Goal: Task Accomplishment & Management: Manage account settings

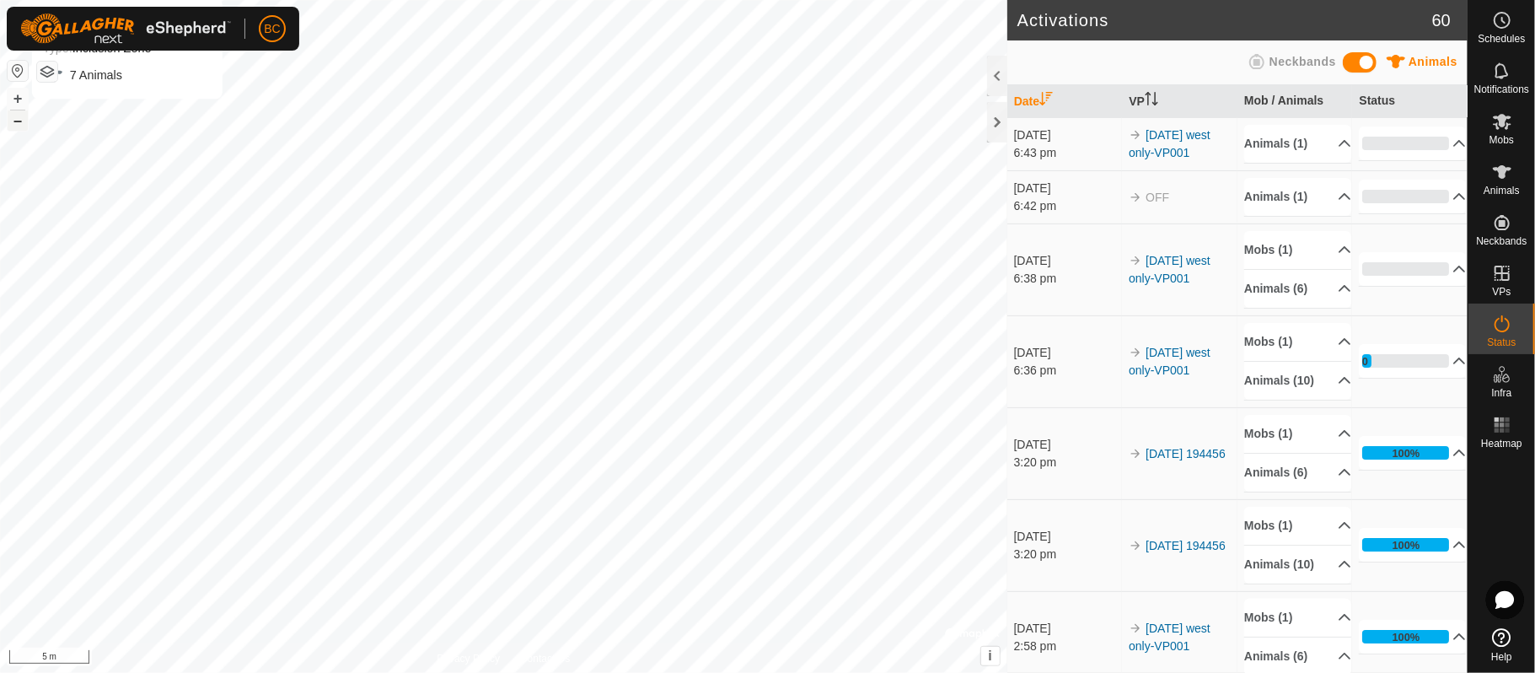
click at [14, 116] on button "–" at bounding box center [18, 120] width 20 height 20
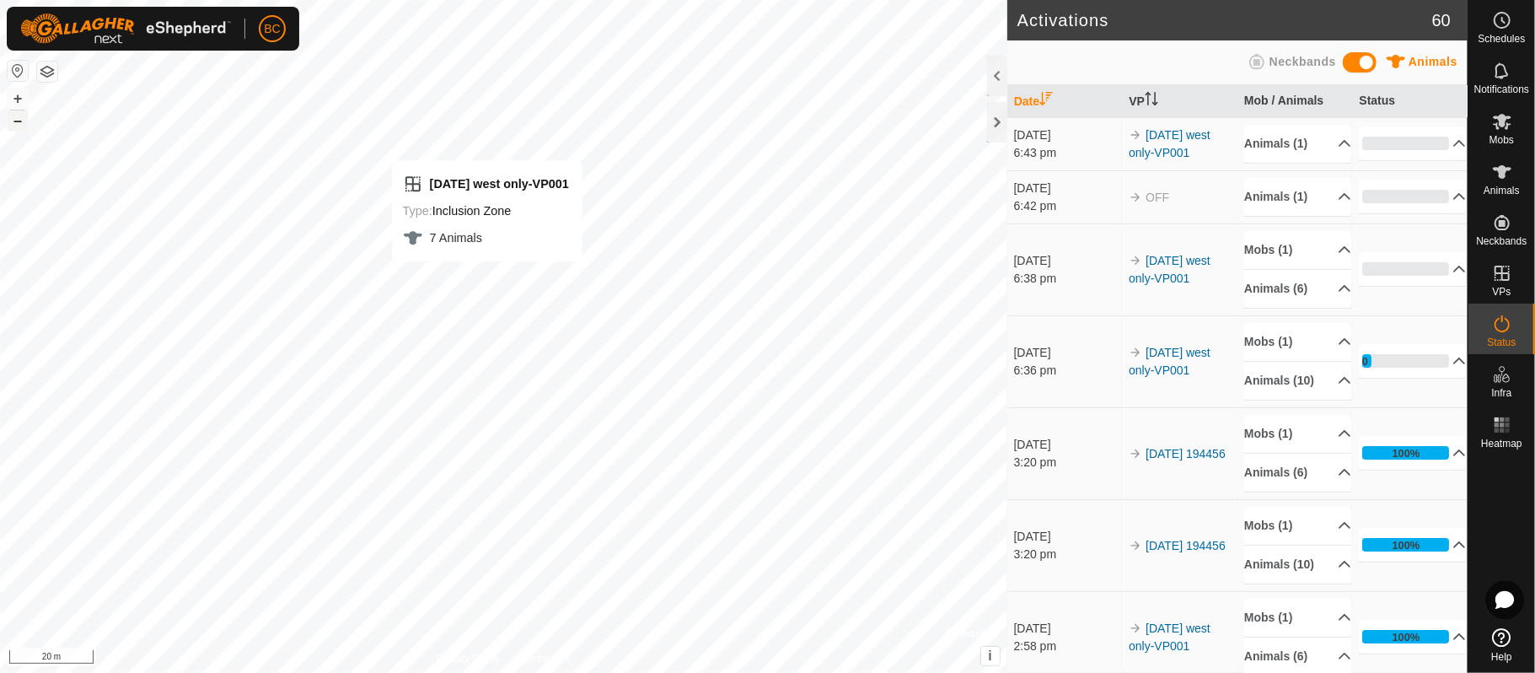
click at [14, 116] on button "–" at bounding box center [18, 120] width 20 height 20
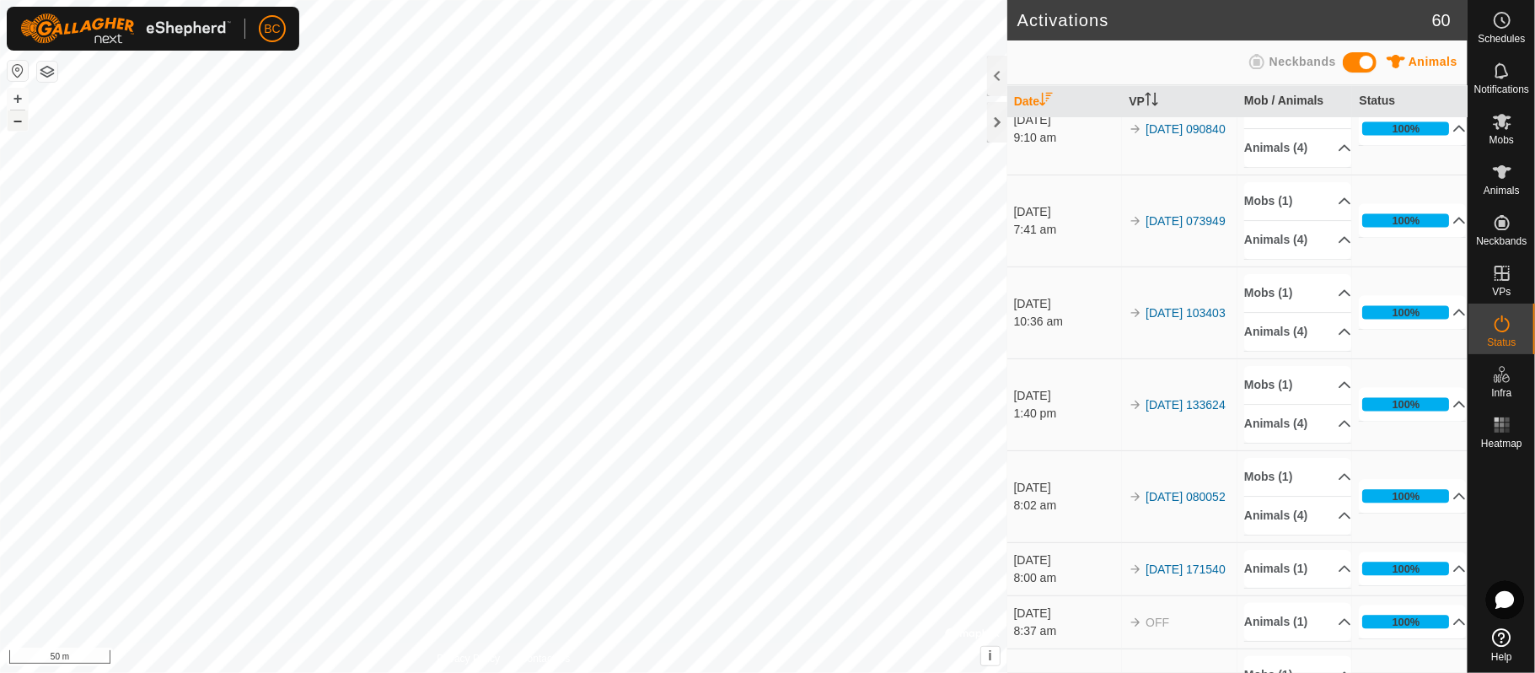
scroll to position [2021, 0]
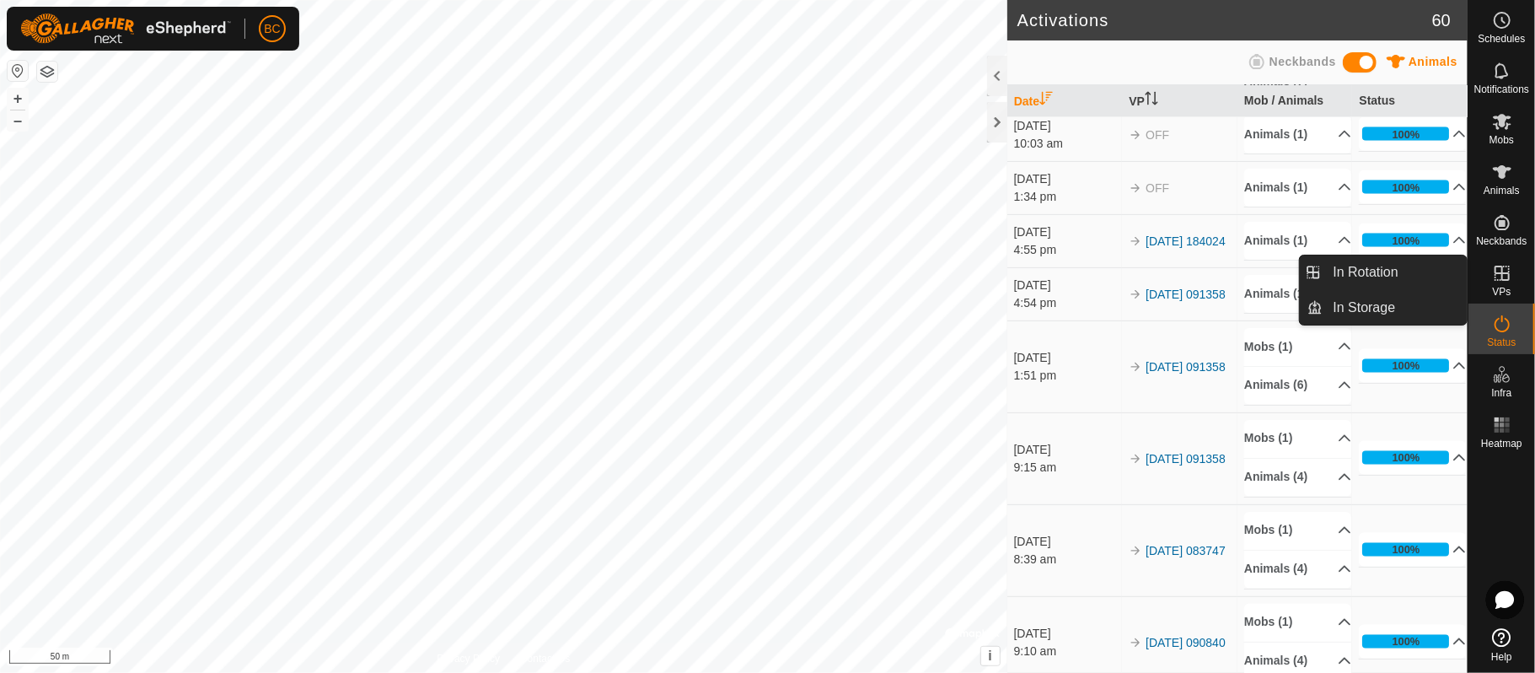
click at [1508, 270] on icon at bounding box center [1502, 273] width 20 height 20
click at [1381, 271] on link "In Rotation" at bounding box center [1396, 272] width 144 height 34
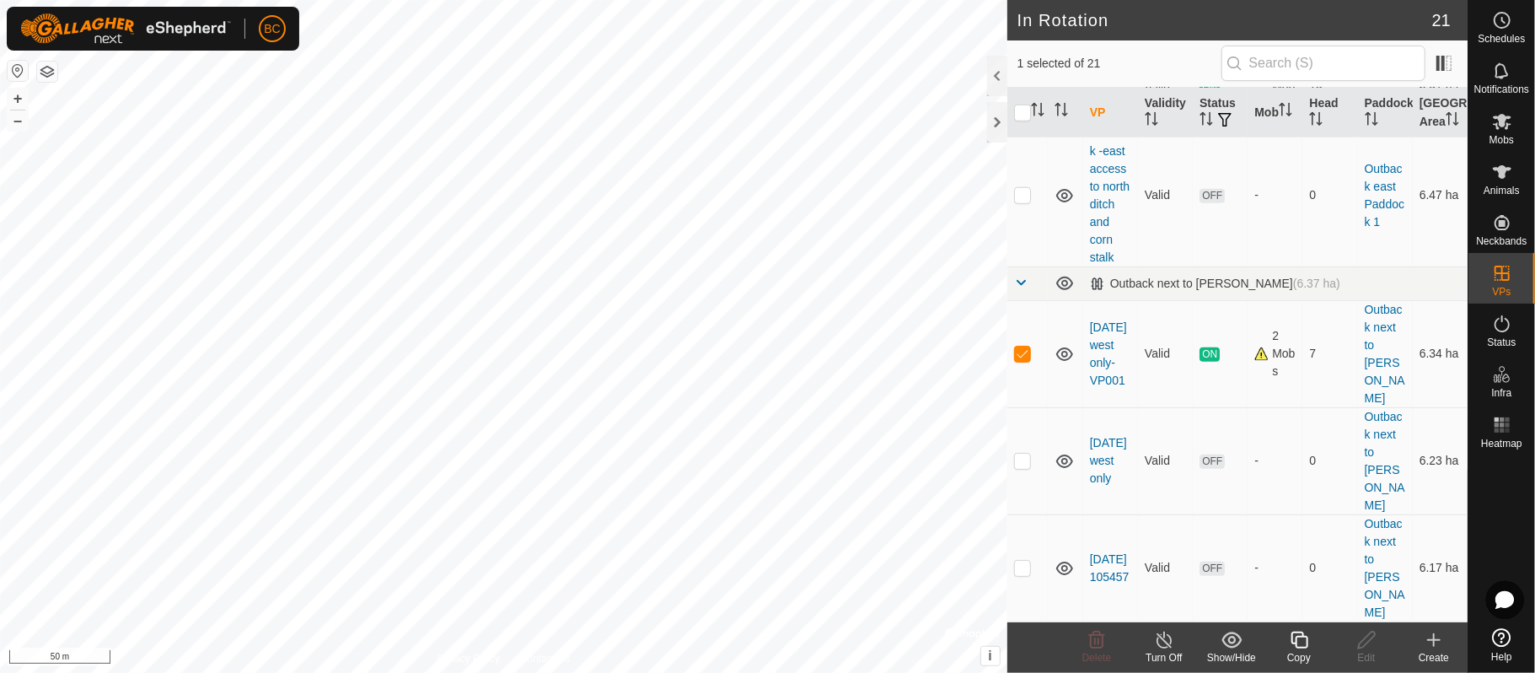
scroll to position [1252, 0]
click at [1299, 642] on icon at bounding box center [1299, 640] width 21 height 20
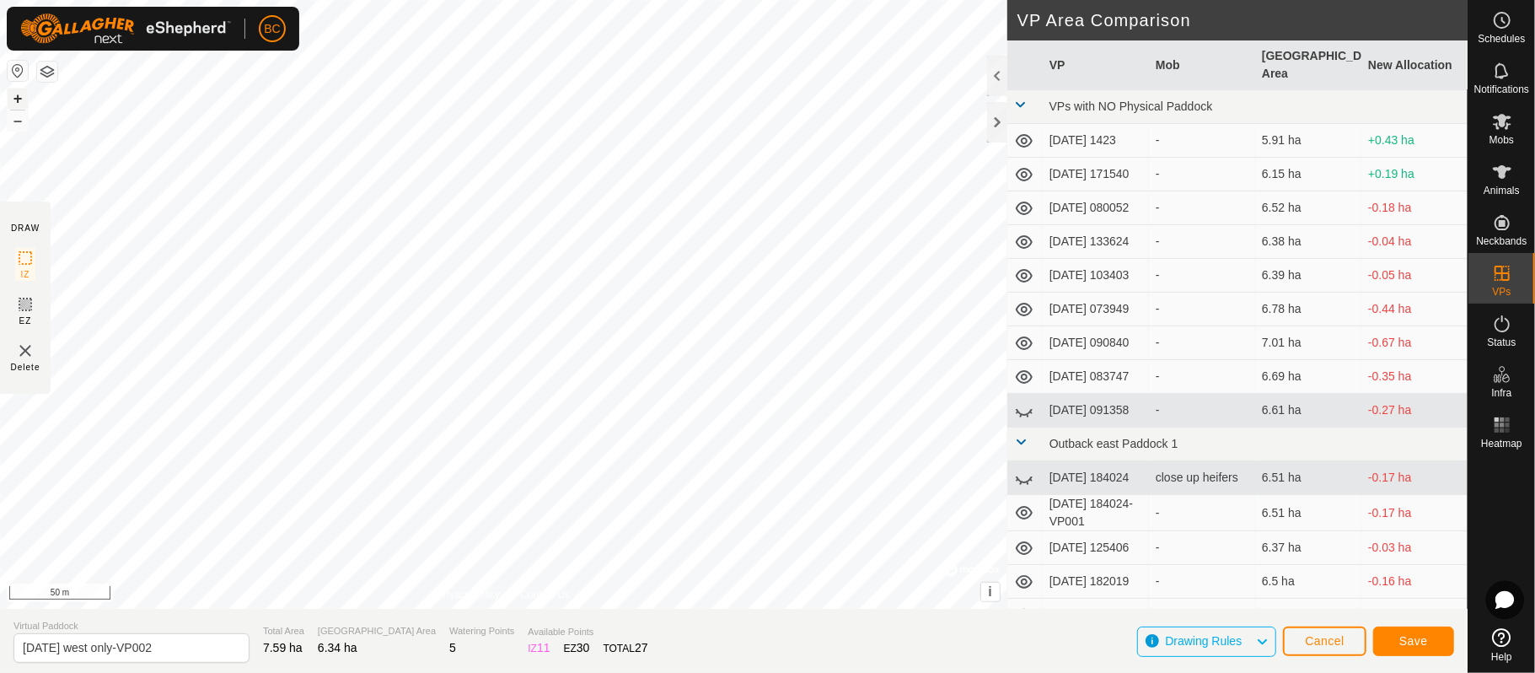
click at [17, 94] on button "+" at bounding box center [18, 99] width 20 height 20
click at [21, 115] on button "–" at bounding box center [18, 120] width 20 height 20
click at [64, 163] on div "+ – ⇧ i © Mapbox , © OpenStreetMap , Improve this map 50 m" at bounding box center [504, 304] width 1008 height 609
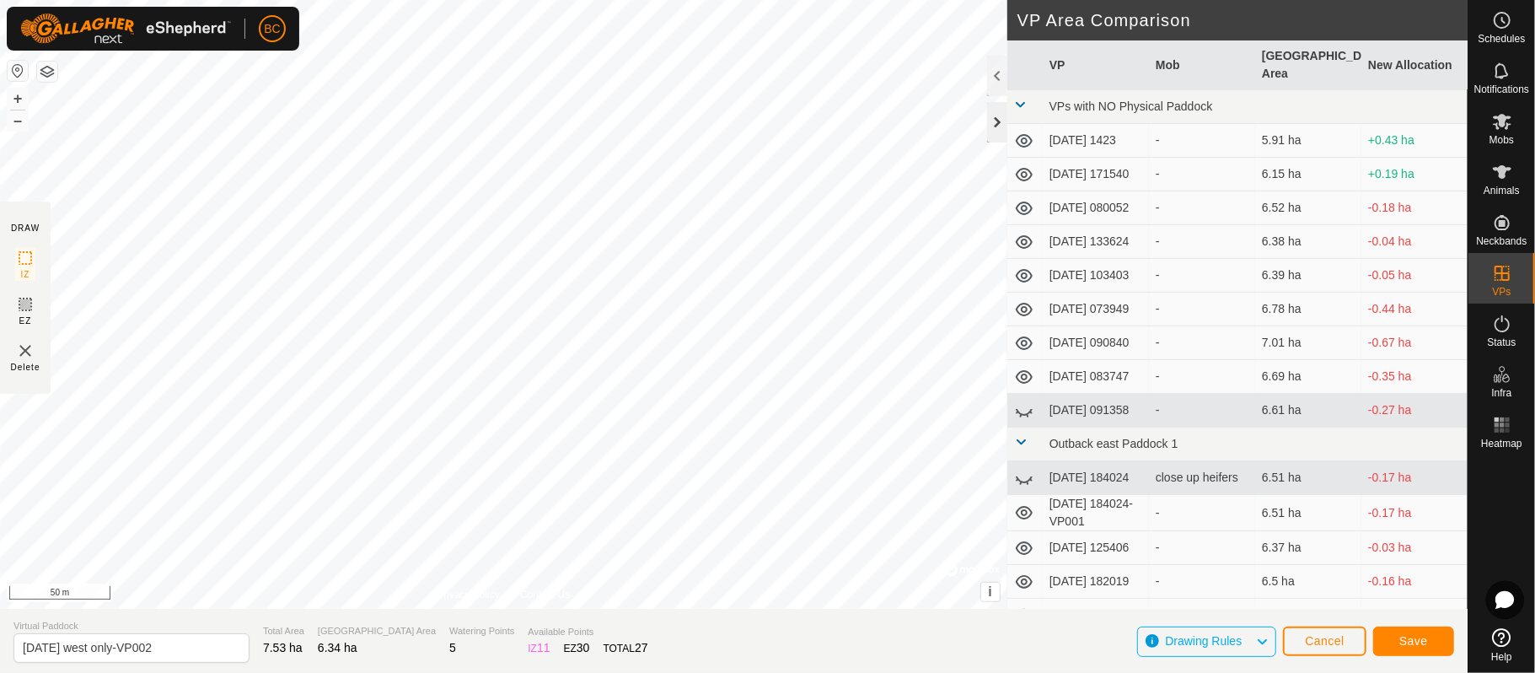
click at [990, 118] on div at bounding box center [997, 122] width 20 height 40
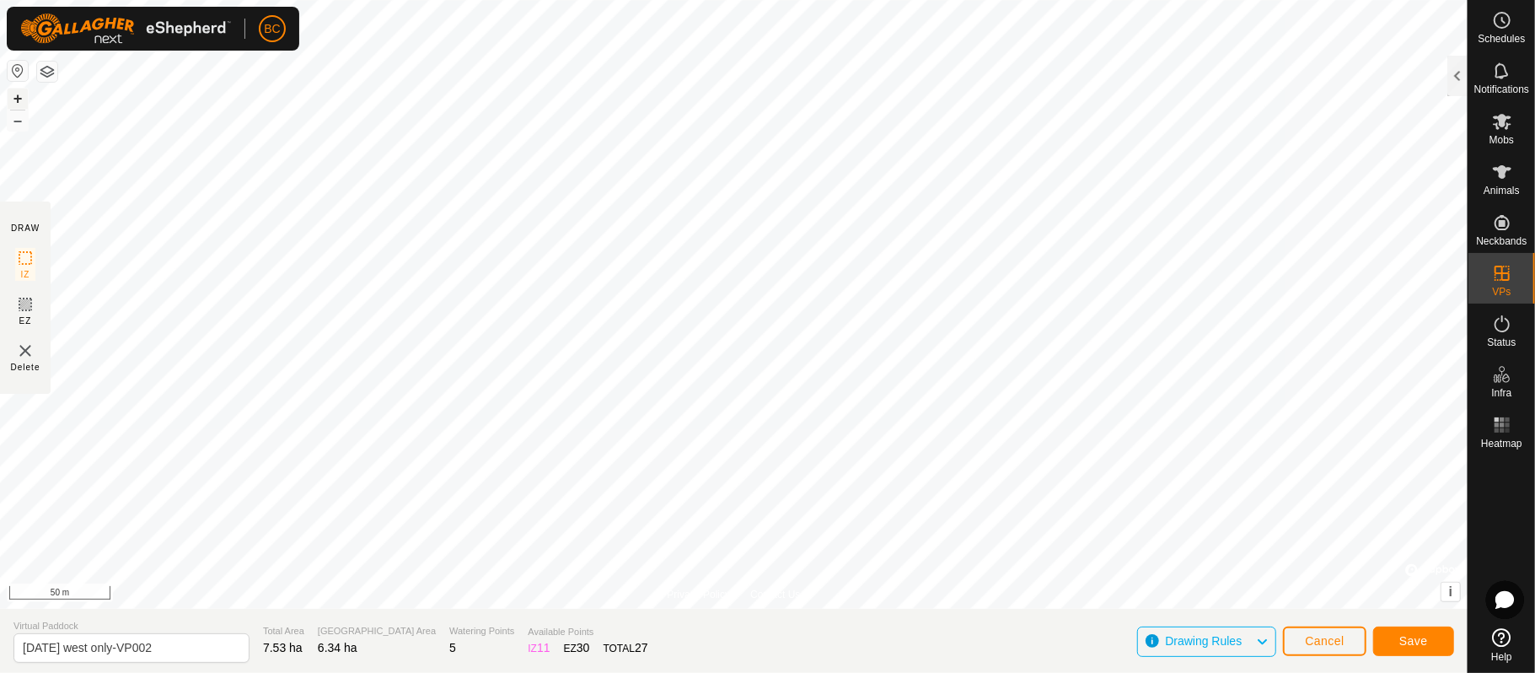
click at [13, 94] on button "+" at bounding box center [18, 99] width 20 height 20
click at [15, 94] on button "+" at bounding box center [18, 99] width 20 height 20
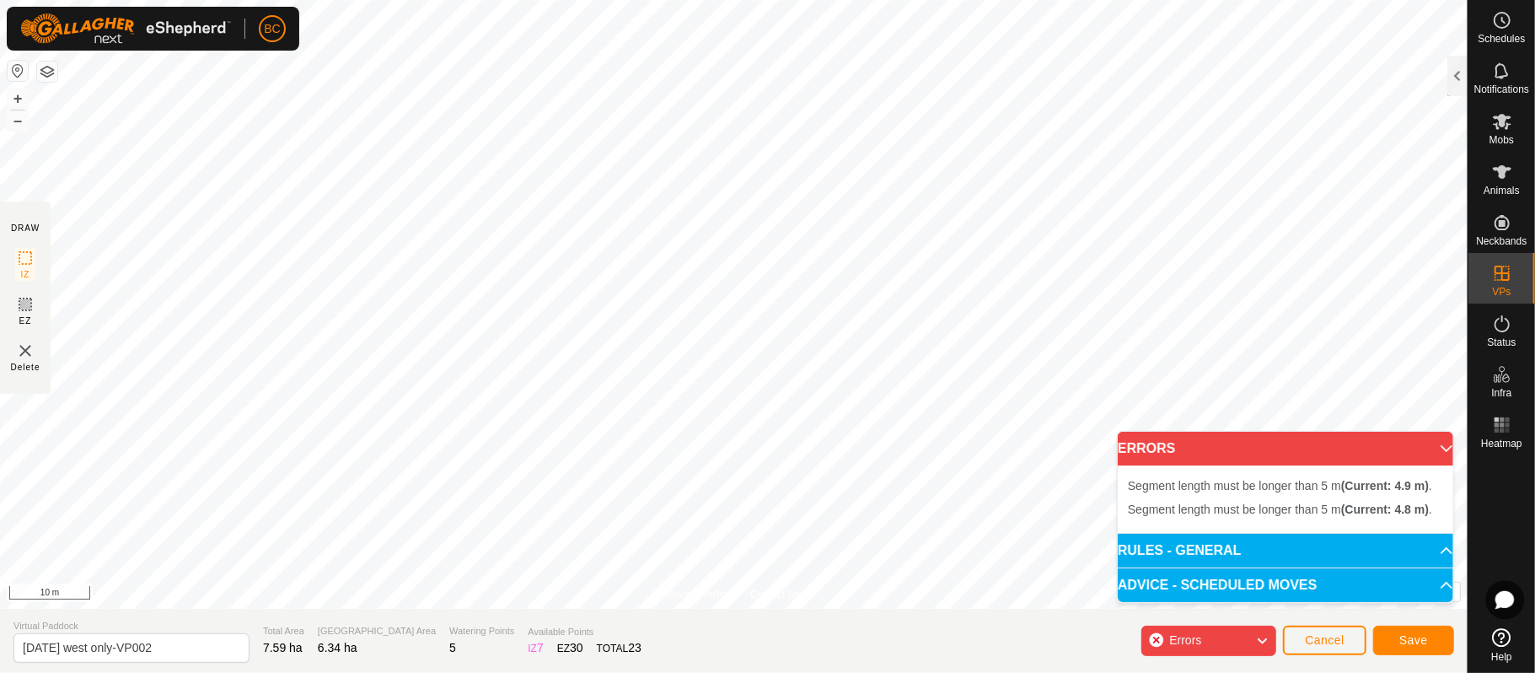
click at [509, 122] on div "Segment length must be longer than 5 m (Current: 4.8 m) . + – ⇧ i © Mapbox , © …" at bounding box center [734, 304] width 1468 height 609
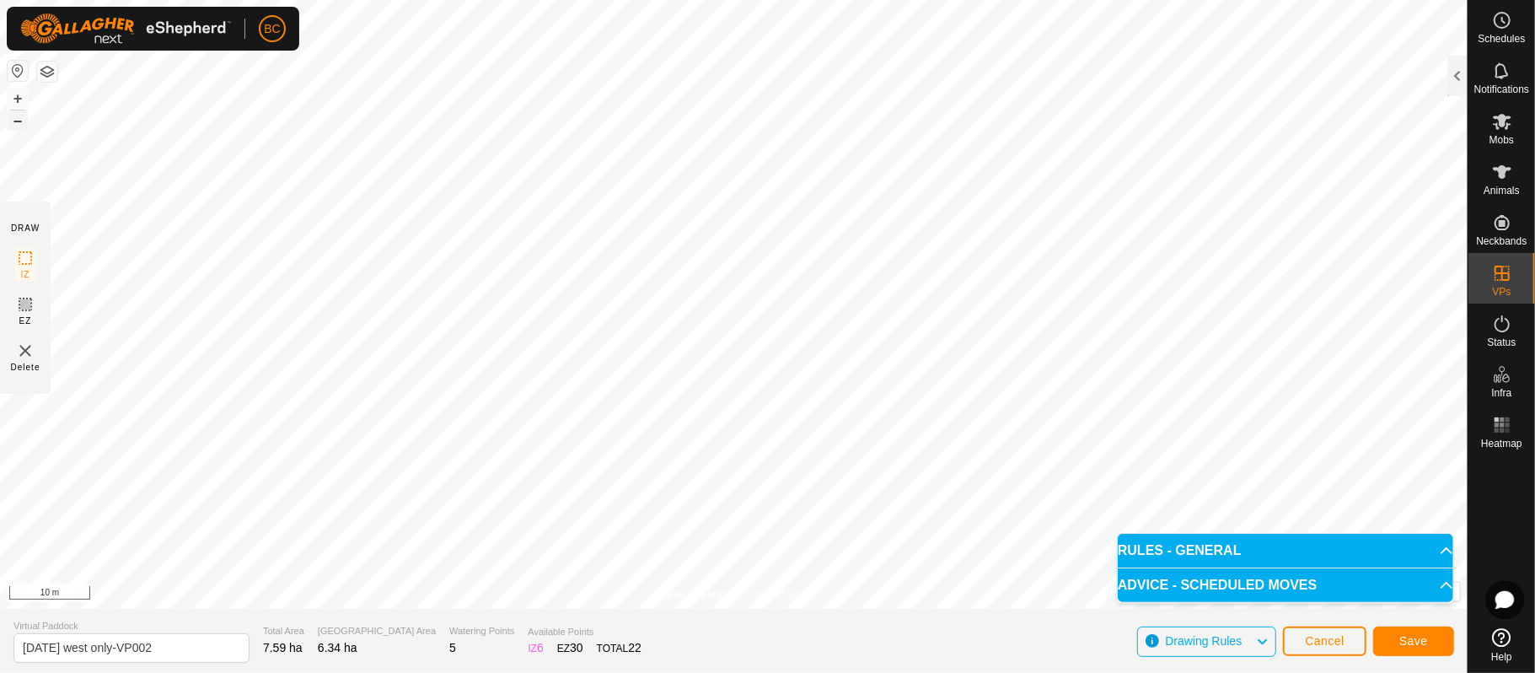
click at [19, 122] on button "–" at bounding box center [18, 120] width 20 height 20
click at [82, 645] on input "[DATE] west only-VP002" at bounding box center [131, 648] width 236 height 30
click at [92, 648] on input "[DATE] west only-VP002" at bounding box center [131, 648] width 236 height 30
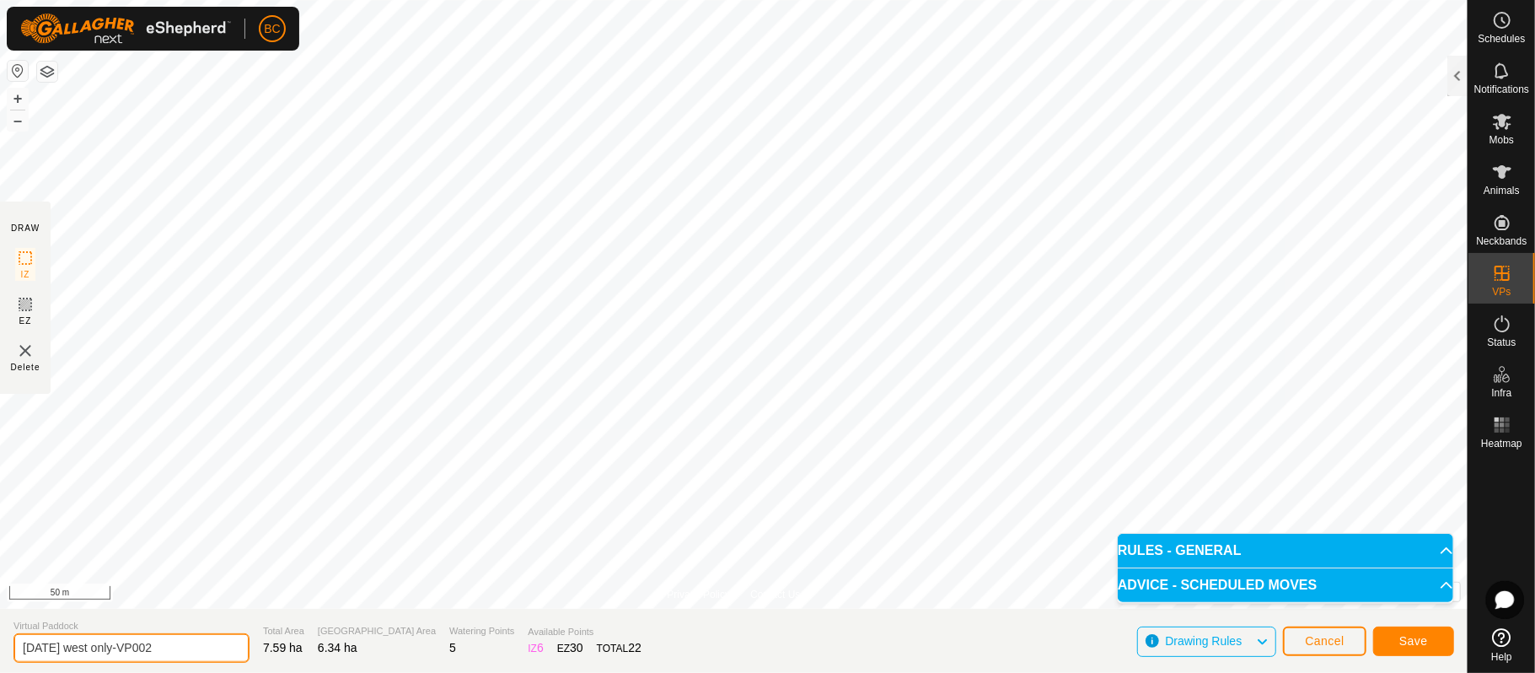
type input "[DATE] west only-VP002"
click at [1401, 637] on span "Save" at bounding box center [1414, 640] width 29 height 13
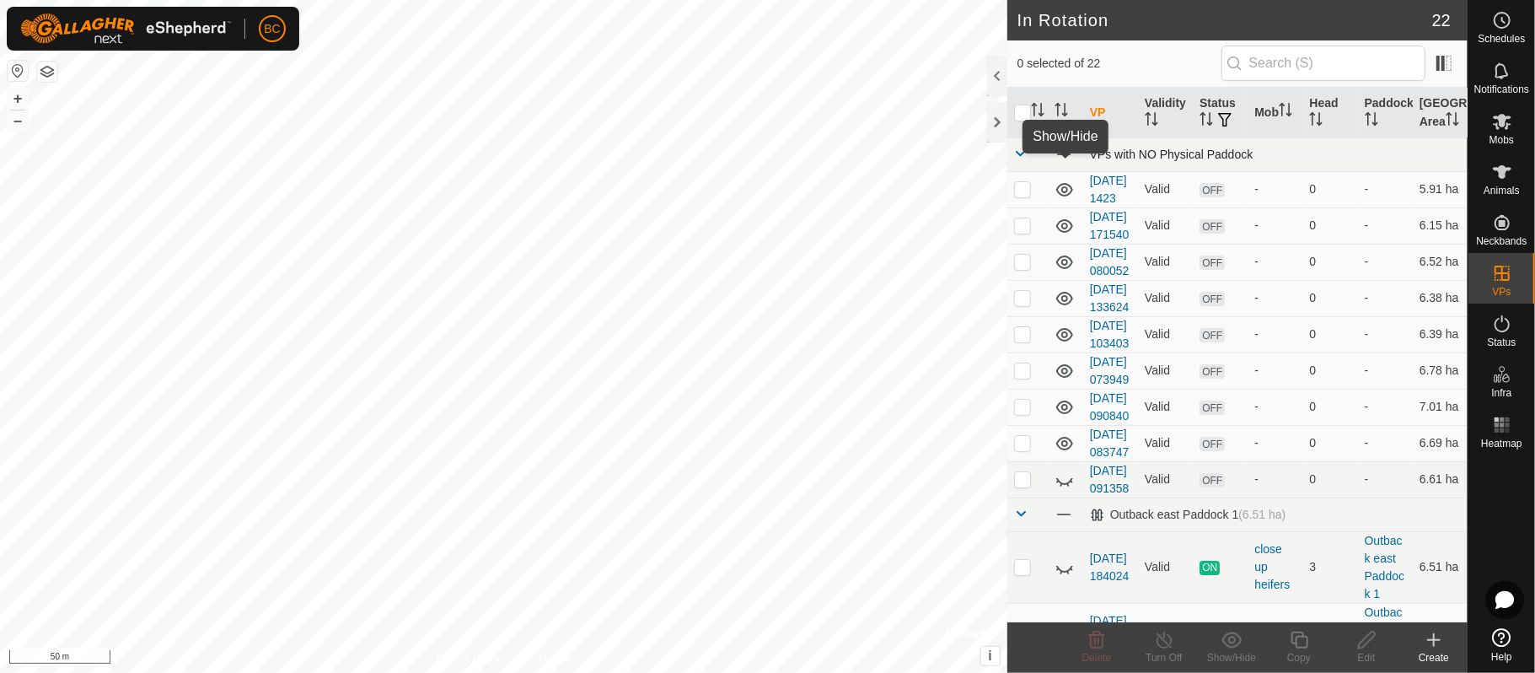
click at [1067, 164] on span at bounding box center [1064, 154] width 19 height 19
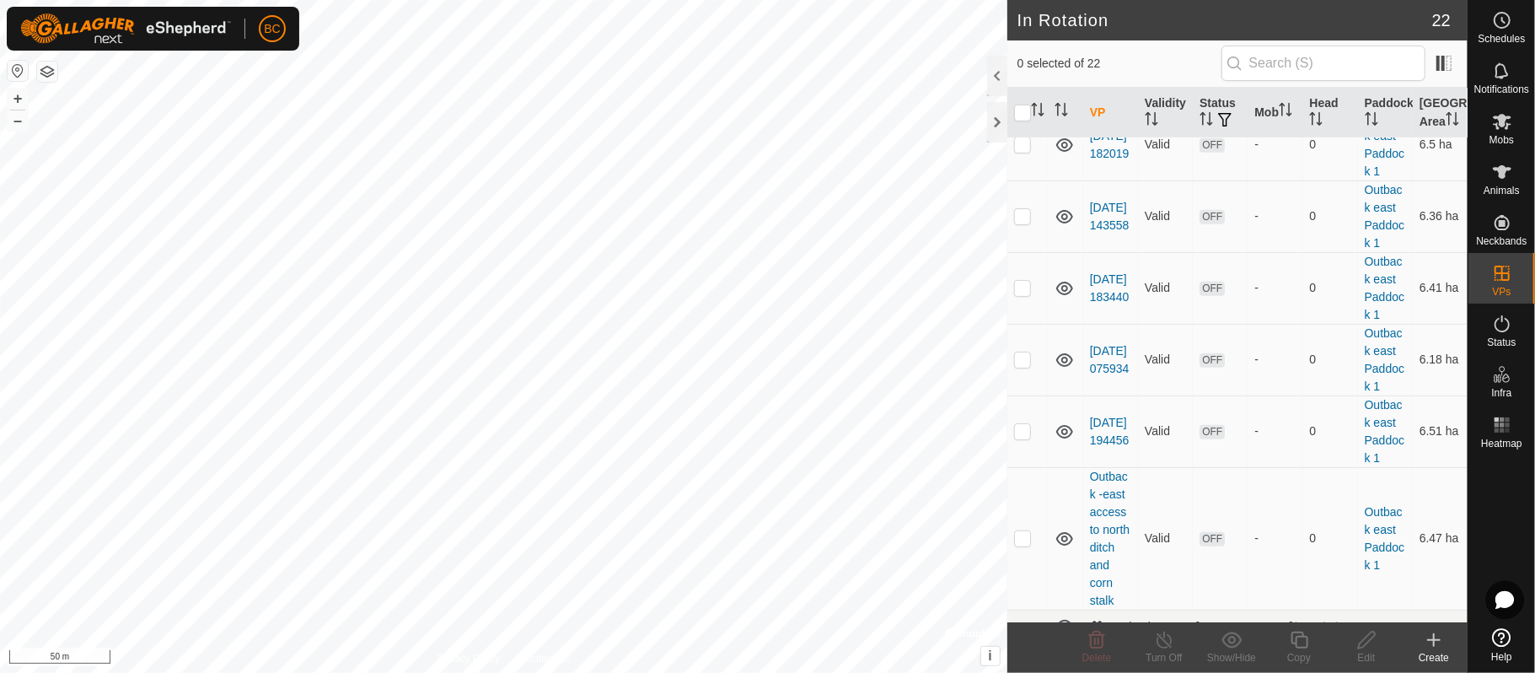
scroll to position [624, 0]
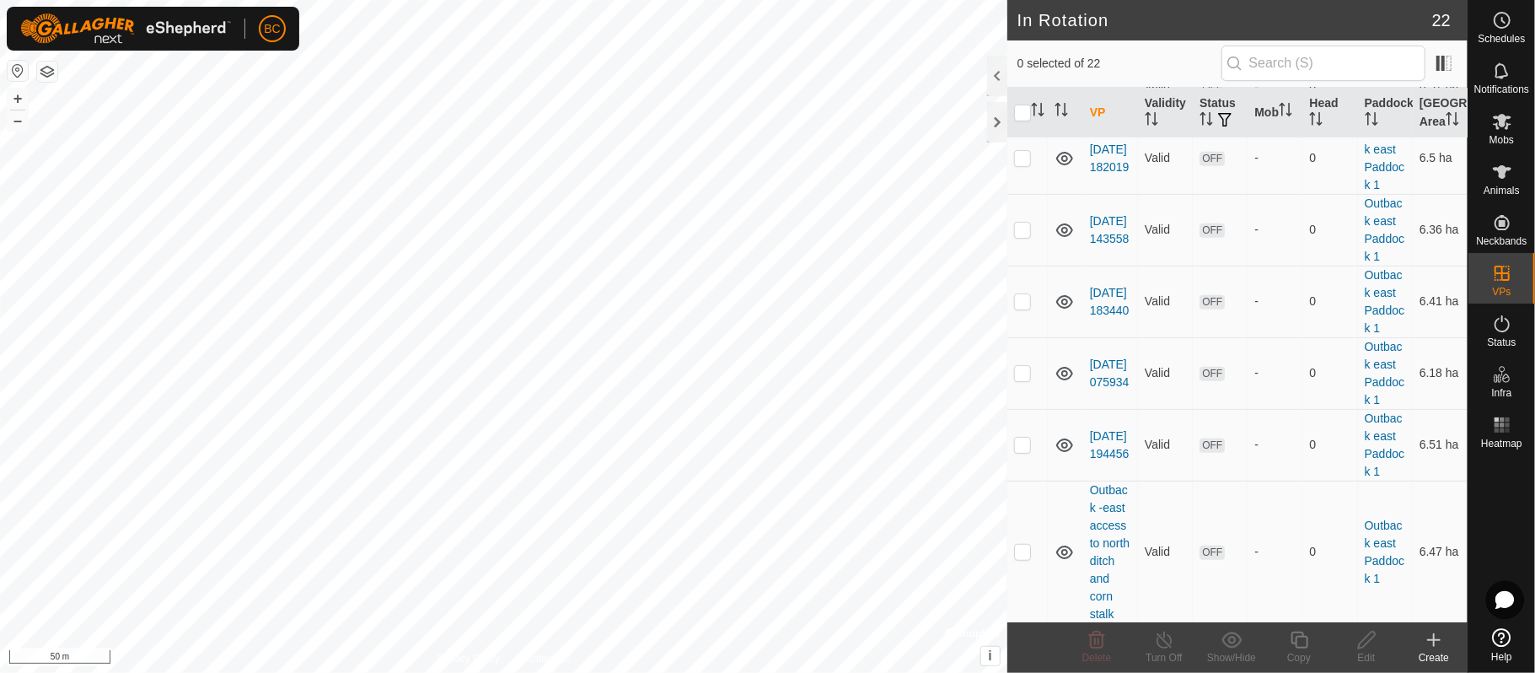
click at [1063, 25] on icon at bounding box center [1065, 15] width 20 height 20
click at [1067, 97] on icon at bounding box center [1065, 87] width 20 height 20
click at [1070, 169] on icon at bounding box center [1065, 158] width 20 height 20
click at [1069, 240] on icon at bounding box center [1065, 230] width 20 height 20
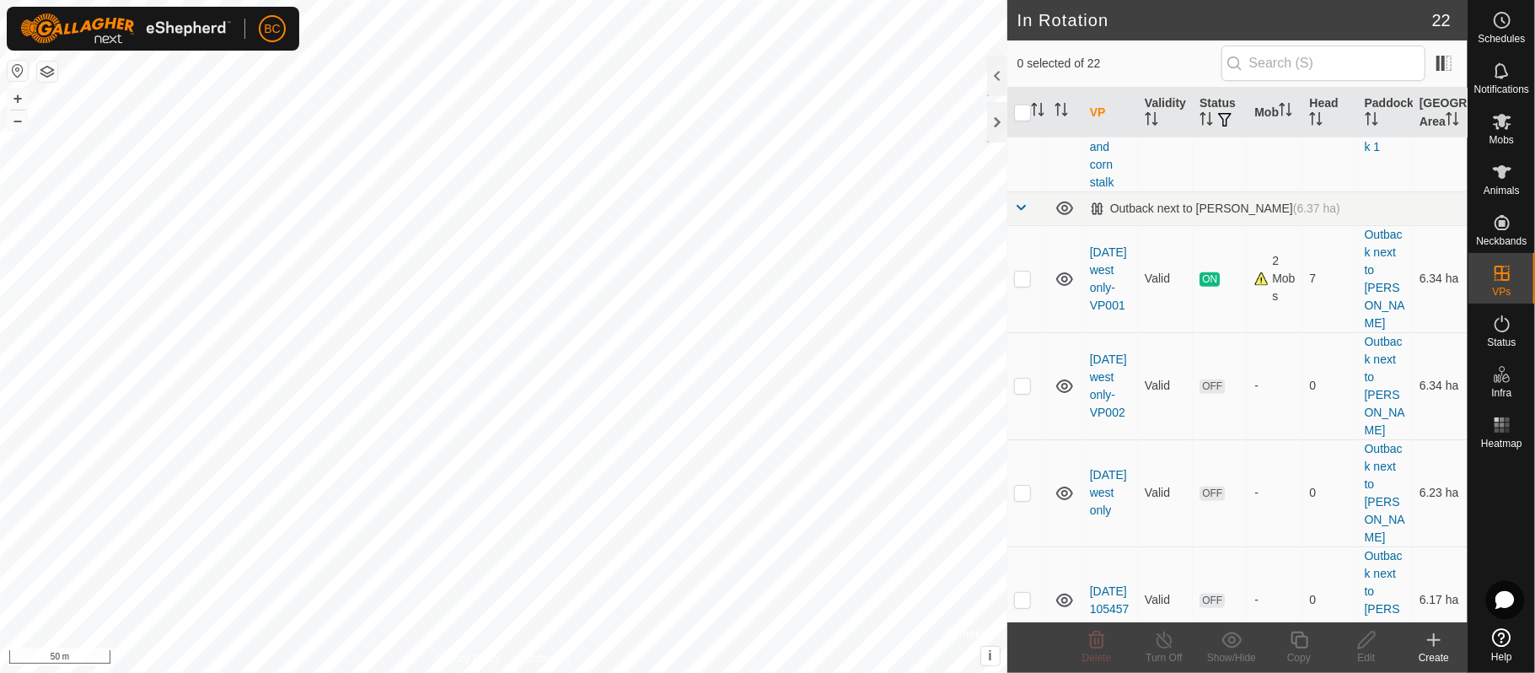
scroll to position [1090, 0]
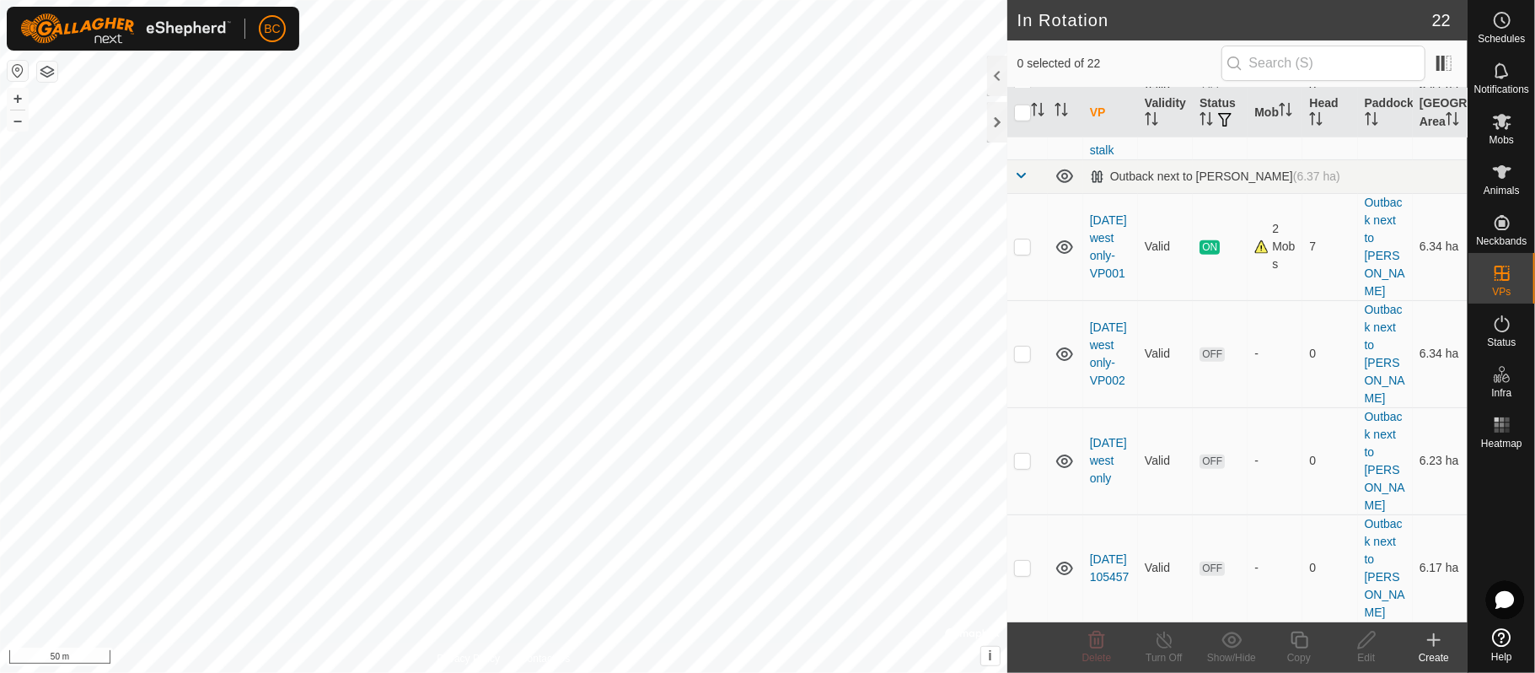
click at [1059, 99] on icon at bounding box center [1065, 88] width 20 height 20
click at [1064, 257] on icon at bounding box center [1065, 247] width 20 height 20
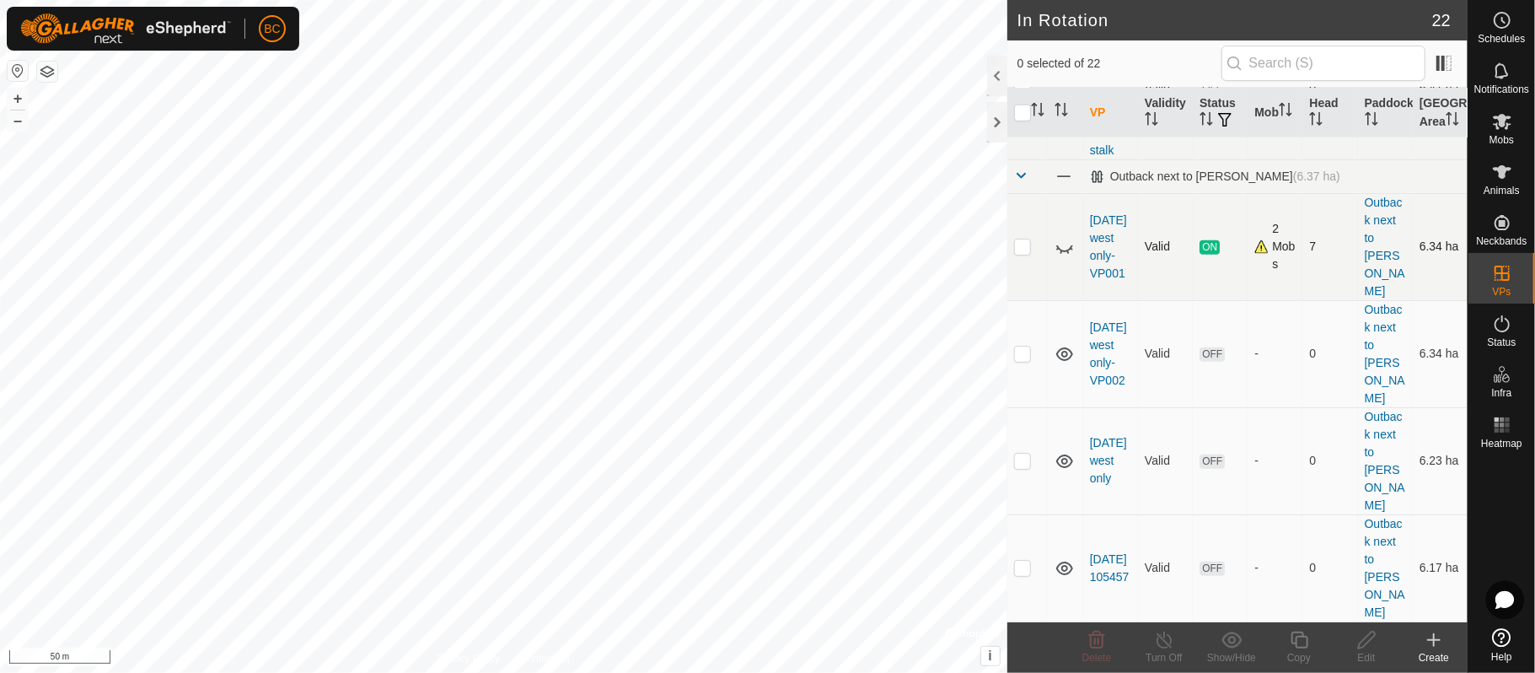
click at [1064, 252] on icon at bounding box center [1065, 248] width 17 height 7
click at [1061, 183] on icon at bounding box center [1065, 175] width 17 height 13
click at [1067, 186] on icon at bounding box center [1065, 176] width 20 height 20
click at [1003, 116] on div at bounding box center [997, 122] width 20 height 40
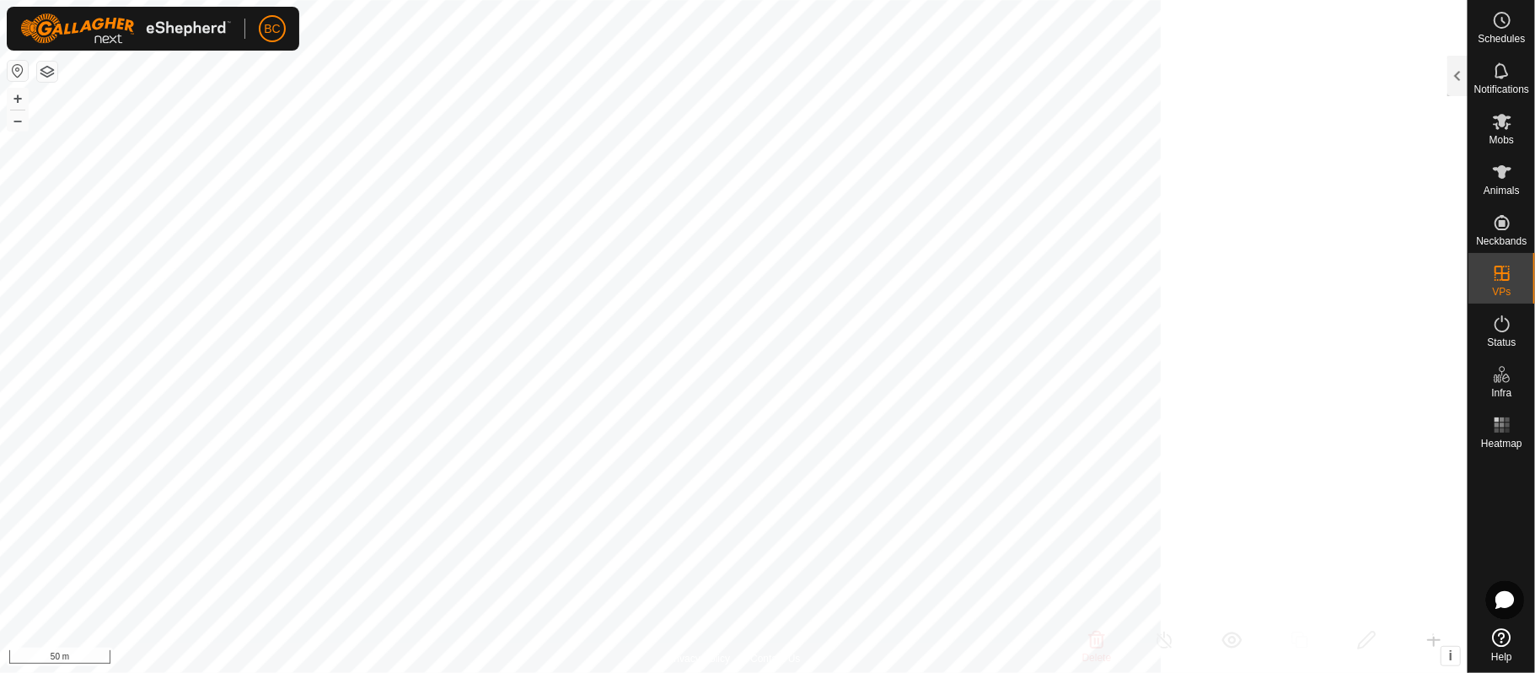
scroll to position [5758, 0]
checkbox input "true"
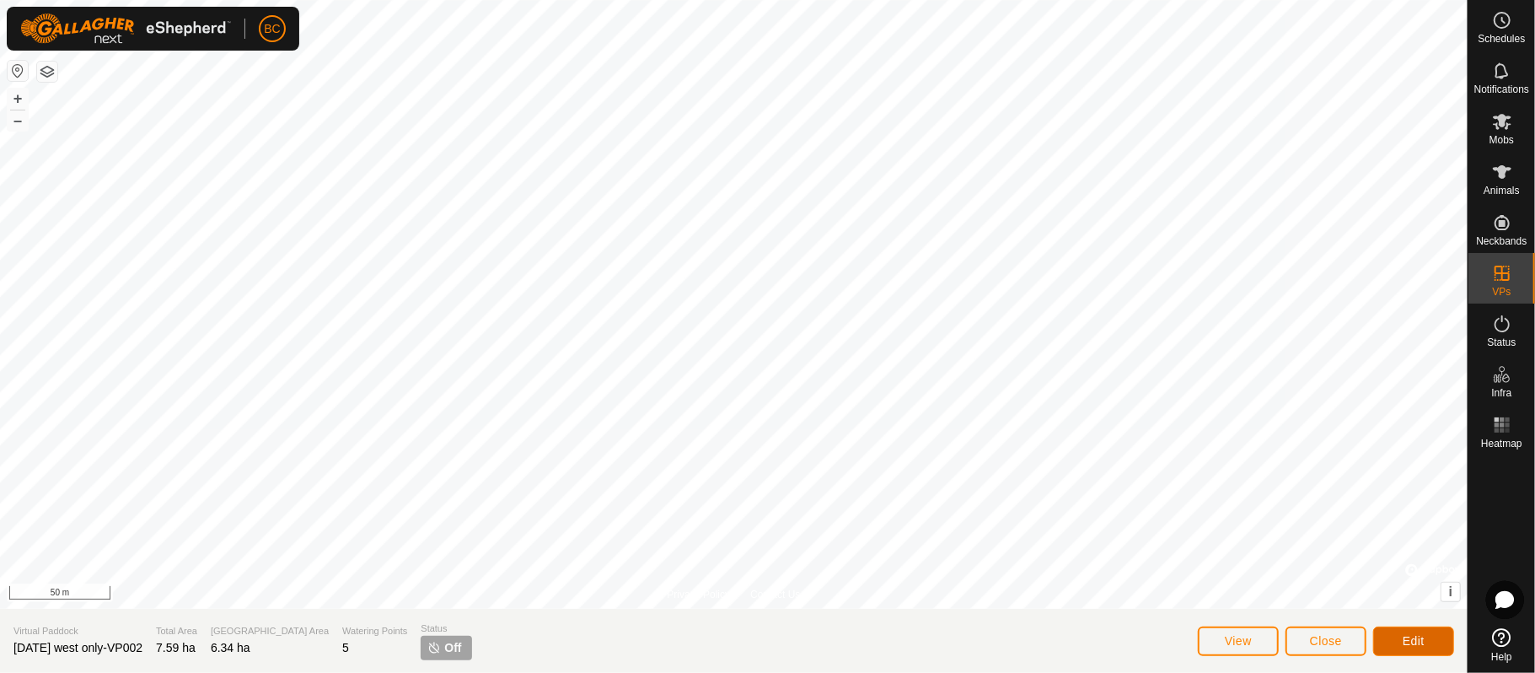
click at [1423, 637] on span "Edit" at bounding box center [1414, 640] width 22 height 13
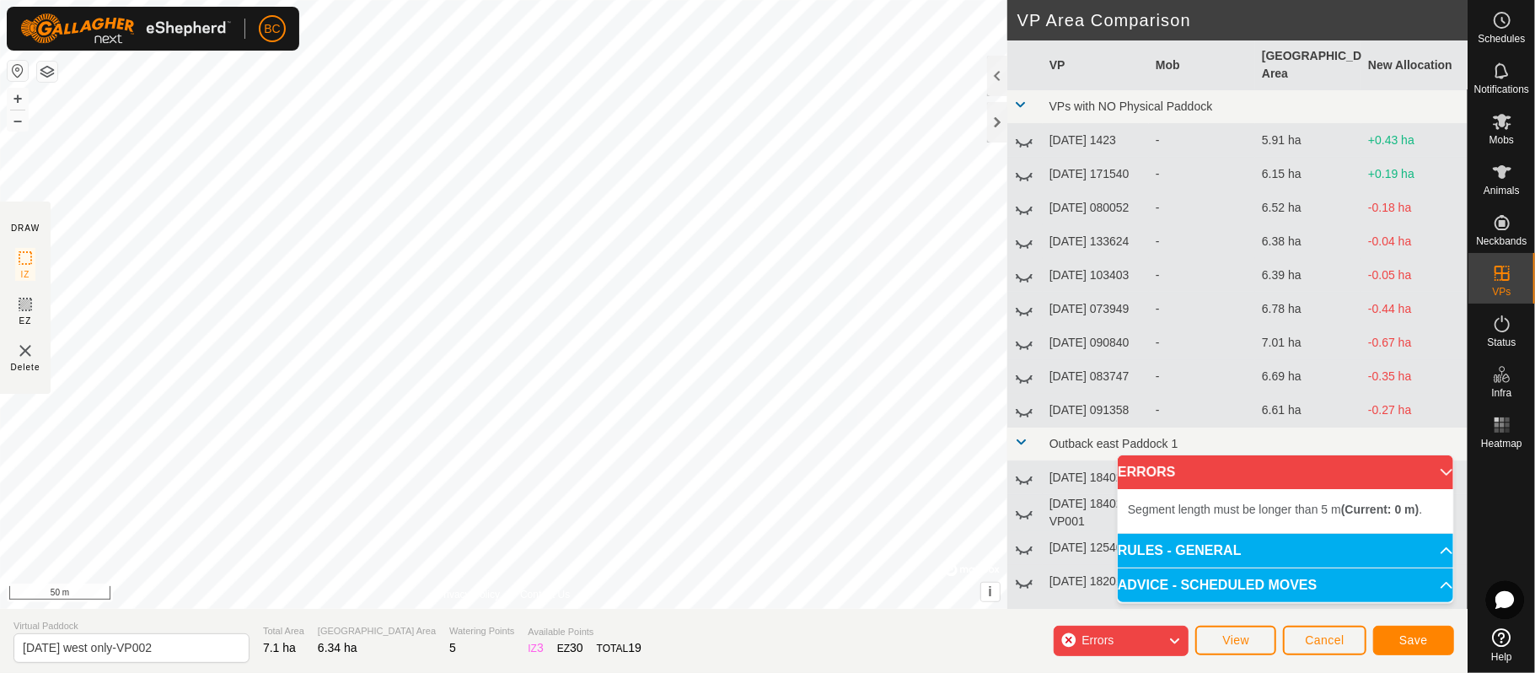
click at [872, 146] on div "Segment length must be longer than 5 m (Current: 0 m) . Segment length must be …" at bounding box center [504, 304] width 1008 height 609
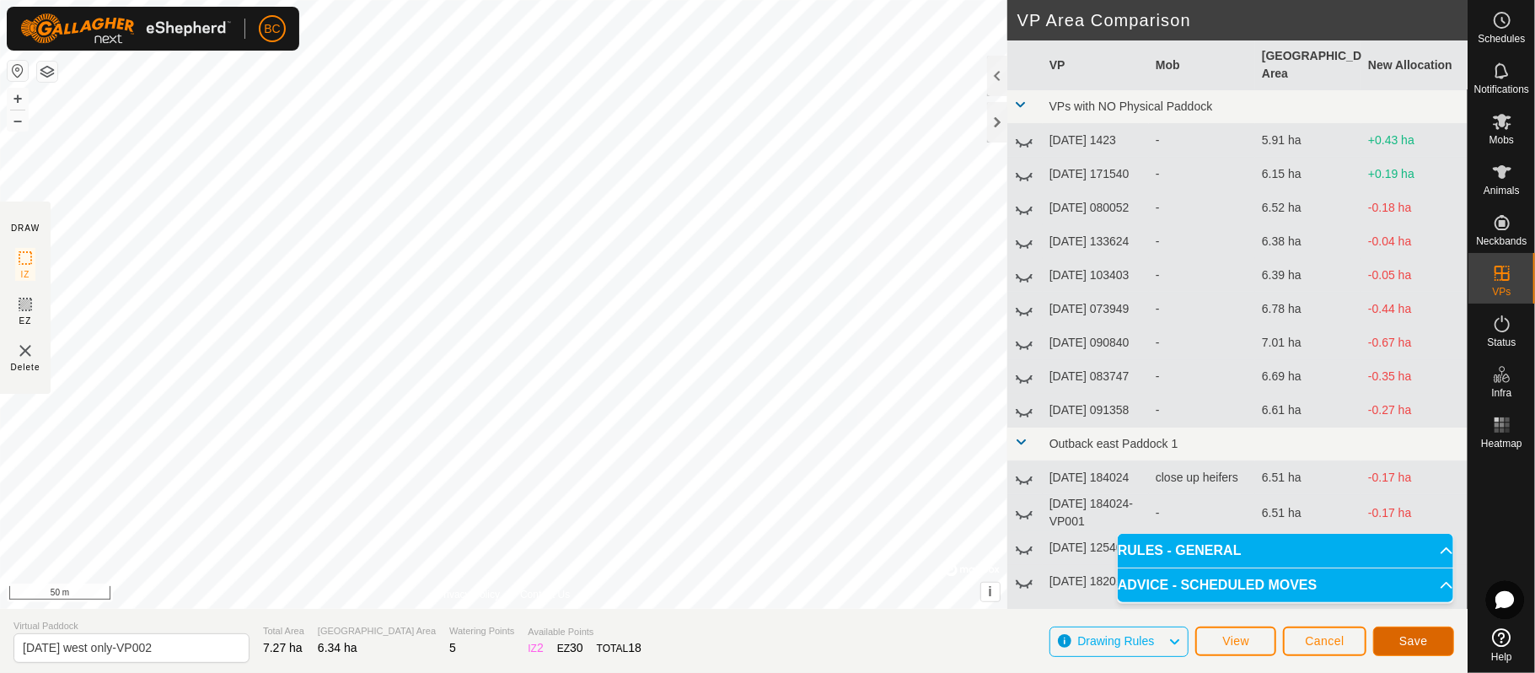
click at [1411, 648] on button "Save" at bounding box center [1414, 641] width 81 height 30
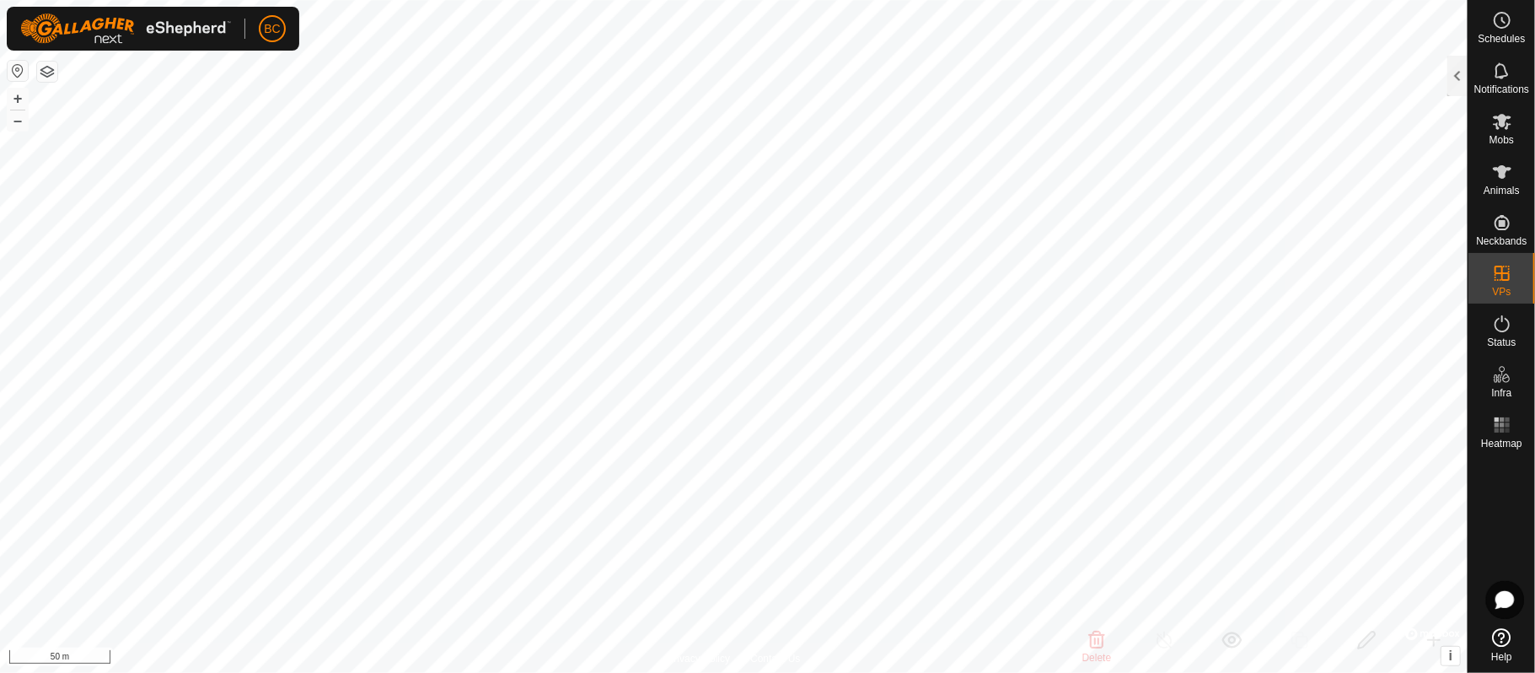
checkbox input "false"
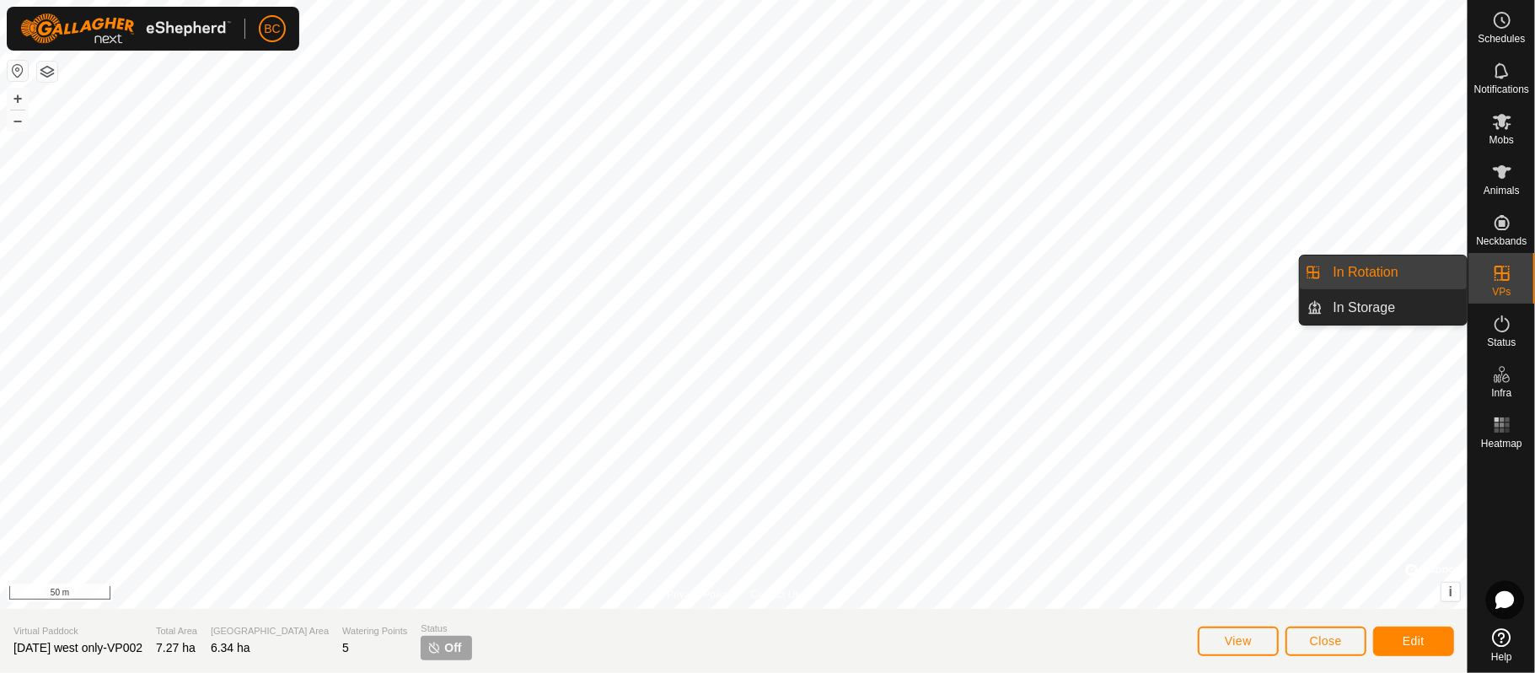
click at [1508, 267] on icon at bounding box center [1502, 273] width 20 height 20
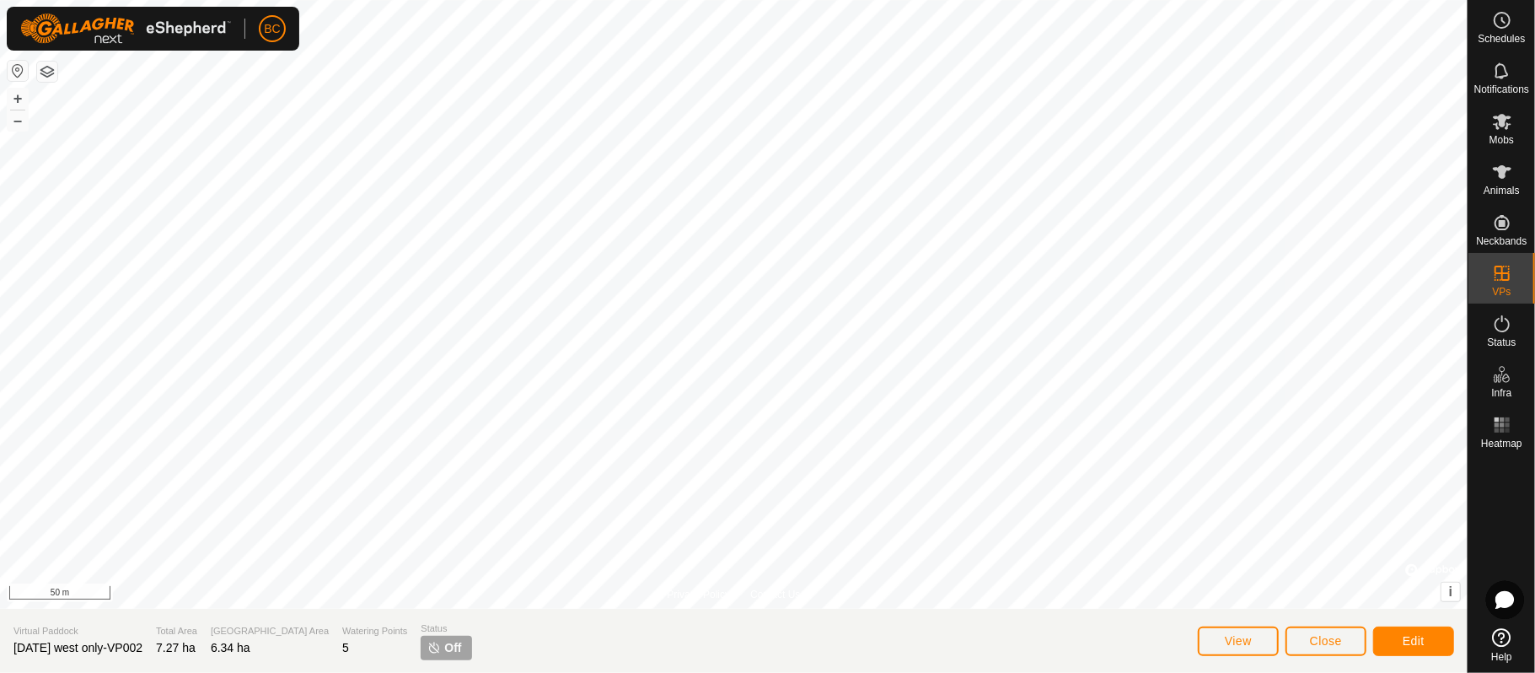
click at [444, 642] on span "Off" at bounding box center [452, 648] width 17 height 18
click at [1229, 635] on span "View" at bounding box center [1238, 640] width 27 height 13
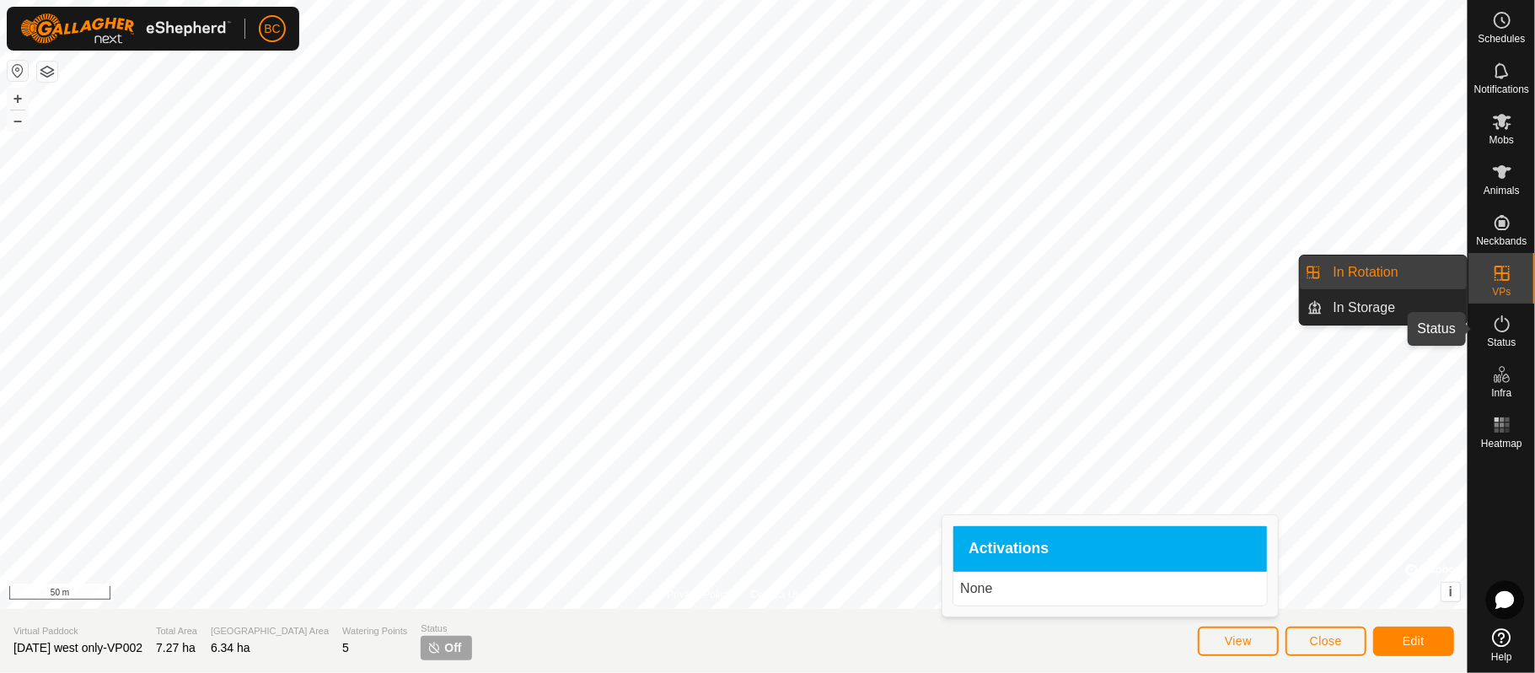
click at [1506, 322] on icon at bounding box center [1502, 324] width 20 height 20
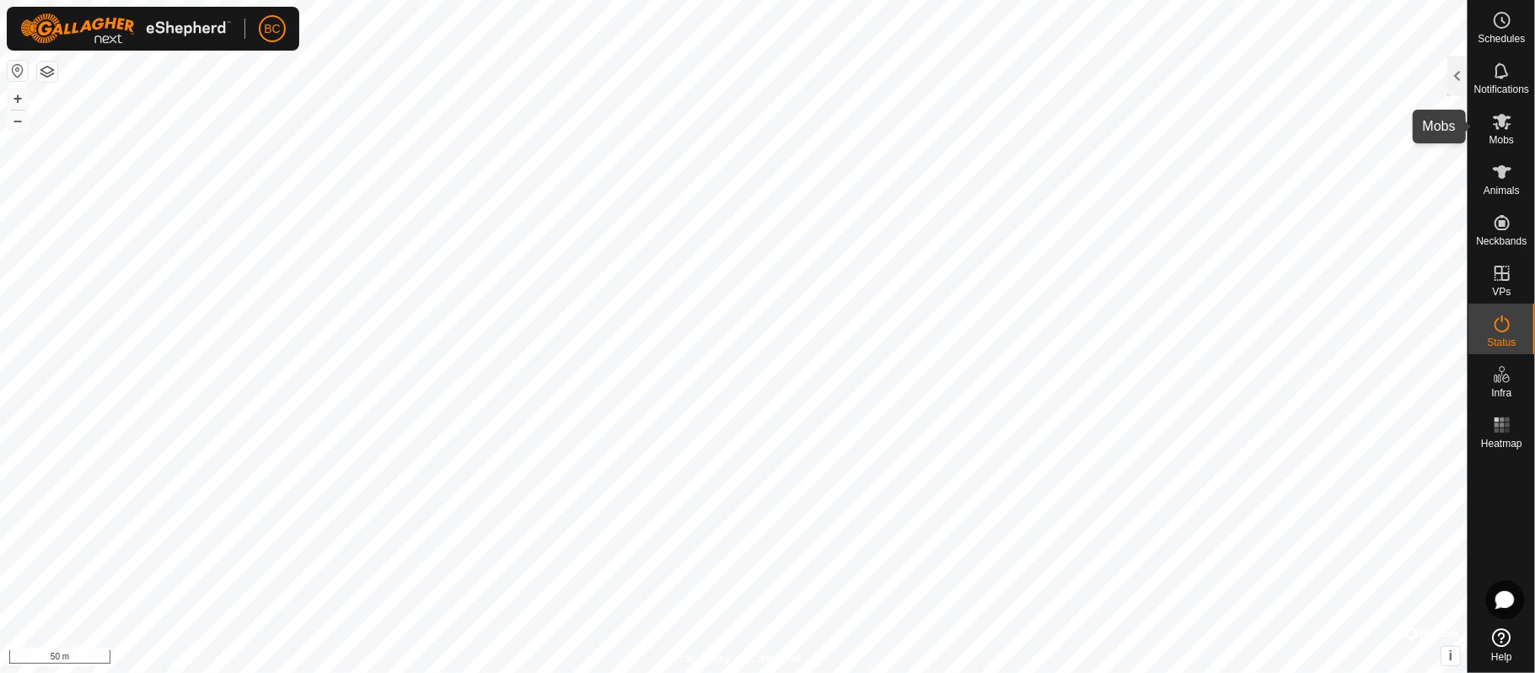
click at [1518, 120] on div "Mobs" at bounding box center [1502, 126] width 67 height 51
click at [1454, 78] on div at bounding box center [1458, 76] width 20 height 40
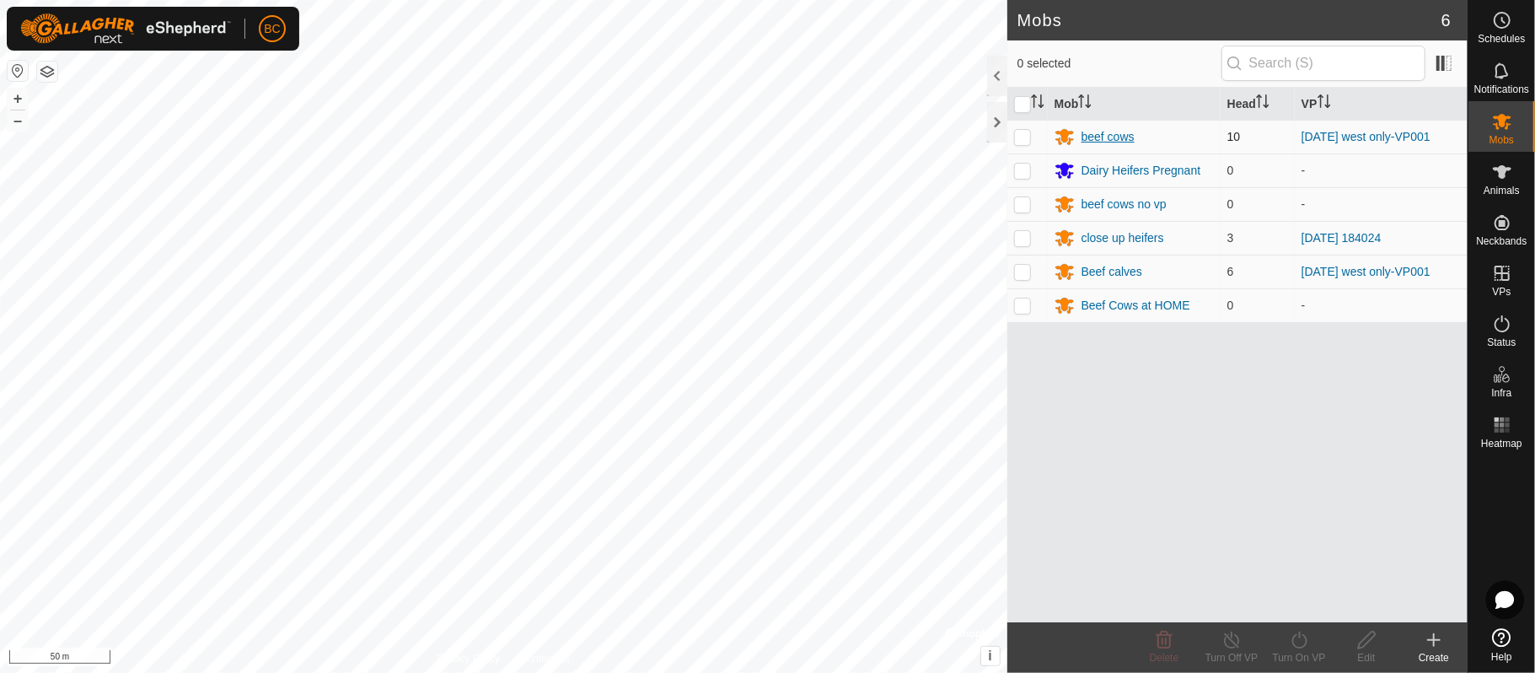
click at [1121, 138] on div "beef cows" at bounding box center [1108, 137] width 53 height 18
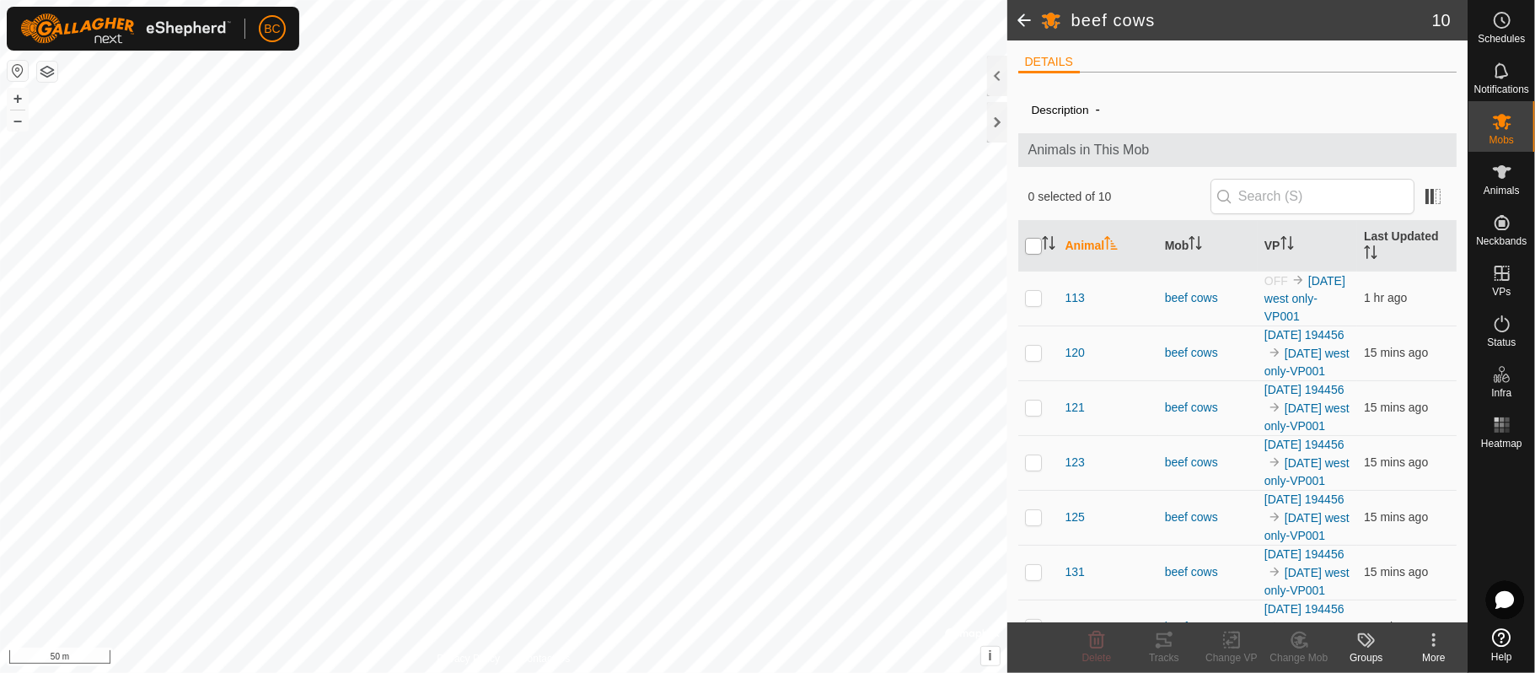
click at [1030, 246] on input "checkbox" at bounding box center [1033, 246] width 17 height 17
checkbox input "true"
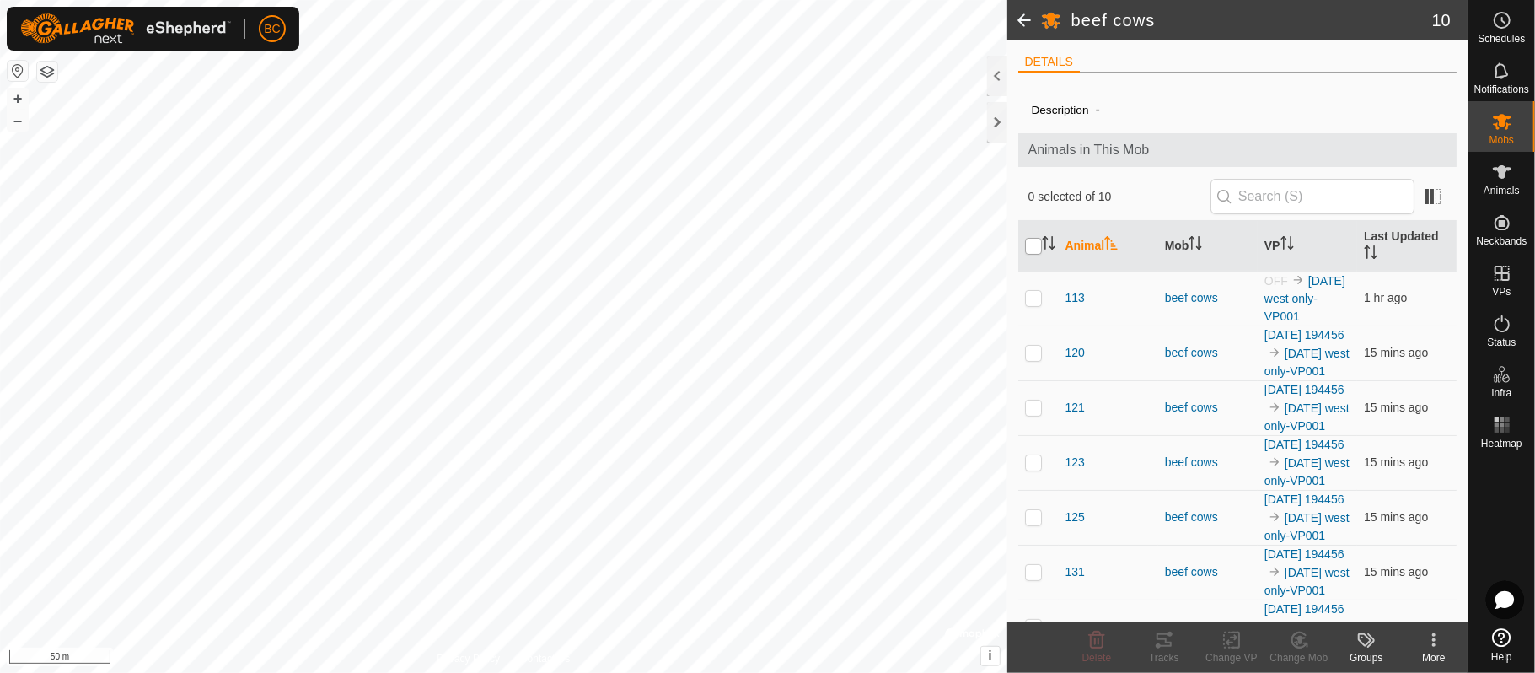
checkbox input "true"
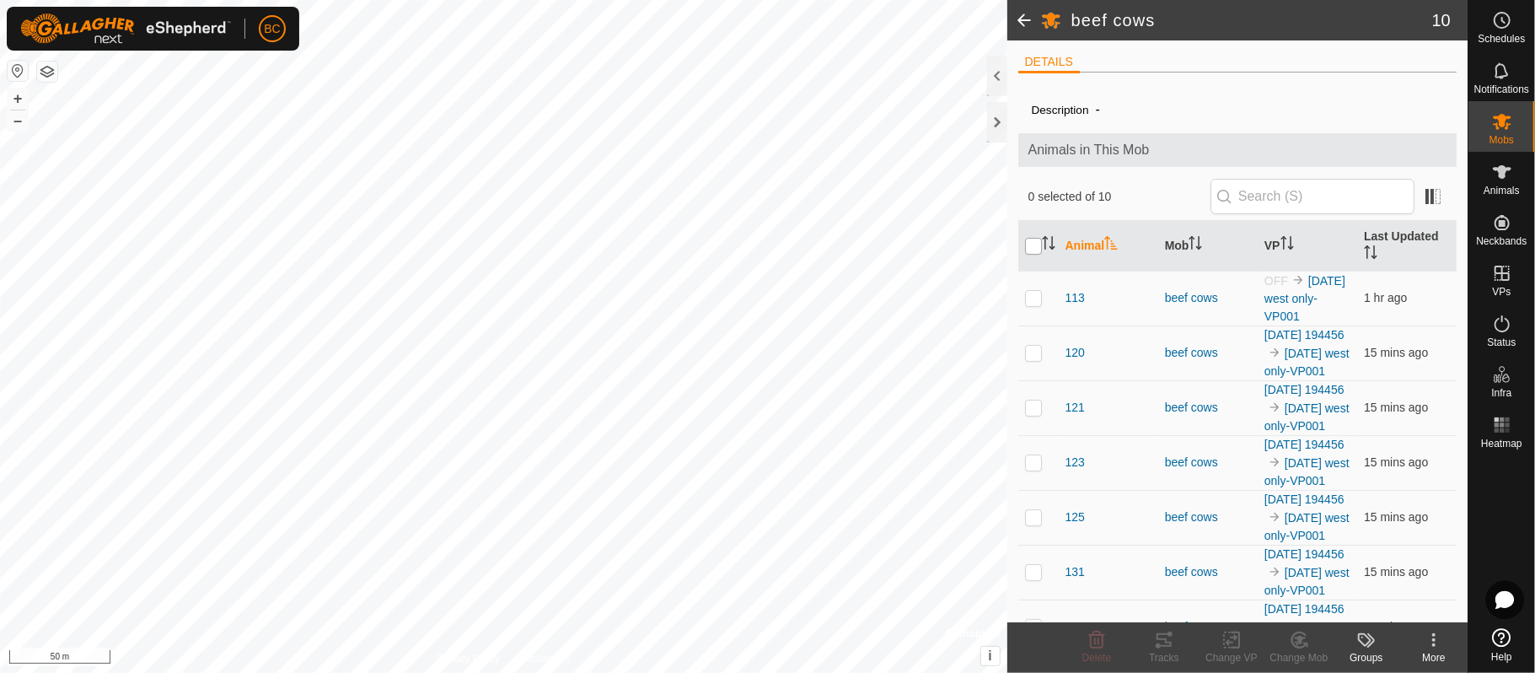
checkbox input "true"
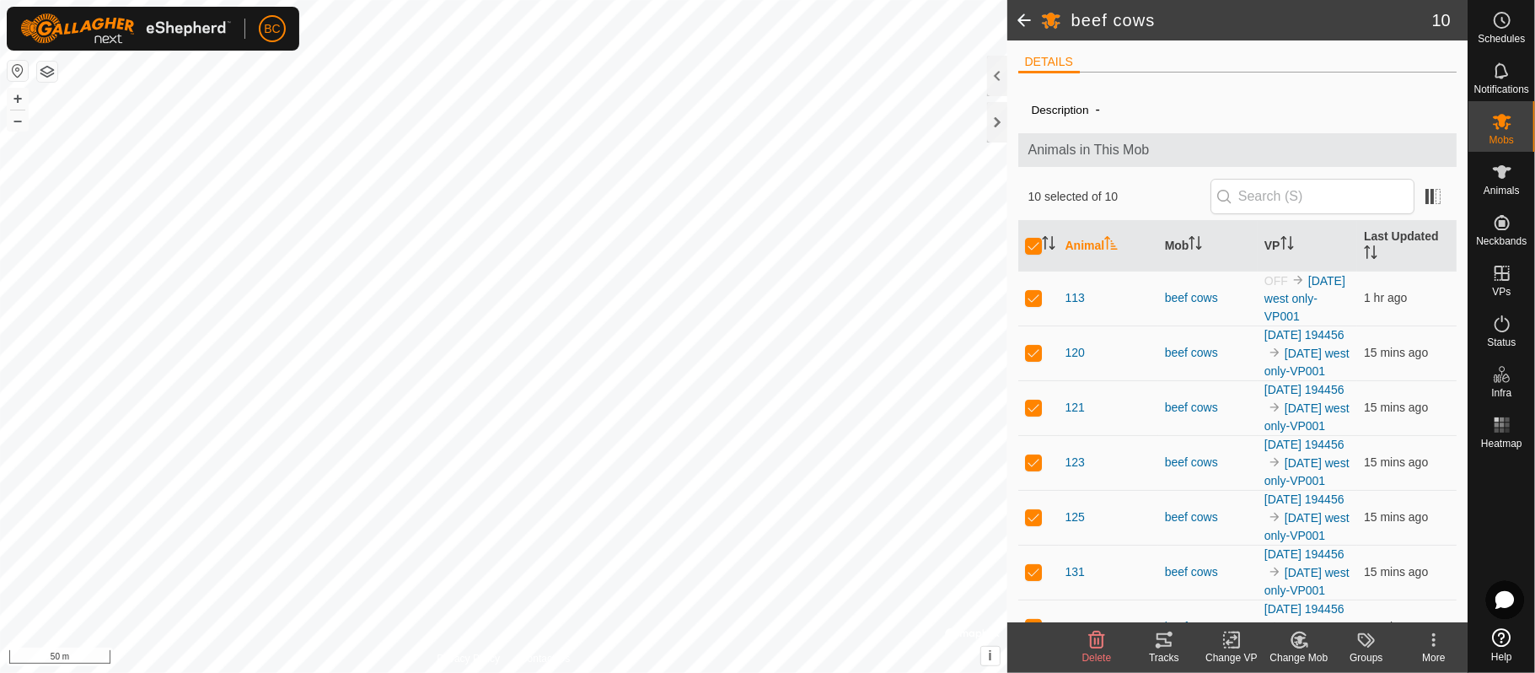
click at [1229, 643] on icon at bounding box center [1232, 640] width 12 height 11
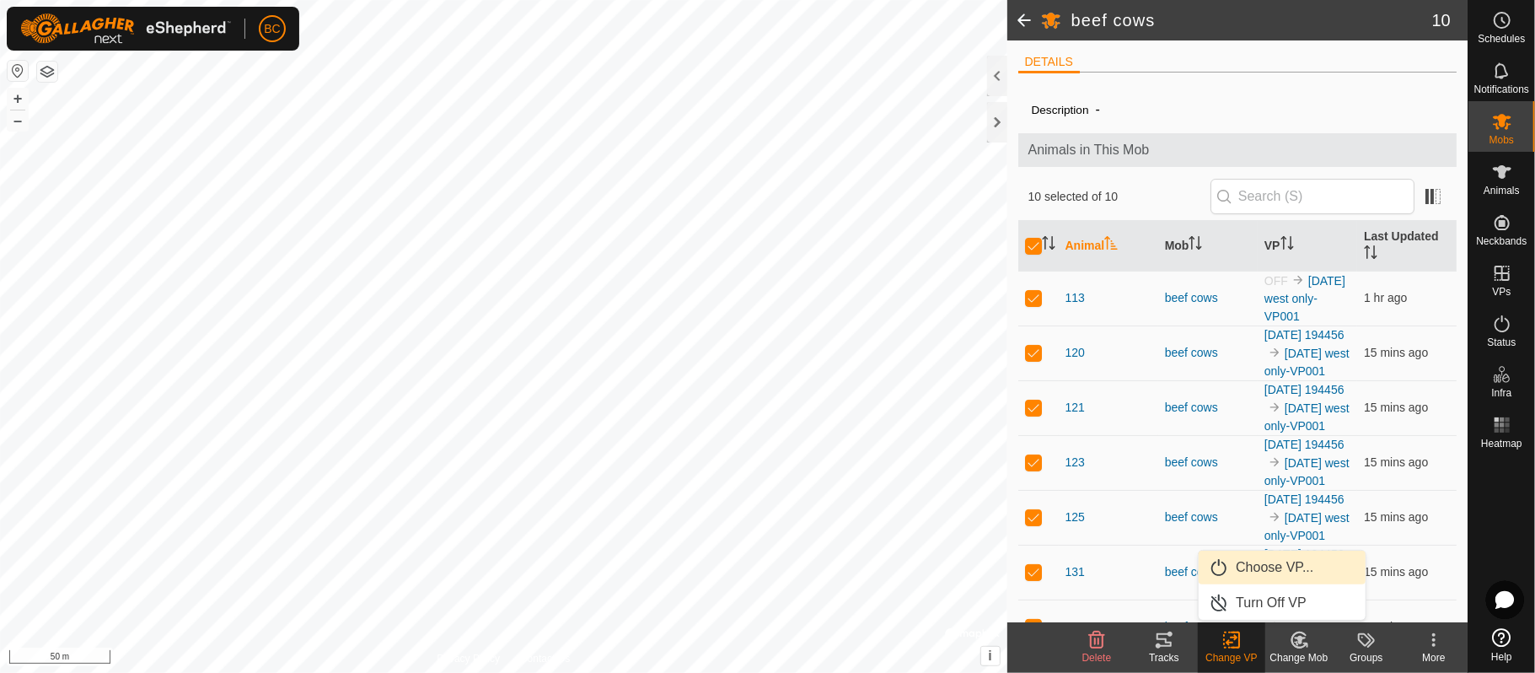
click at [1266, 571] on link "Choose VP..." at bounding box center [1282, 568] width 167 height 34
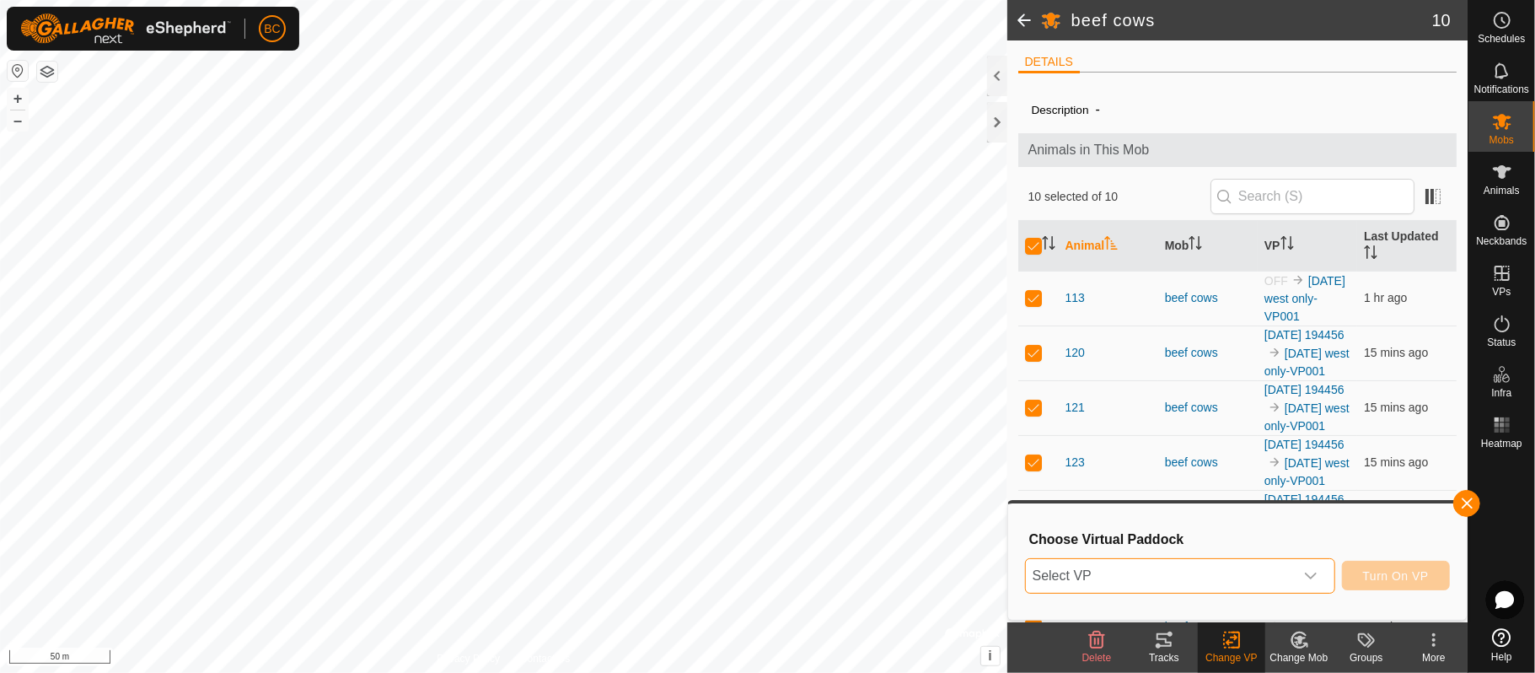
click at [1232, 581] on span "Select VP" at bounding box center [1160, 576] width 268 height 34
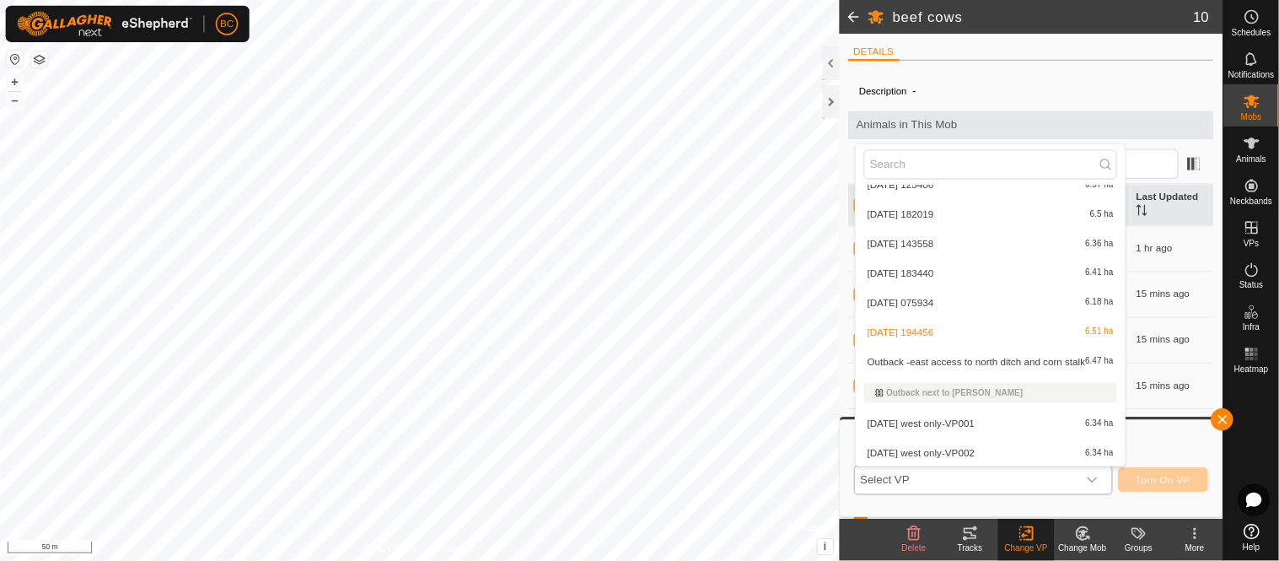
scroll to position [486, 0]
drag, startPoint x: 1363, startPoint y: 473, endPoint x: 1279, endPoint y: 558, distance: 119.3
click at [1279, 558] on li "[DATE] west only-VP002 6.34 ha" at bounding box center [1189, 542] width 325 height 34
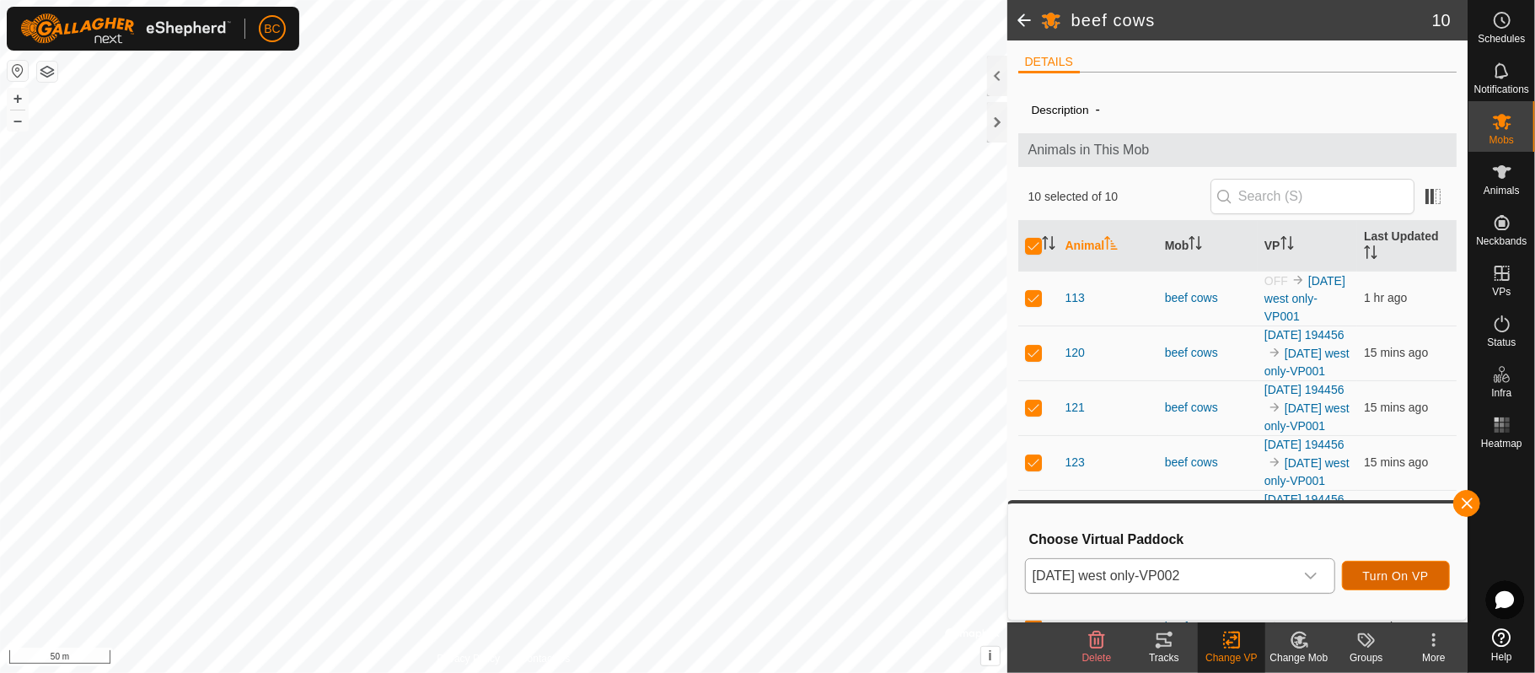
click at [1373, 564] on button "Turn On VP" at bounding box center [1396, 576] width 108 height 30
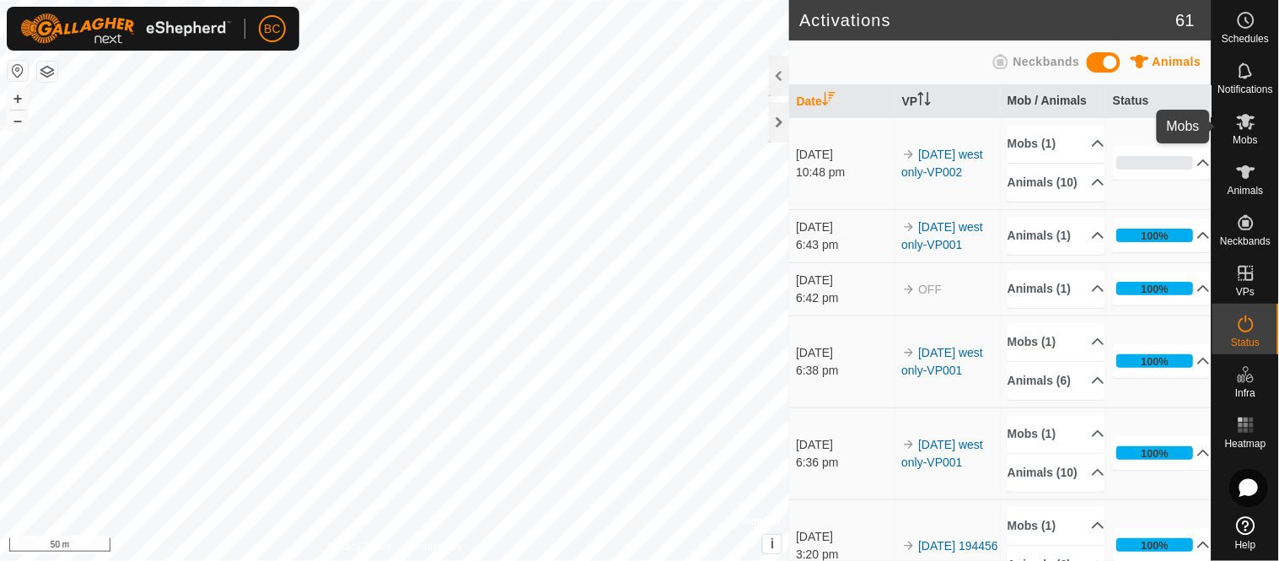
click at [1257, 118] on es-mob-svg-icon at bounding box center [1246, 121] width 30 height 27
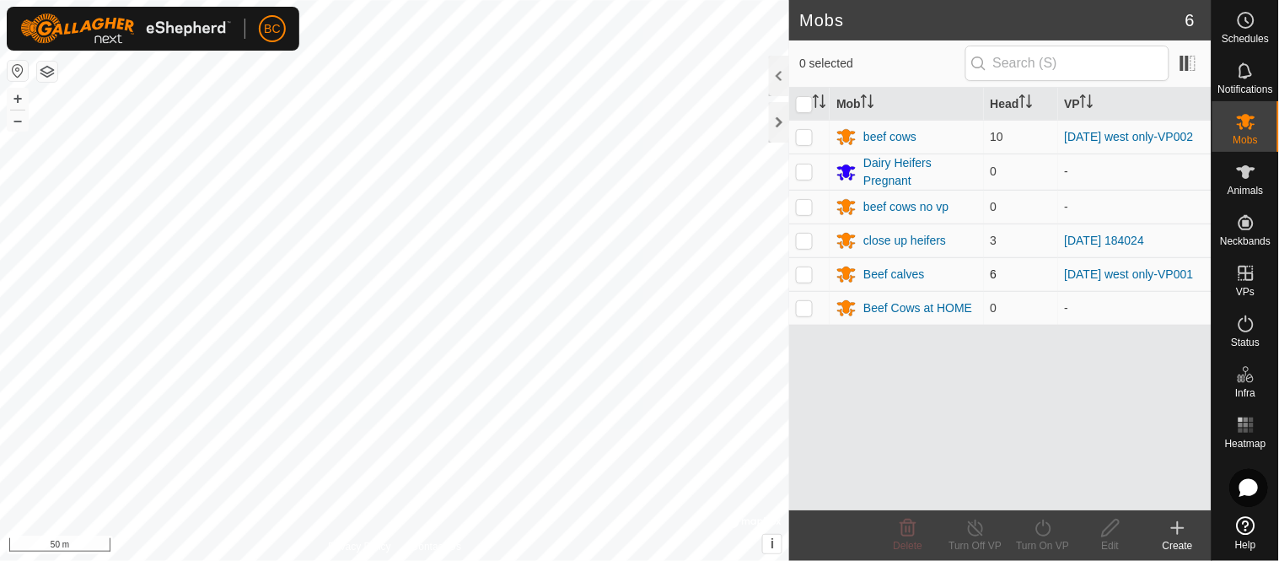
click at [808, 281] on p-checkbox at bounding box center [804, 273] width 17 height 13
checkbox input "true"
click at [1035, 529] on icon at bounding box center [1043, 528] width 21 height 20
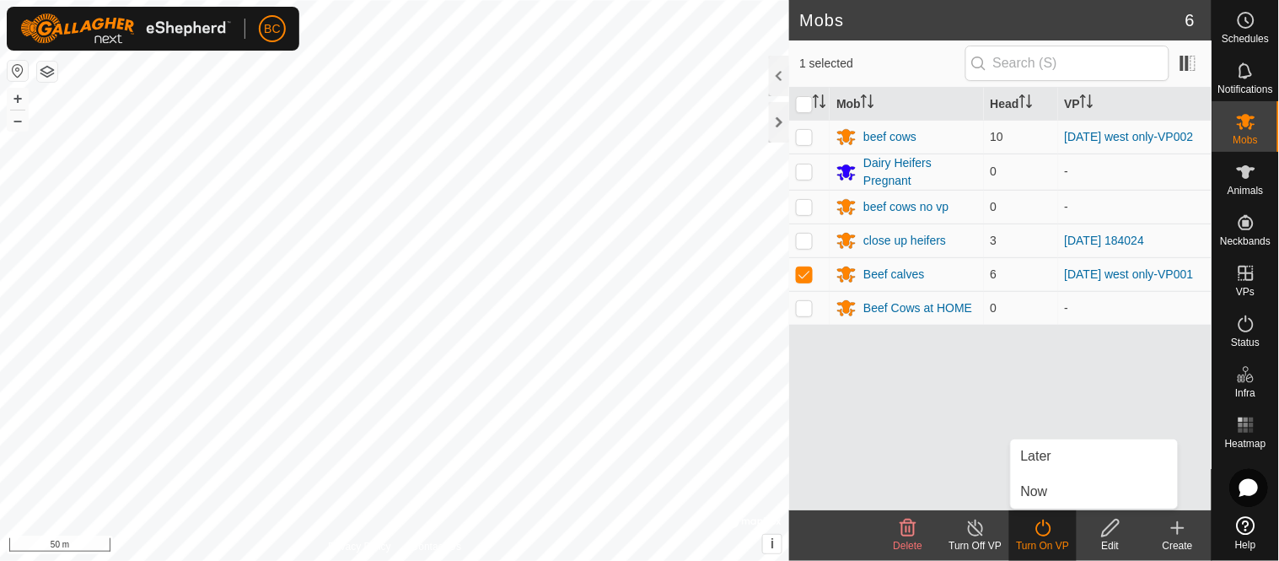
click at [965, 487] on div "Mob Head VP beef cows 10 [DATE] west only-VP002 Dairy Heifers Pregnant 0 - beef…" at bounding box center [1000, 299] width 422 height 422
click at [899, 282] on div "Beef calves" at bounding box center [893, 275] width 61 height 18
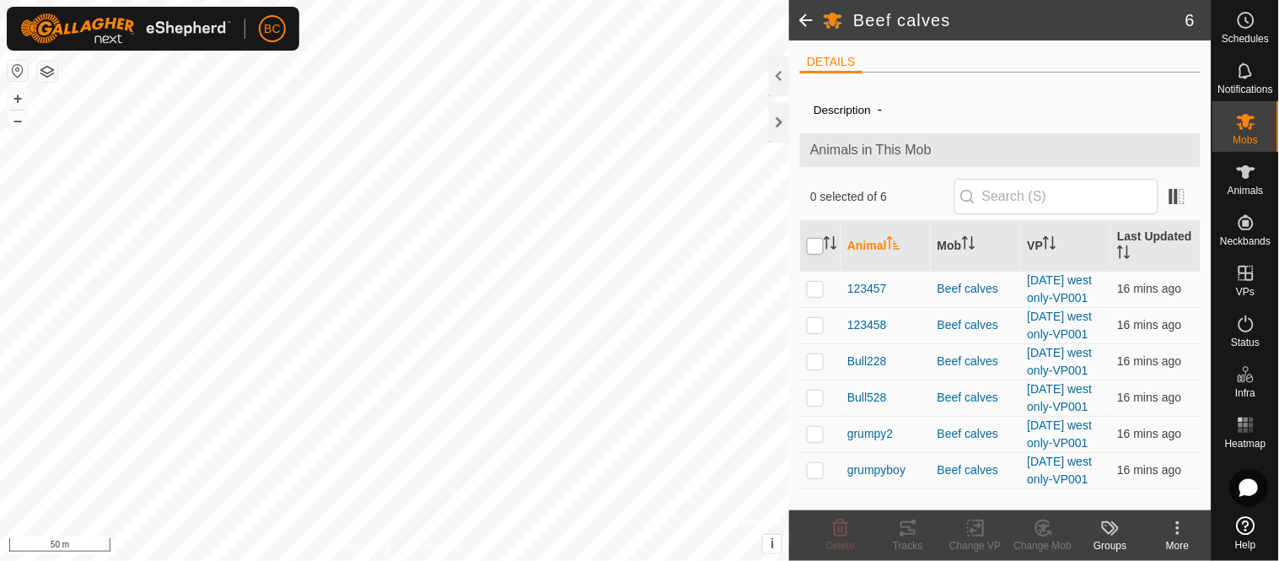
click at [819, 240] on input "checkbox" at bounding box center [815, 246] width 17 height 17
checkbox input "true"
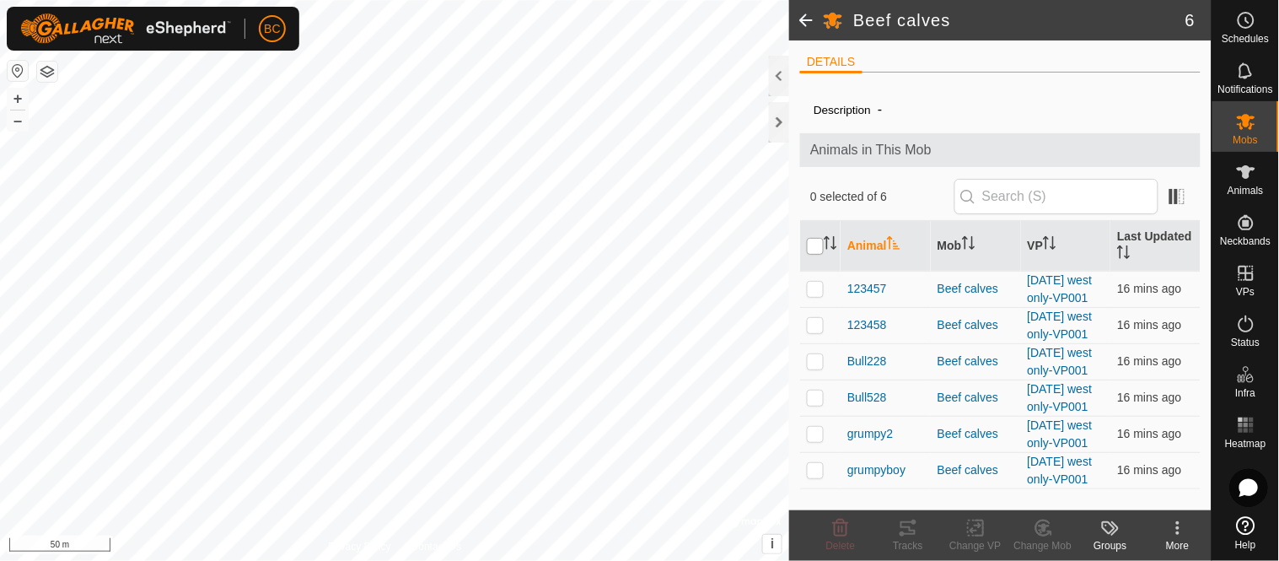
checkbox input "true"
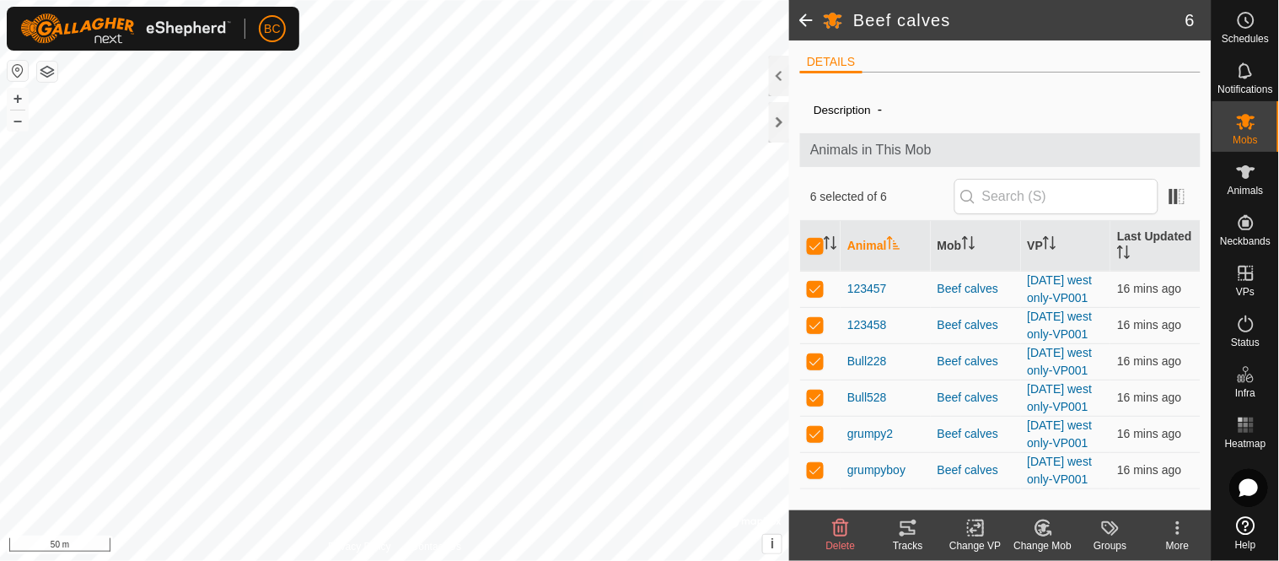
click at [981, 530] on icon at bounding box center [975, 528] width 21 height 20
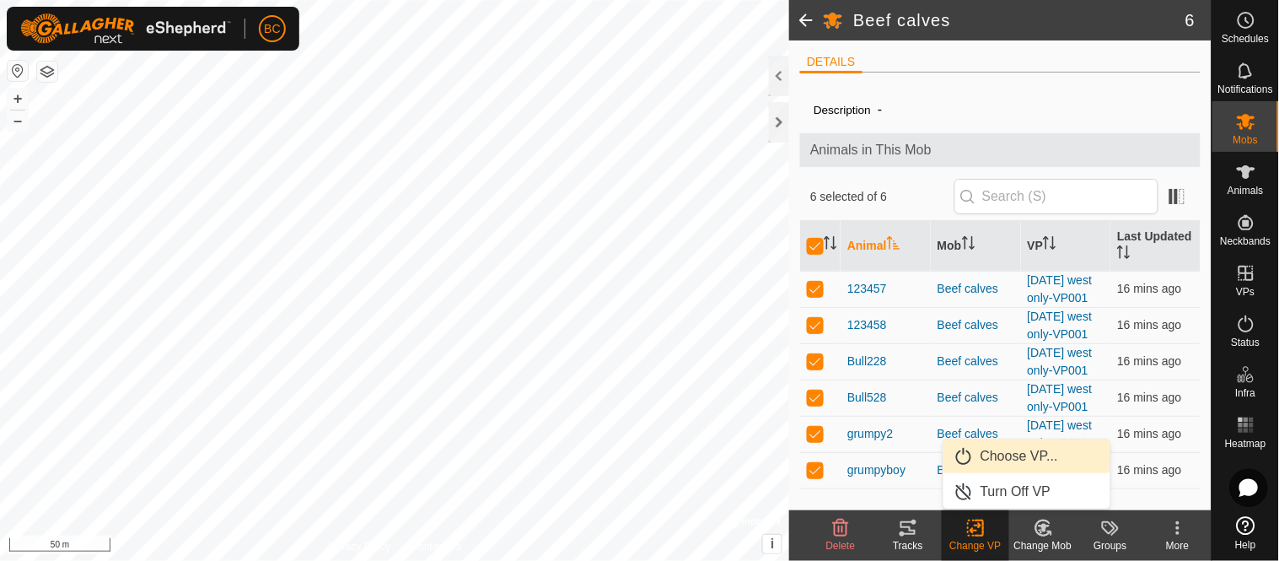
click at [979, 457] on link "Choose VP..." at bounding box center [1027, 456] width 167 height 34
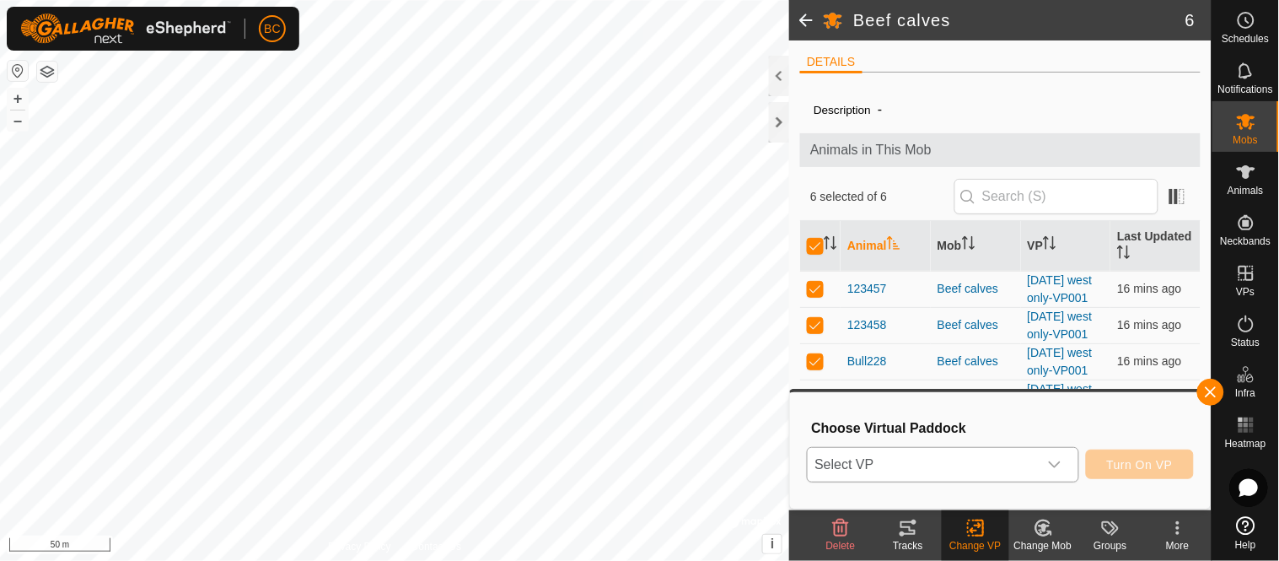
click at [982, 456] on span "Select VP" at bounding box center [922, 465] width 229 height 34
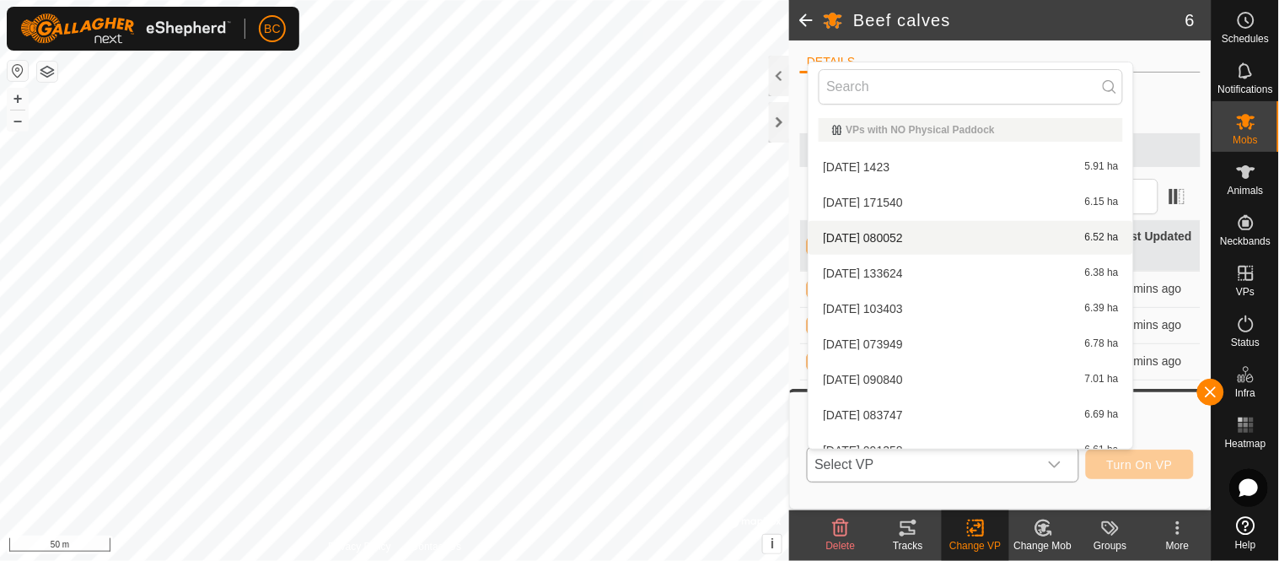
scroll to position [555, 0]
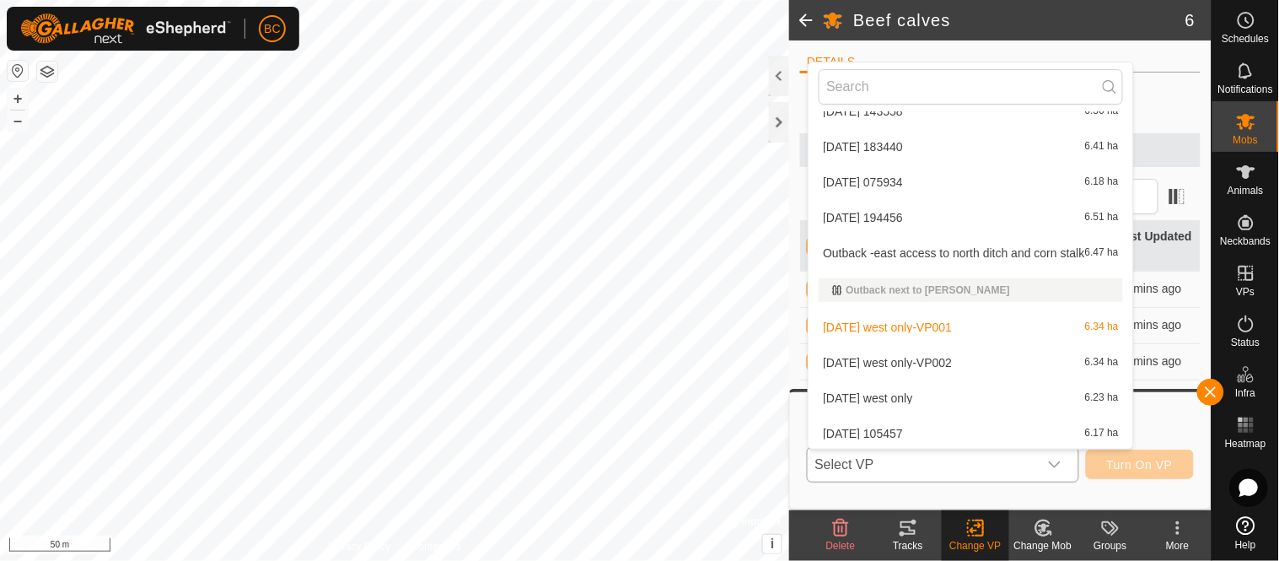
click at [939, 358] on li "[DATE] west only-VP002 6.34 ha" at bounding box center [971, 363] width 325 height 34
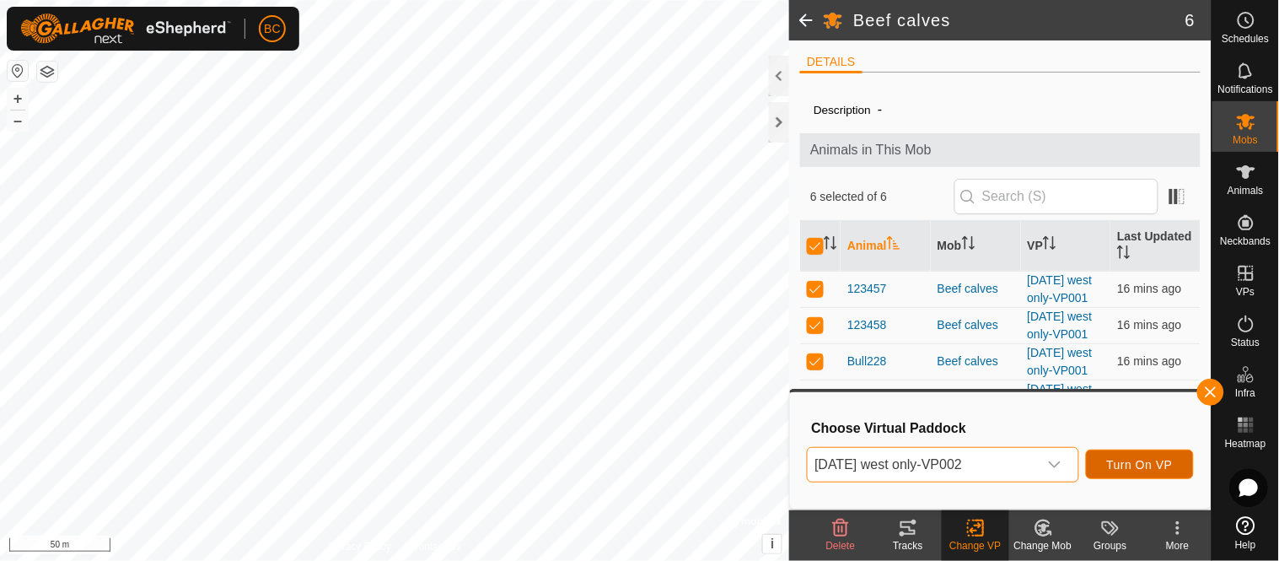
click at [1108, 449] on button "Turn On VP" at bounding box center [1140, 464] width 108 height 30
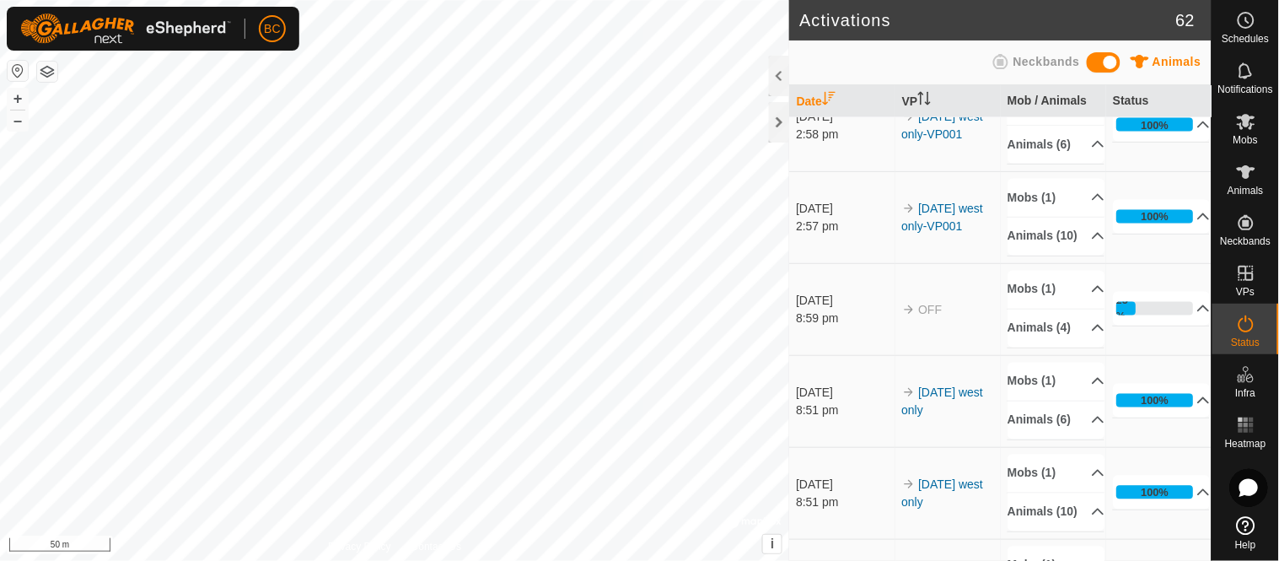
scroll to position [1218, 0]
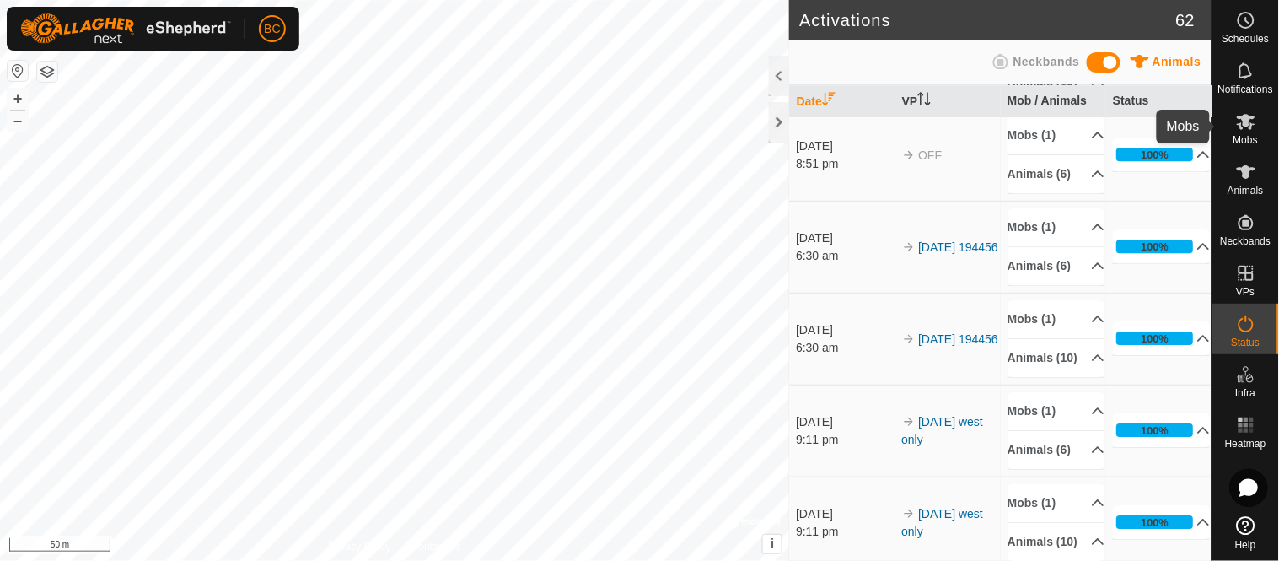
click at [1250, 112] on icon at bounding box center [1246, 121] width 20 height 20
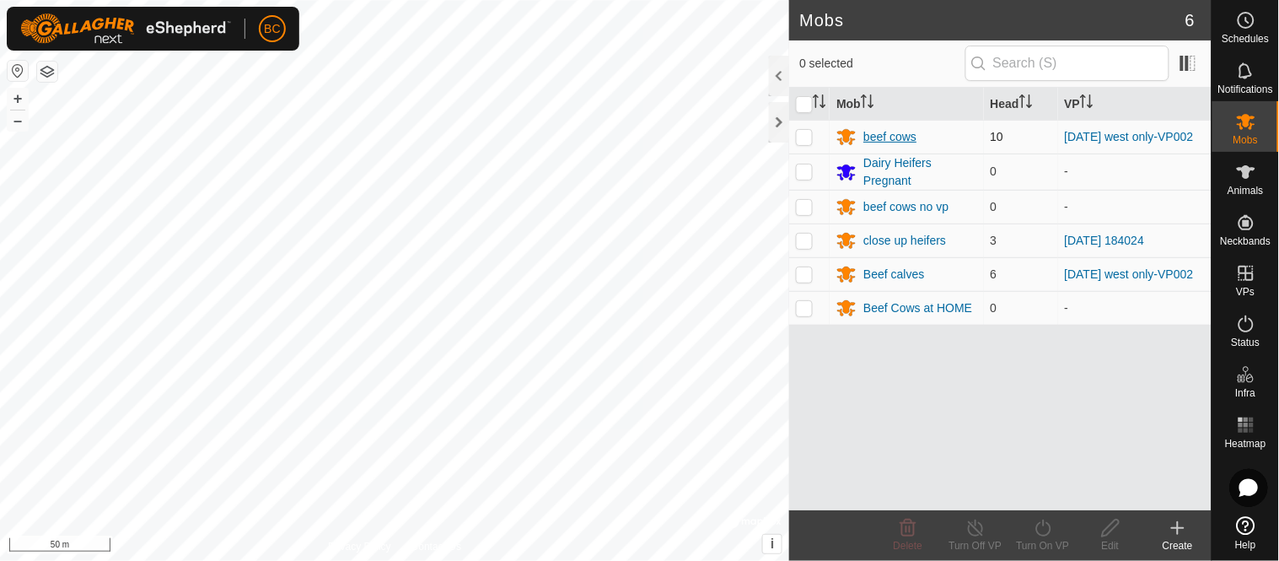
click at [886, 141] on div "beef cows" at bounding box center [889, 137] width 53 height 18
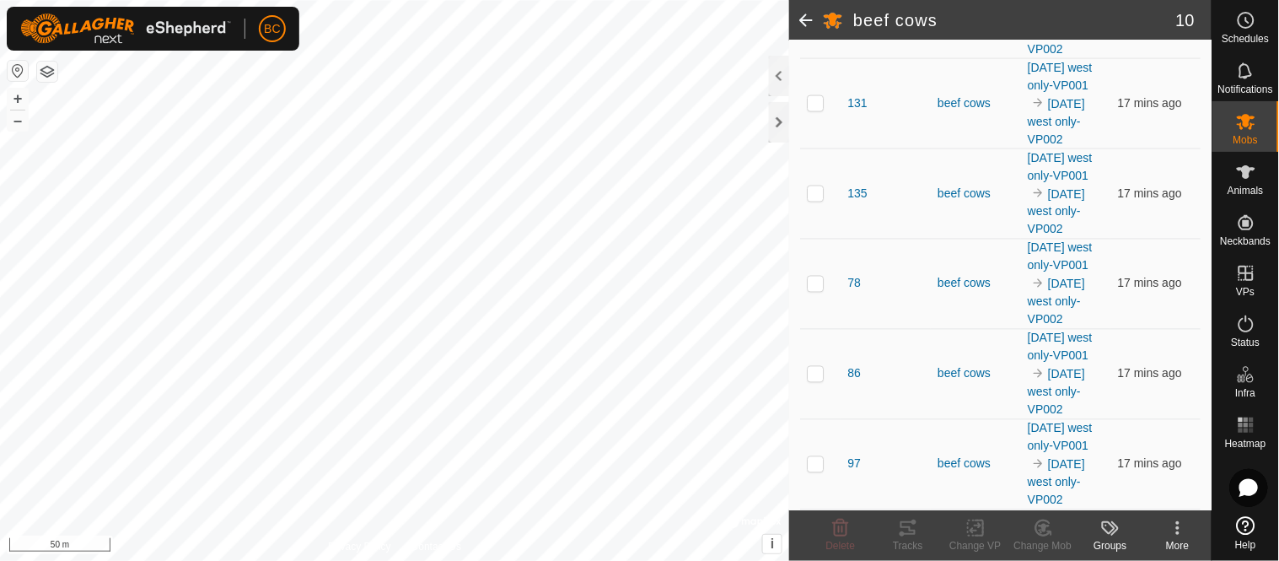
scroll to position [815, 0]
click at [853, 275] on span "78" at bounding box center [853, 284] width 13 height 18
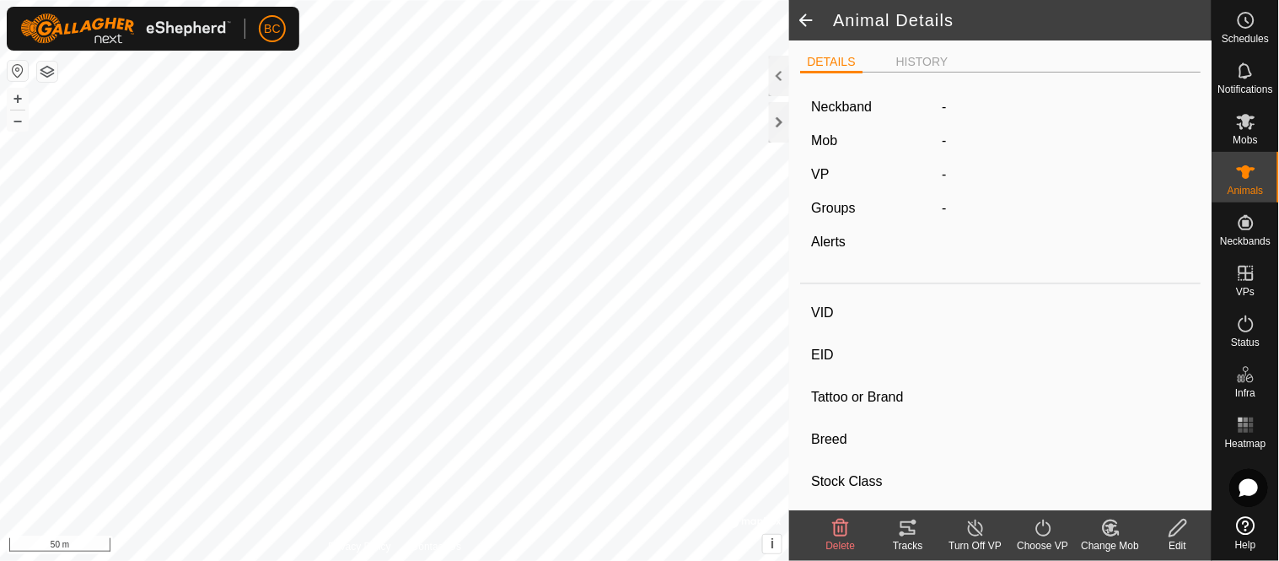
type input "78"
type input "124000050784308"
type input "-"
type input "[PERSON_NAME]"
type input "-"
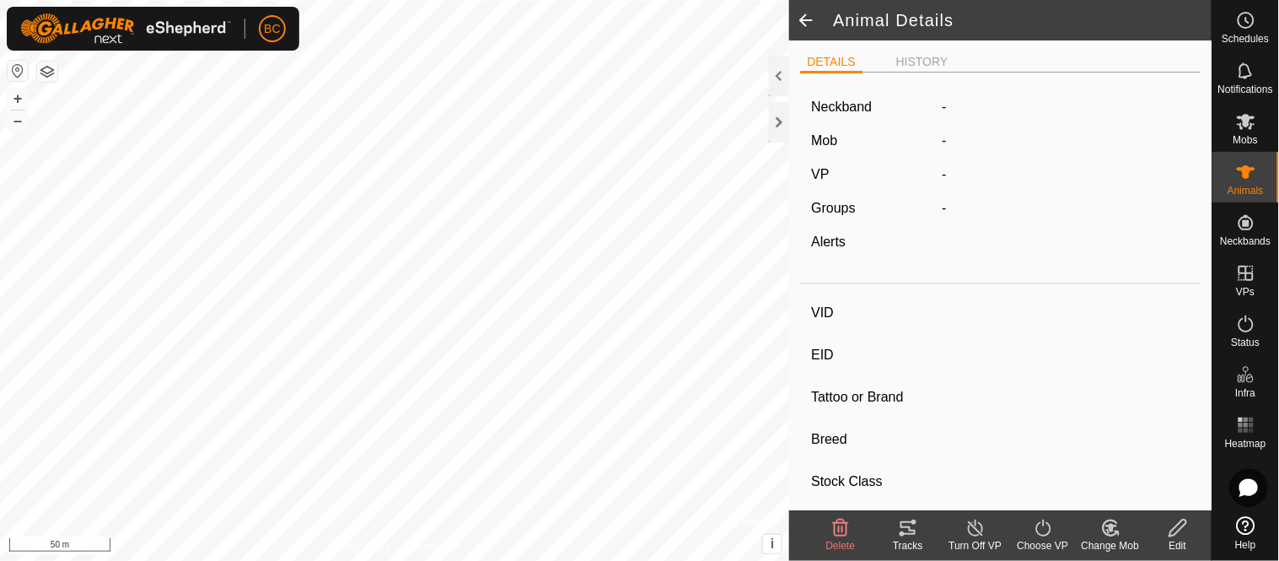
type input "12/2021"
type input "3 years 9 months"
type input "Dry"
type input "0 kg"
type input "-"
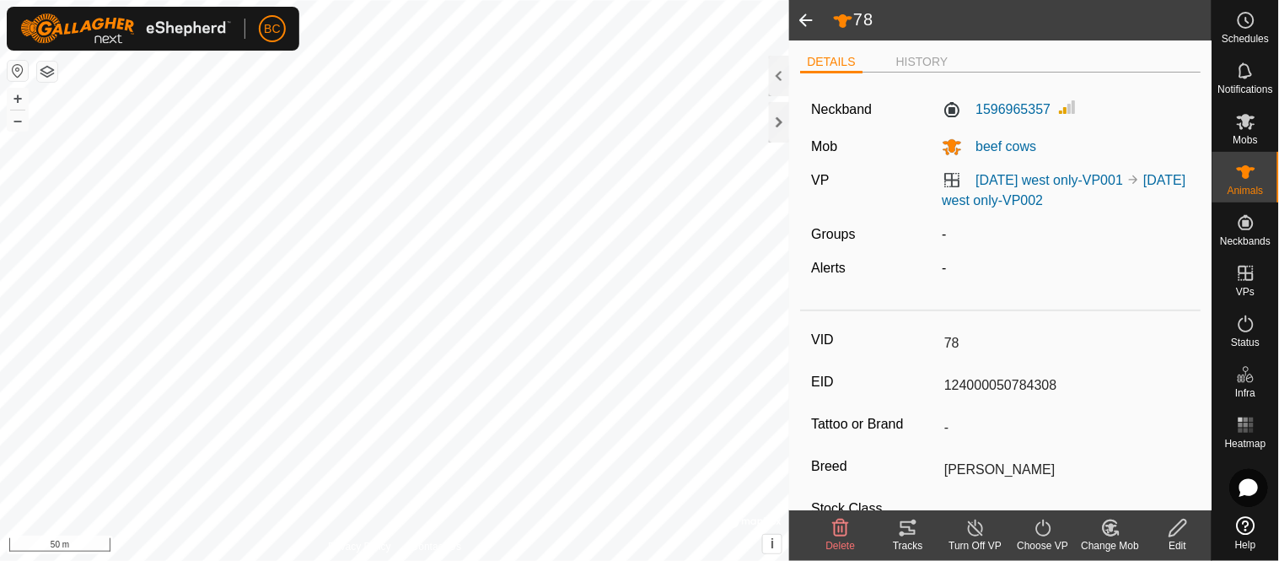
click at [911, 534] on icon at bounding box center [908, 527] width 15 height 13
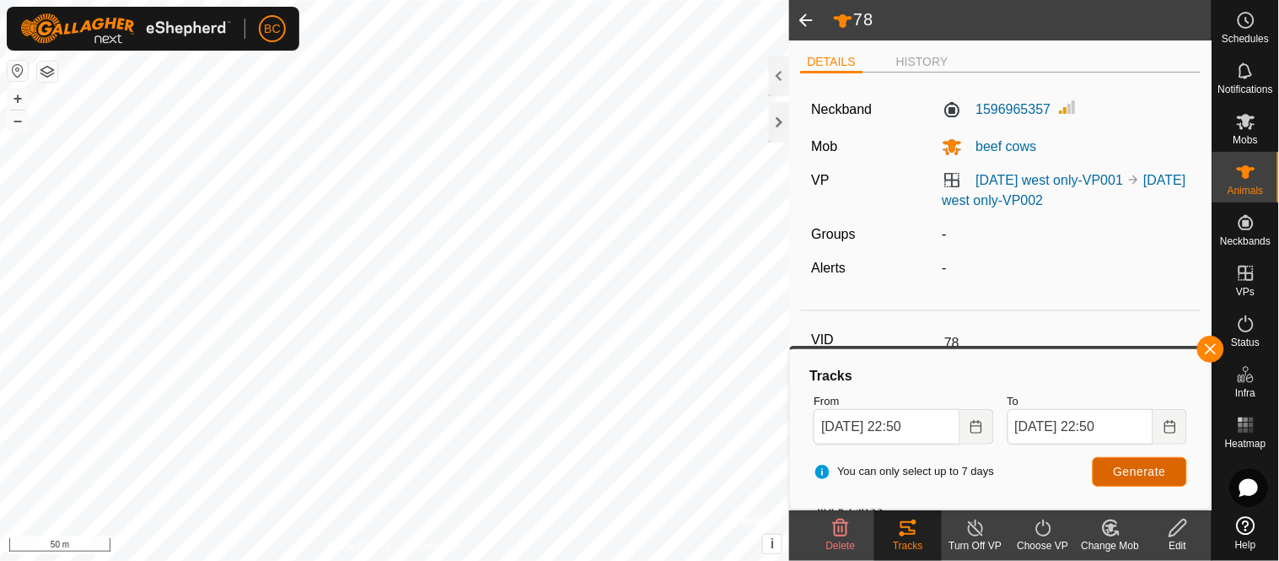
click at [1125, 465] on span "Generate" at bounding box center [1140, 471] width 52 height 13
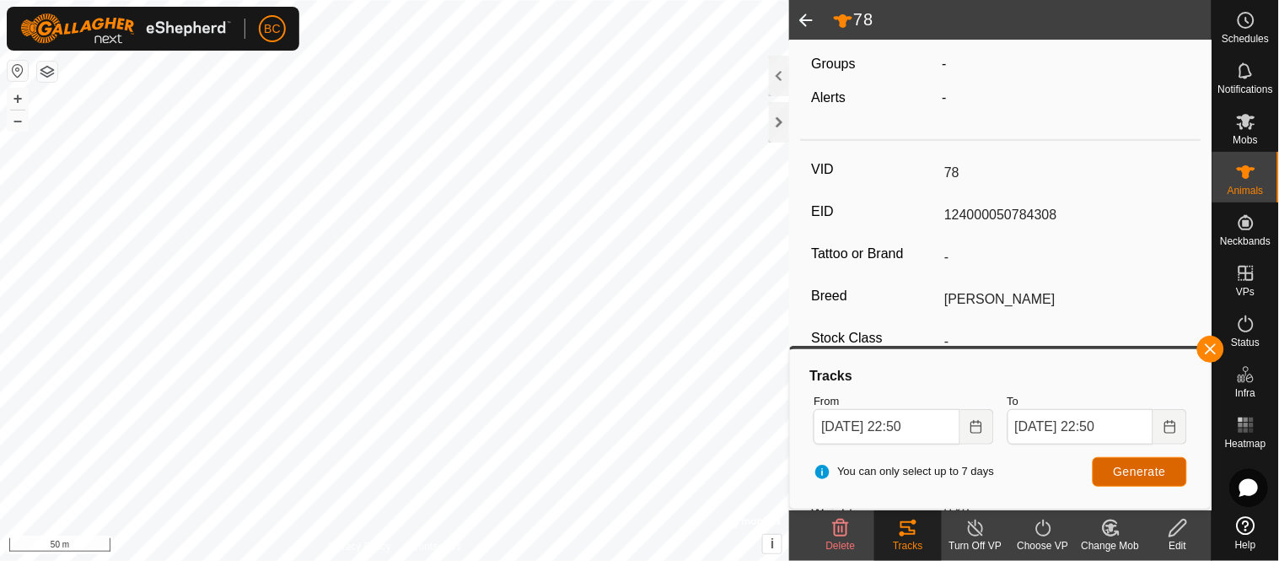
scroll to position [196, 0]
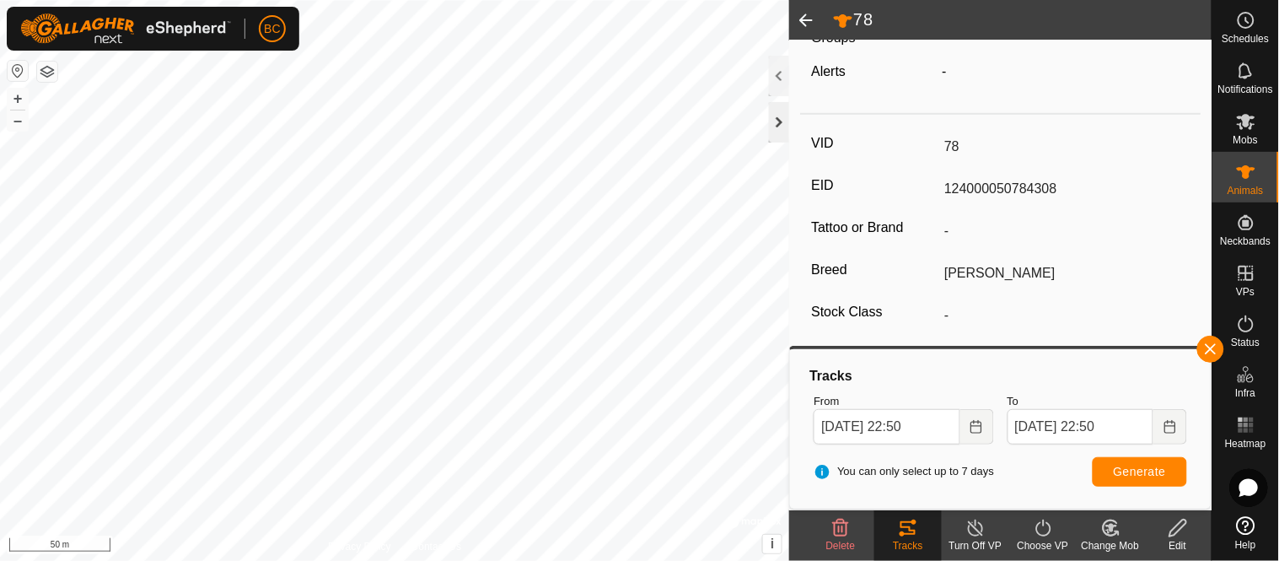
click at [779, 131] on div at bounding box center [779, 122] width 20 height 40
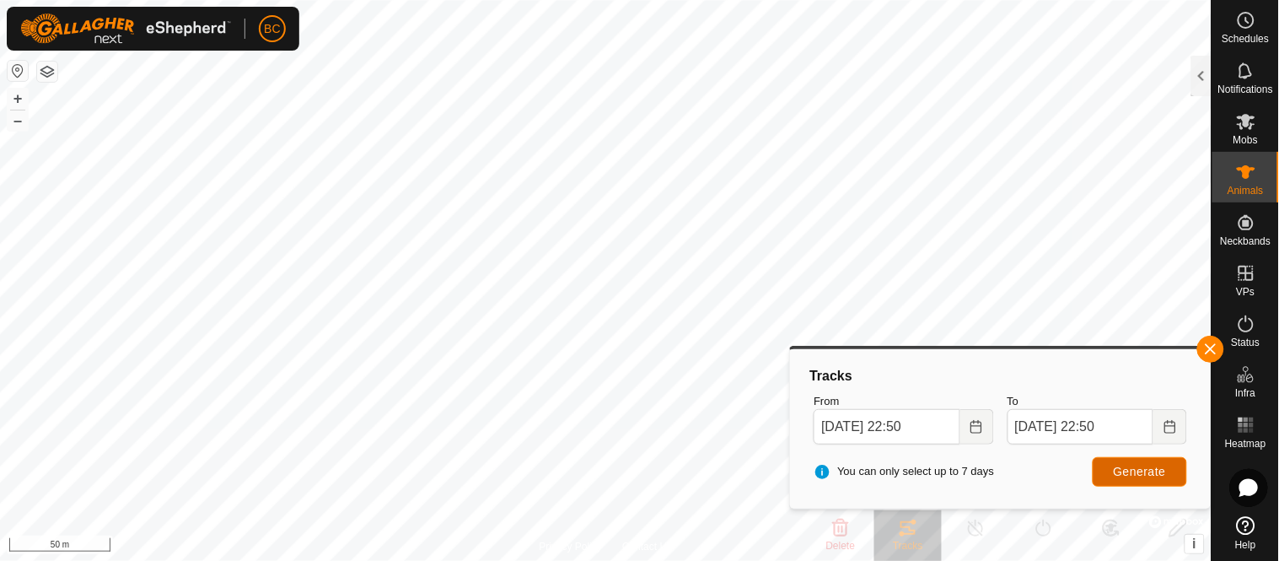
click at [1153, 472] on span "Generate" at bounding box center [1140, 471] width 52 height 13
click at [1204, 351] on button "button" at bounding box center [1210, 349] width 27 height 27
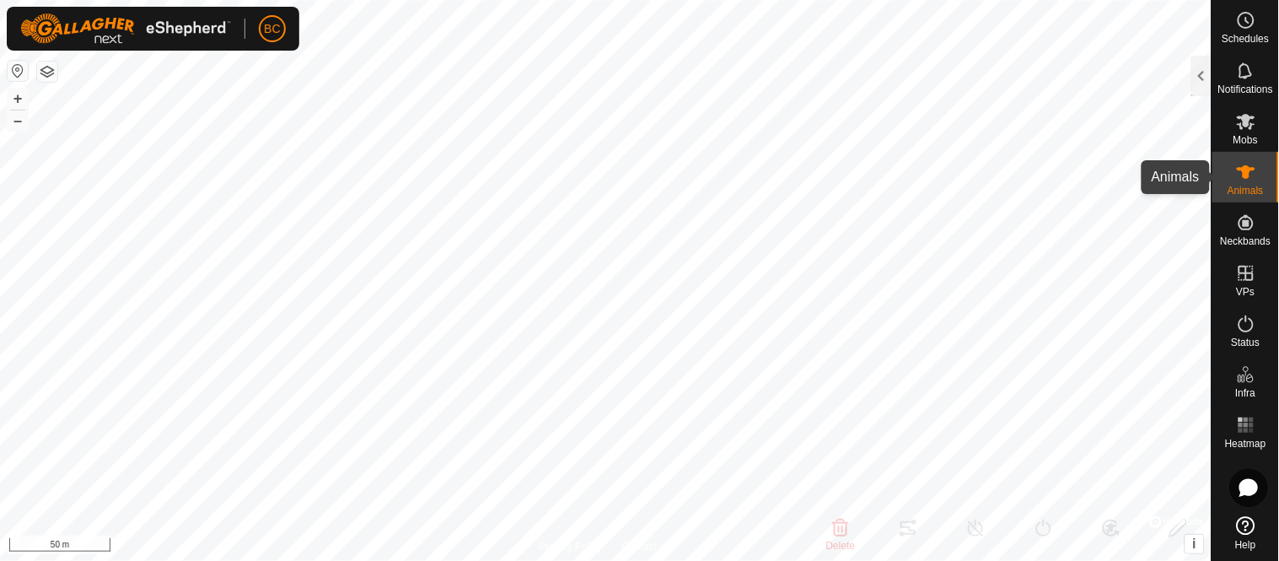
click at [1249, 186] on span "Animals" at bounding box center [1246, 191] width 36 height 10
click at [1251, 186] on span "Animals" at bounding box center [1246, 191] width 36 height 10
click at [1241, 137] on span "Mobs" at bounding box center [1246, 140] width 24 height 10
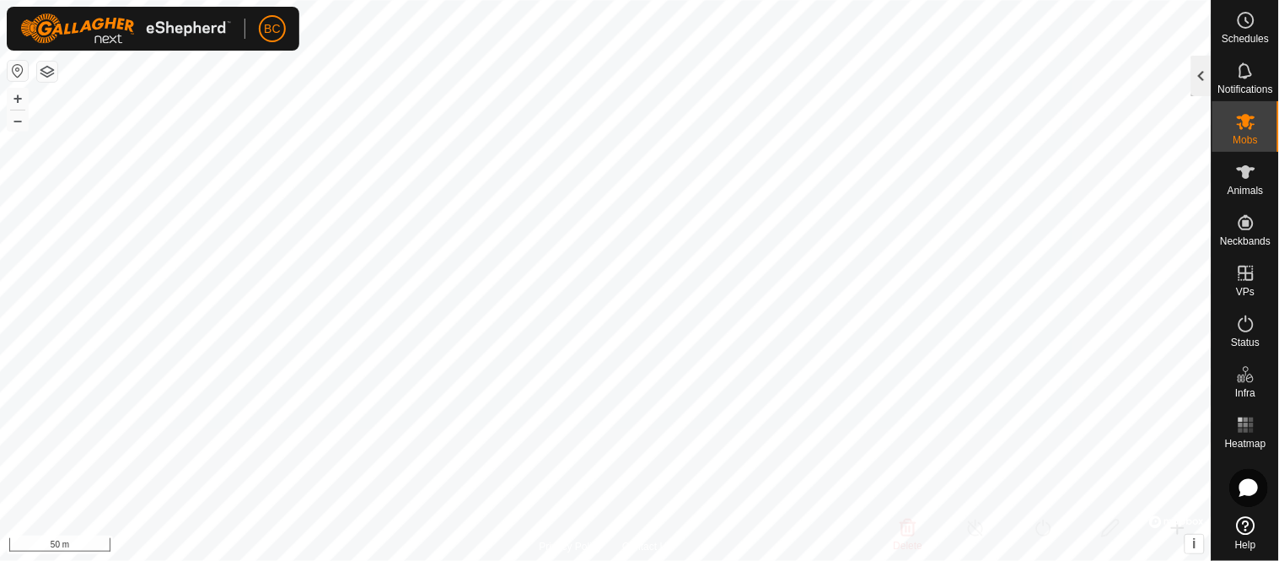
click at [1204, 81] on div at bounding box center [1201, 76] width 20 height 40
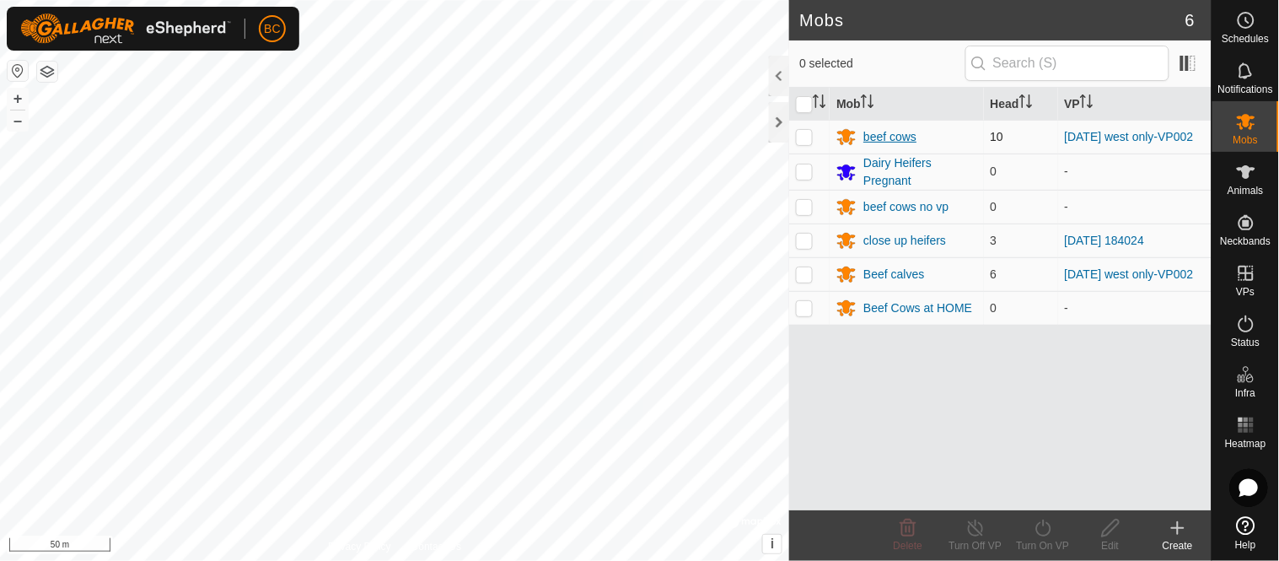
click at [882, 142] on div "beef cows" at bounding box center [889, 137] width 53 height 18
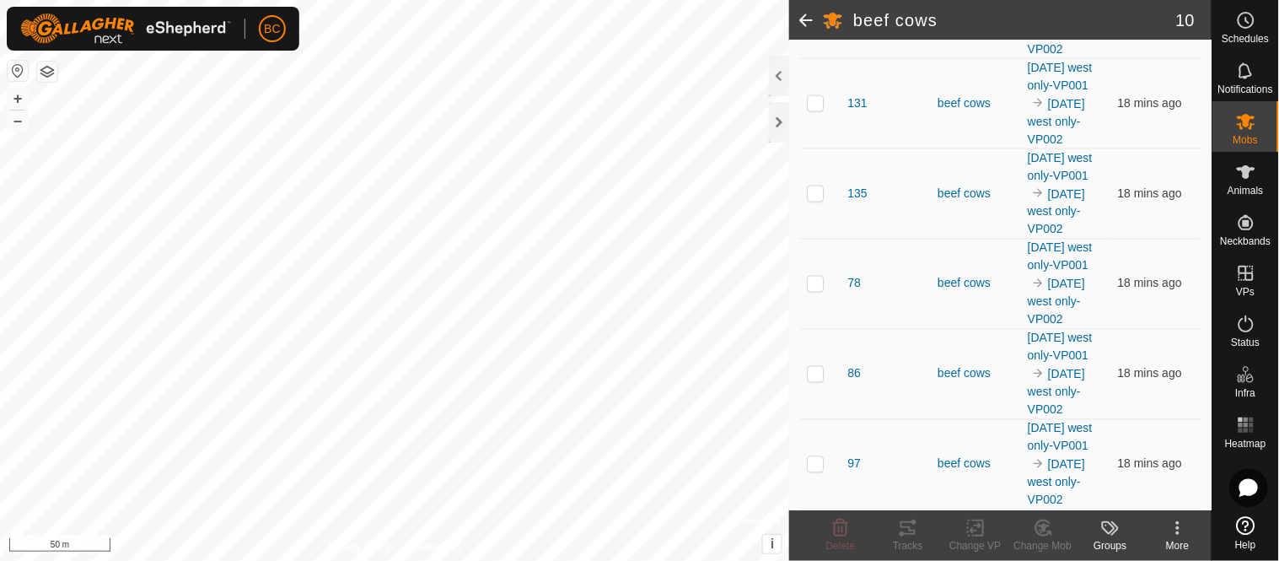
scroll to position [805, 0]
click at [856, 275] on span "78" at bounding box center [853, 284] width 13 height 18
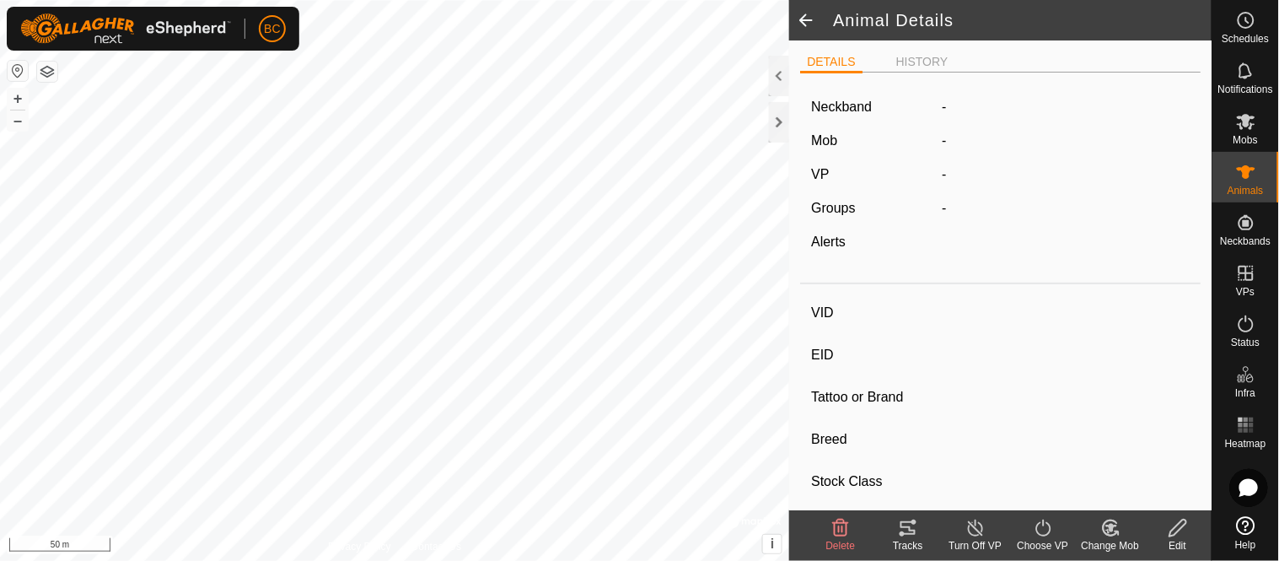
type input "78"
type input "124000050784308"
type input "-"
type input "[PERSON_NAME]"
type input "-"
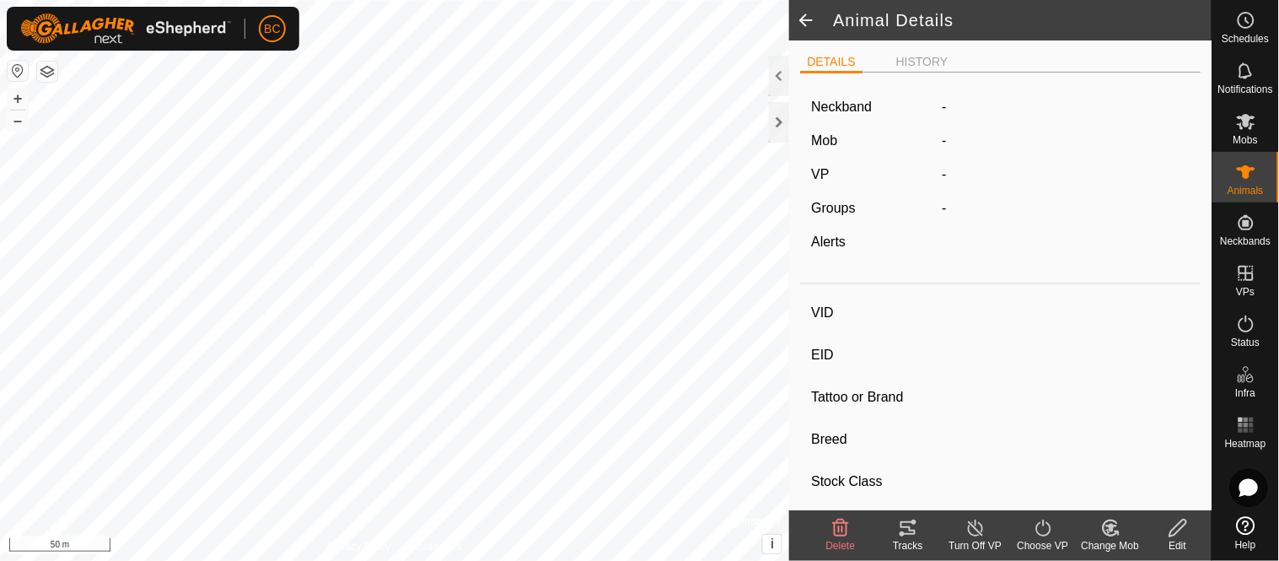
type input "12/2021"
type input "3 years 9 months"
type input "Dry"
type input "0 kg"
type input "-"
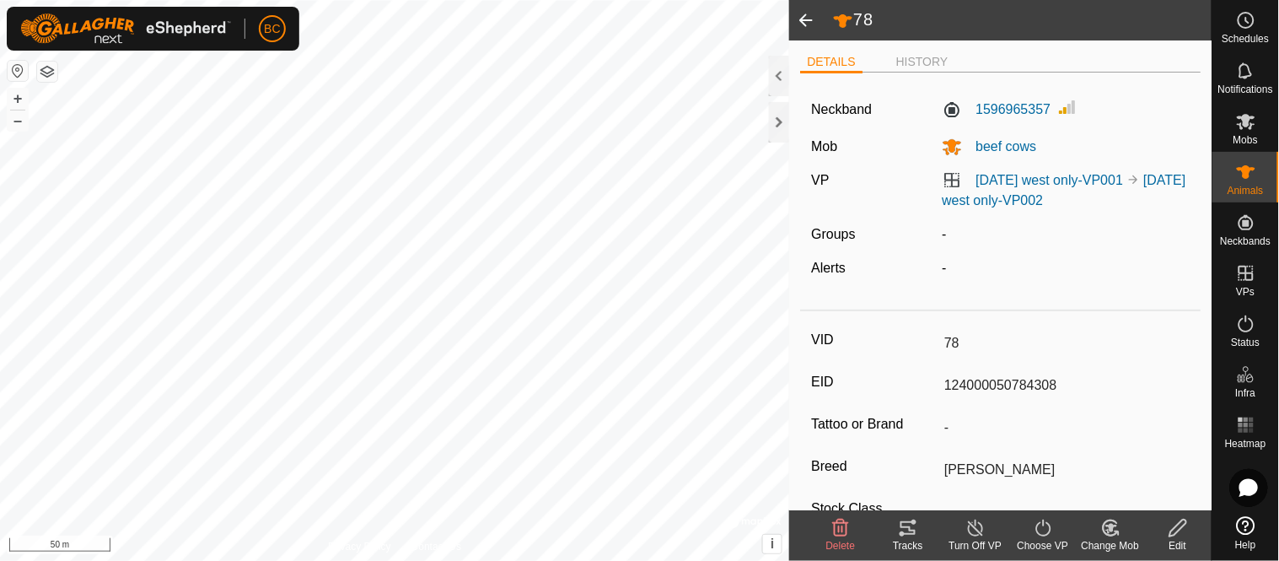
click at [907, 535] on icon at bounding box center [908, 527] width 15 height 13
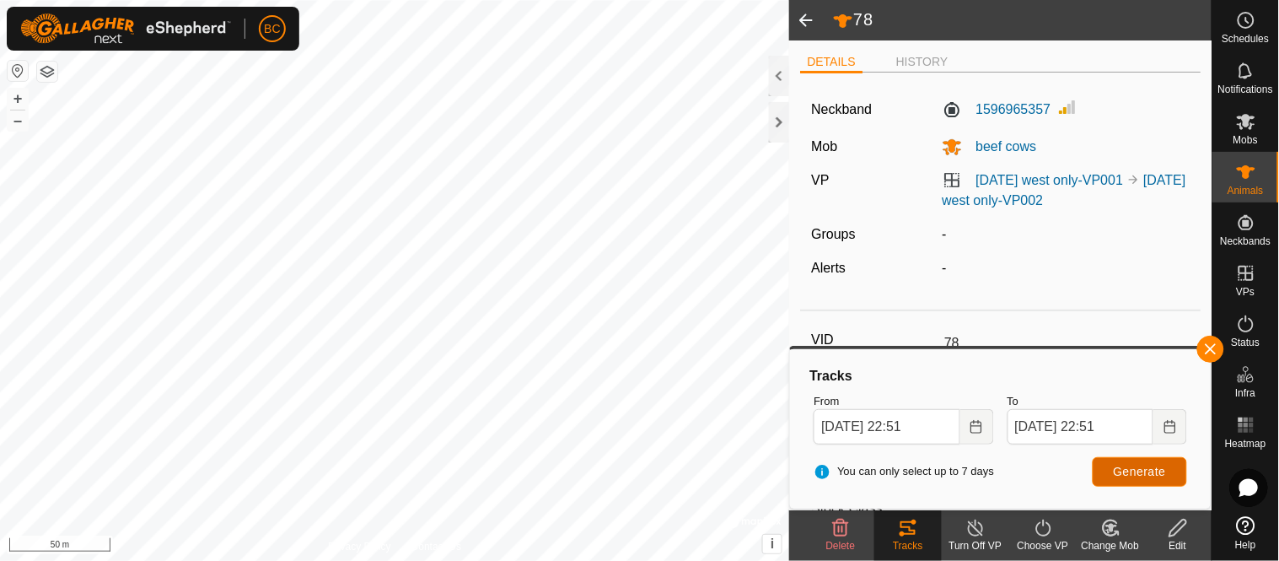
click at [1115, 465] on span "Generate" at bounding box center [1140, 471] width 52 height 13
click at [776, 129] on div at bounding box center [779, 122] width 20 height 40
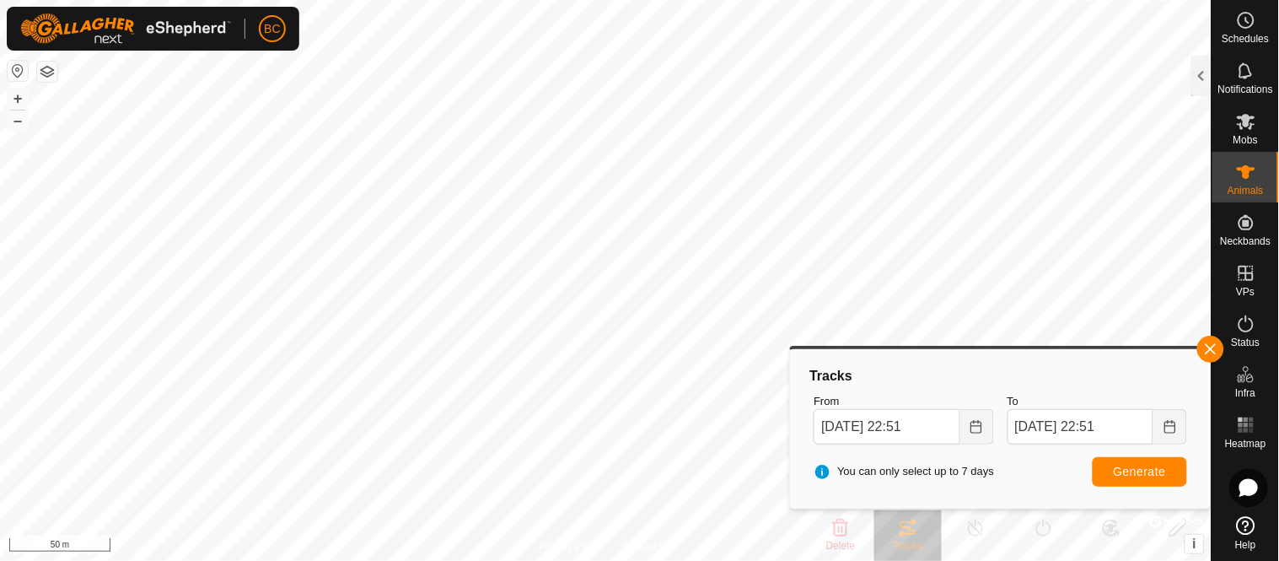
drag, startPoint x: 928, startPoint y: 374, endPoint x: 920, endPoint y: 366, distance: 11.3
click at [920, 366] on div "Tracks" at bounding box center [1000, 376] width 387 height 20
click at [19, 123] on button "–" at bounding box center [18, 120] width 20 height 20
click at [919, 319] on body "BC Schedules Notifications Mobs Animals Neckbands VPs Status Infra Heatmap Help…" at bounding box center [639, 280] width 1279 height 561
click at [930, 351] on div "Tracks From [DATE] 22:51 To [DATE] 22:51 You can only select up to 7 days Gener…" at bounding box center [1000, 428] width 422 height 164
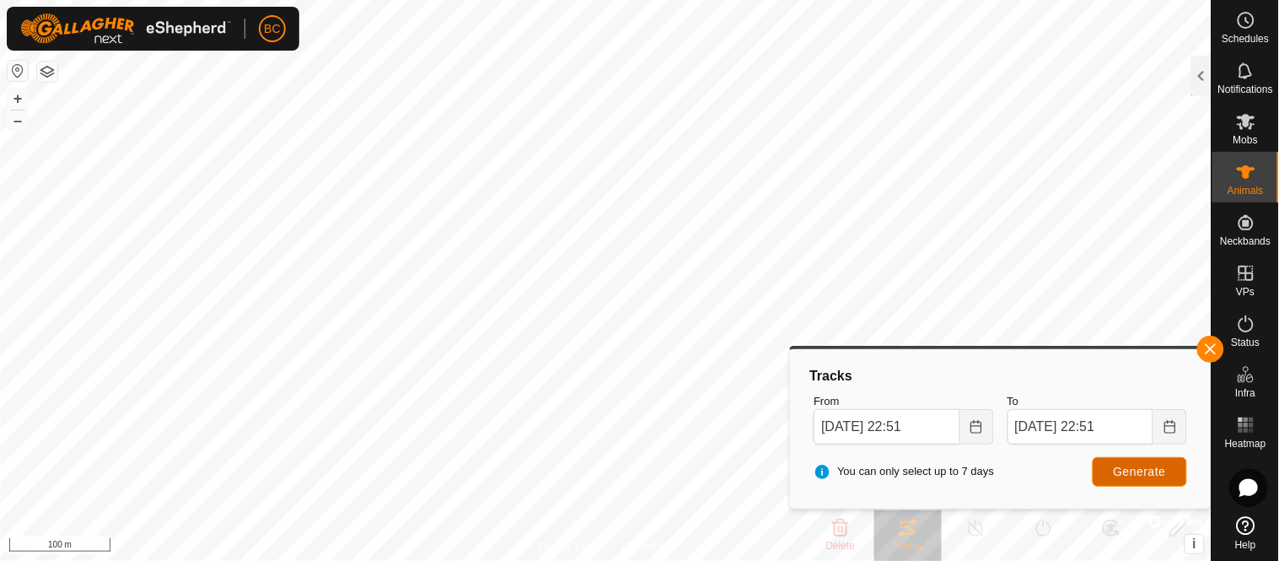
click at [1165, 476] on span "Generate" at bounding box center [1140, 471] width 52 height 13
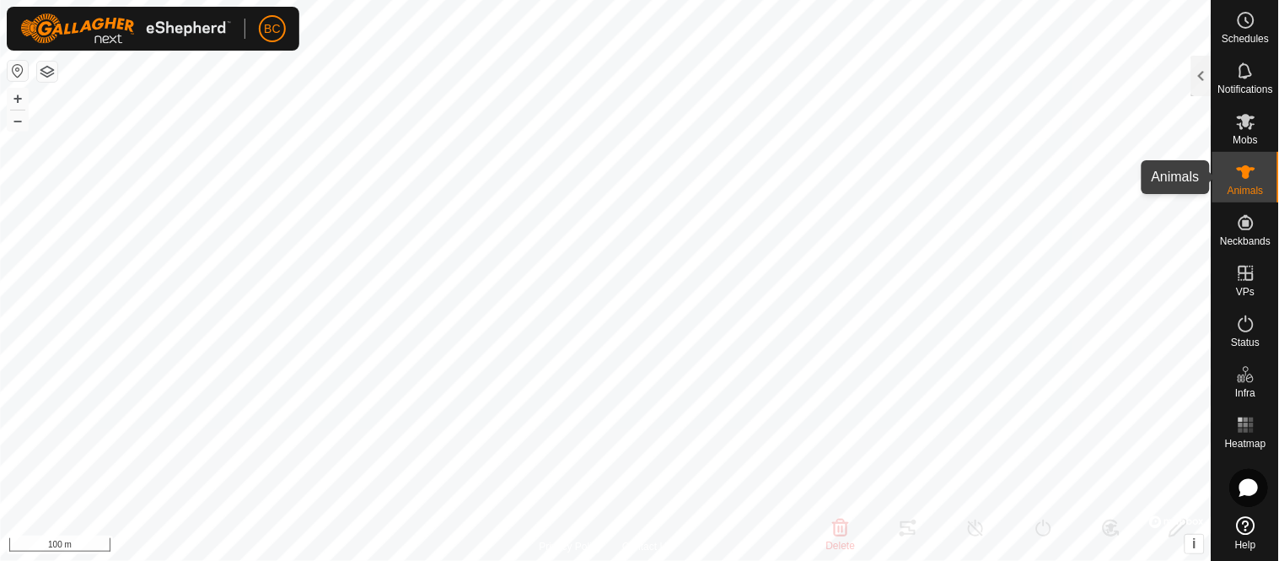
click at [1258, 186] on span "Animals" at bounding box center [1246, 191] width 36 height 10
drag, startPoint x: 1246, startPoint y: 187, endPoint x: 1258, endPoint y: 184, distance: 12.3
drag, startPoint x: 1258, startPoint y: 184, endPoint x: 1199, endPoint y: 64, distance: 133.5
click at [1199, 64] on div at bounding box center [1201, 76] width 20 height 40
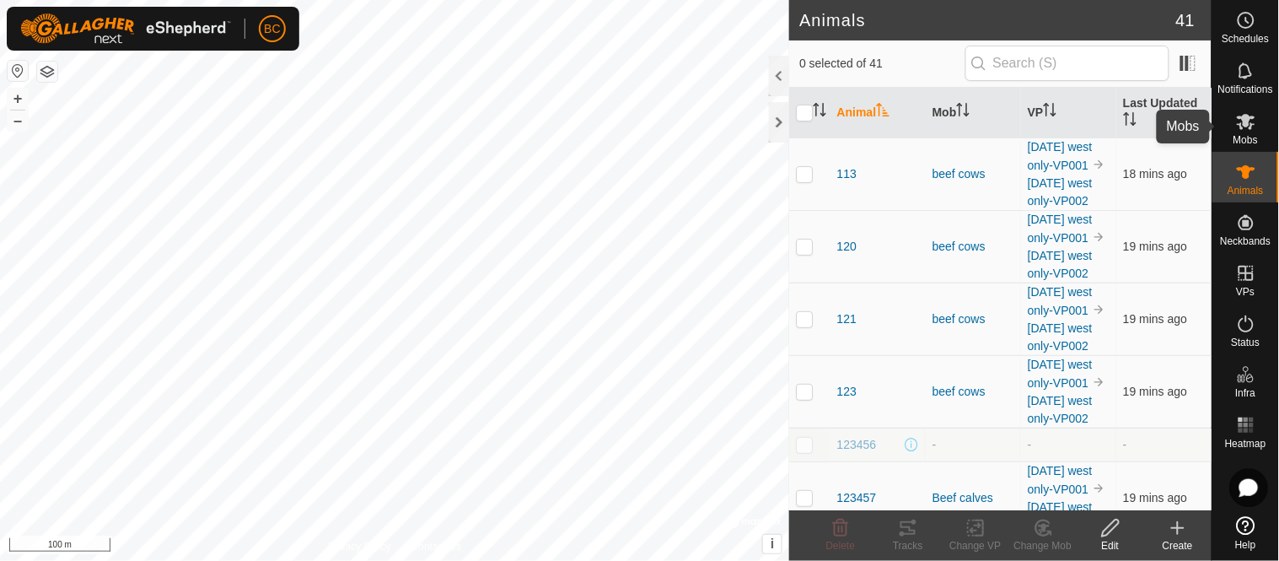
click at [1256, 135] on span "Mobs" at bounding box center [1246, 140] width 24 height 10
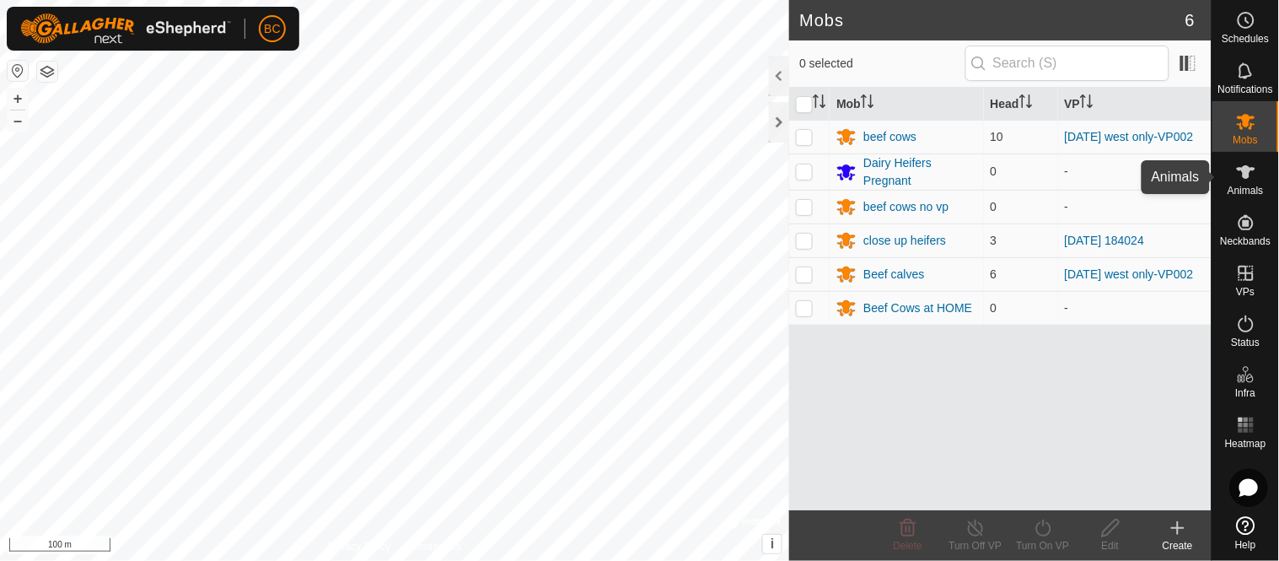
click at [1253, 165] on icon at bounding box center [1246, 172] width 20 height 20
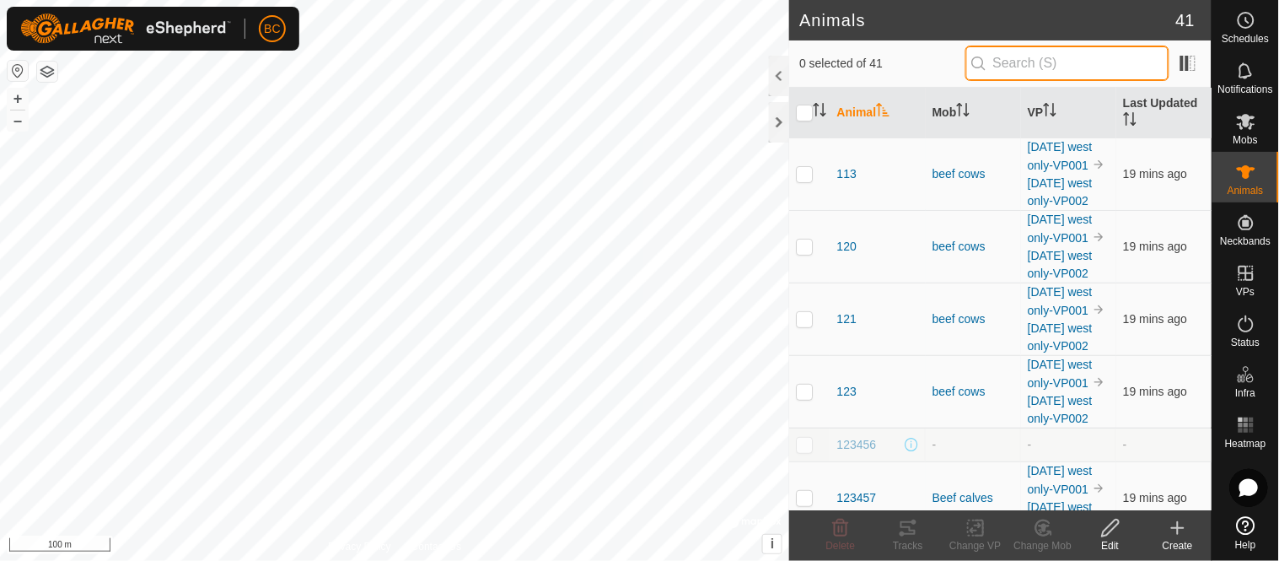
click at [1030, 61] on input "text" at bounding box center [1067, 63] width 204 height 35
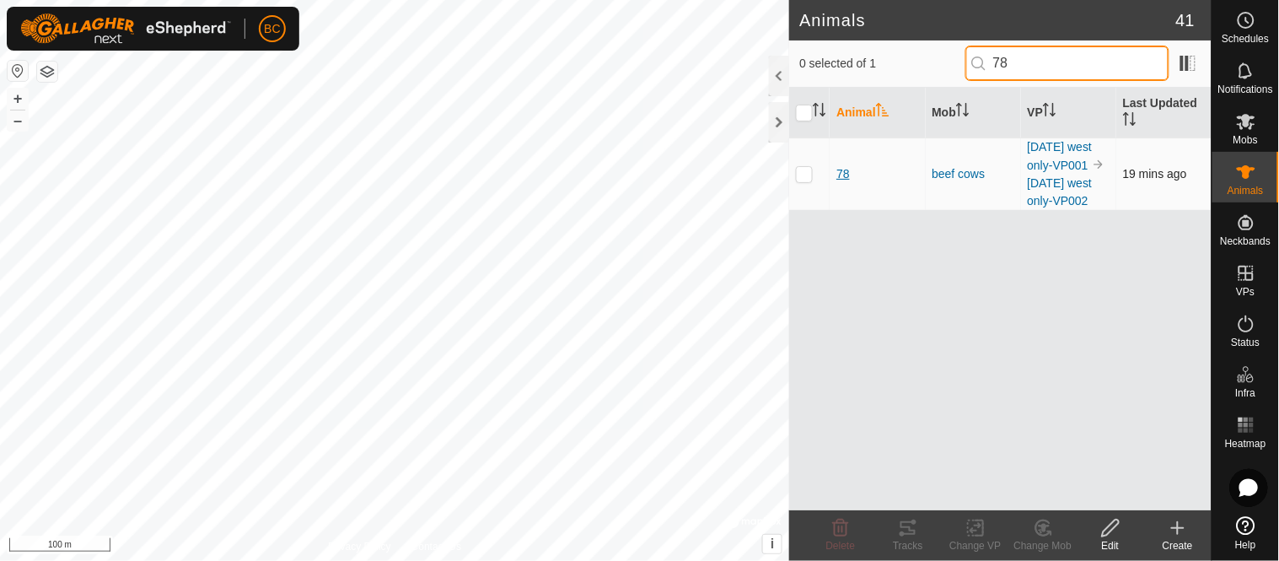
type input "78"
click at [841, 180] on span "78" at bounding box center [842, 174] width 13 height 18
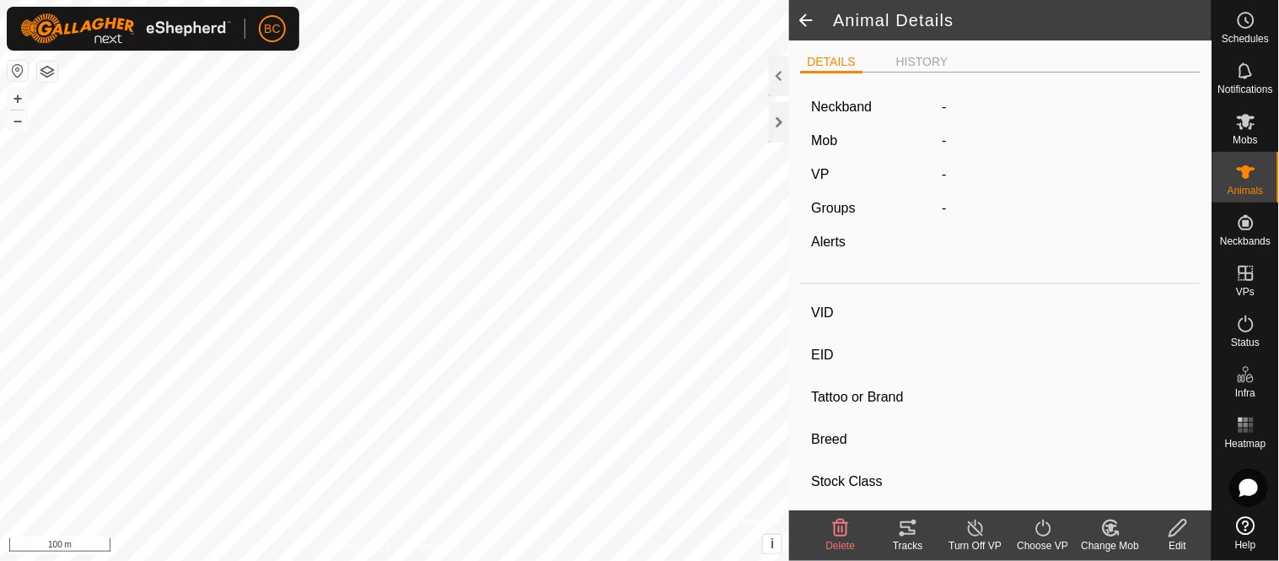
type input "78"
type input "124000050784308"
type input "-"
type input "[PERSON_NAME]"
type input "-"
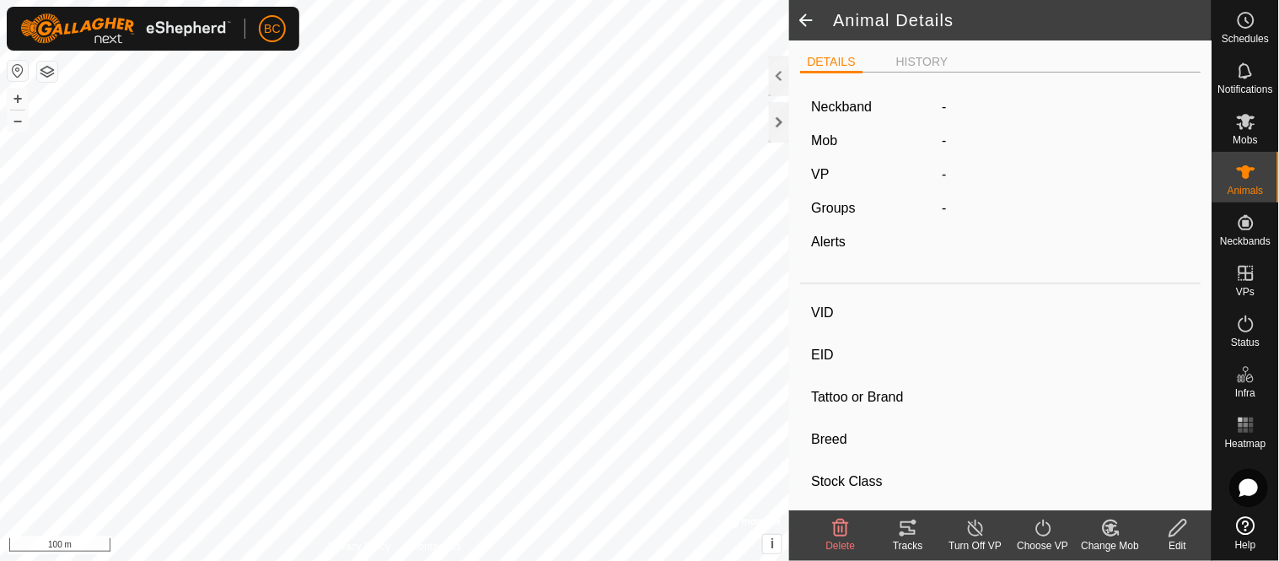
type input "12/2021"
type input "3 years 9 months"
type input "Dry"
type input "0 kg"
type input "-"
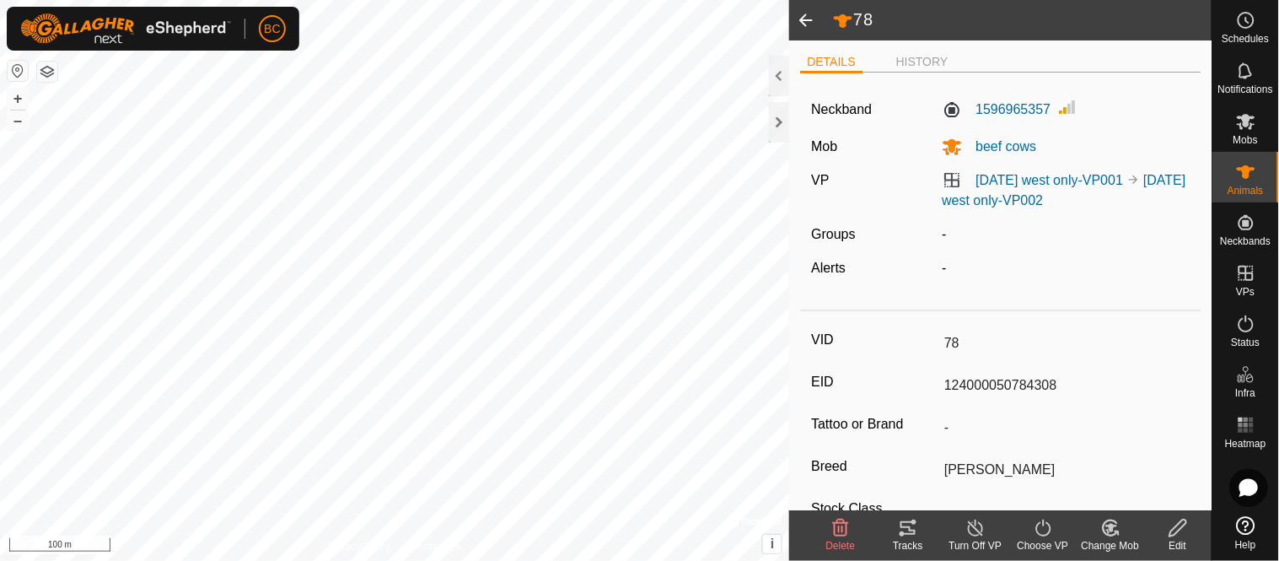
click at [909, 528] on icon at bounding box center [908, 527] width 15 height 13
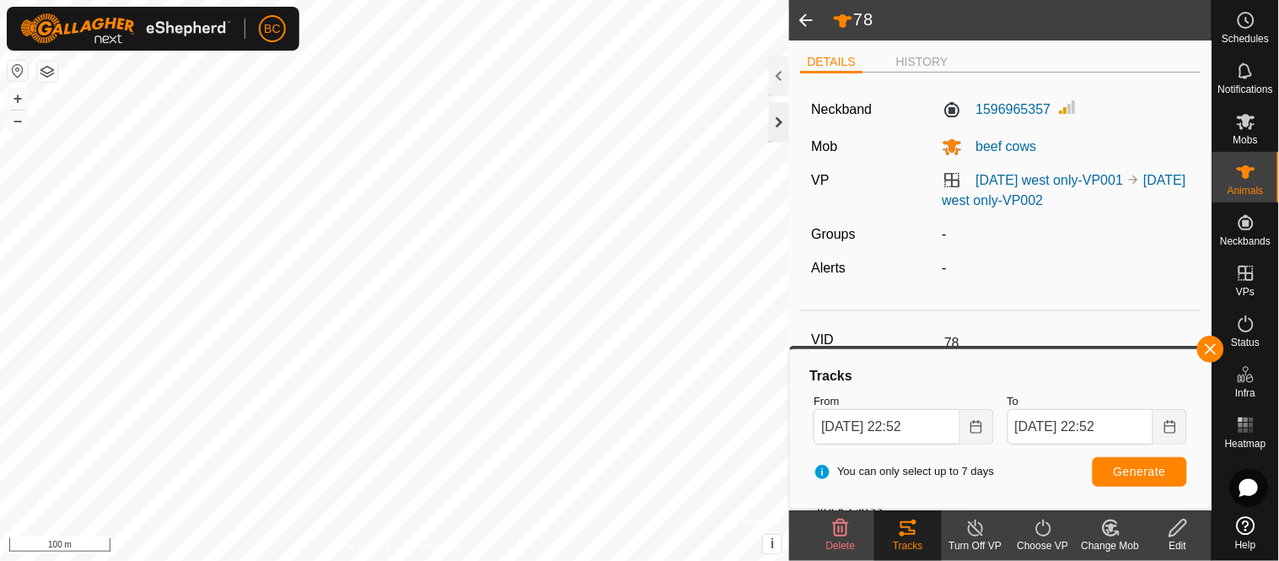
click at [778, 121] on div at bounding box center [779, 122] width 20 height 40
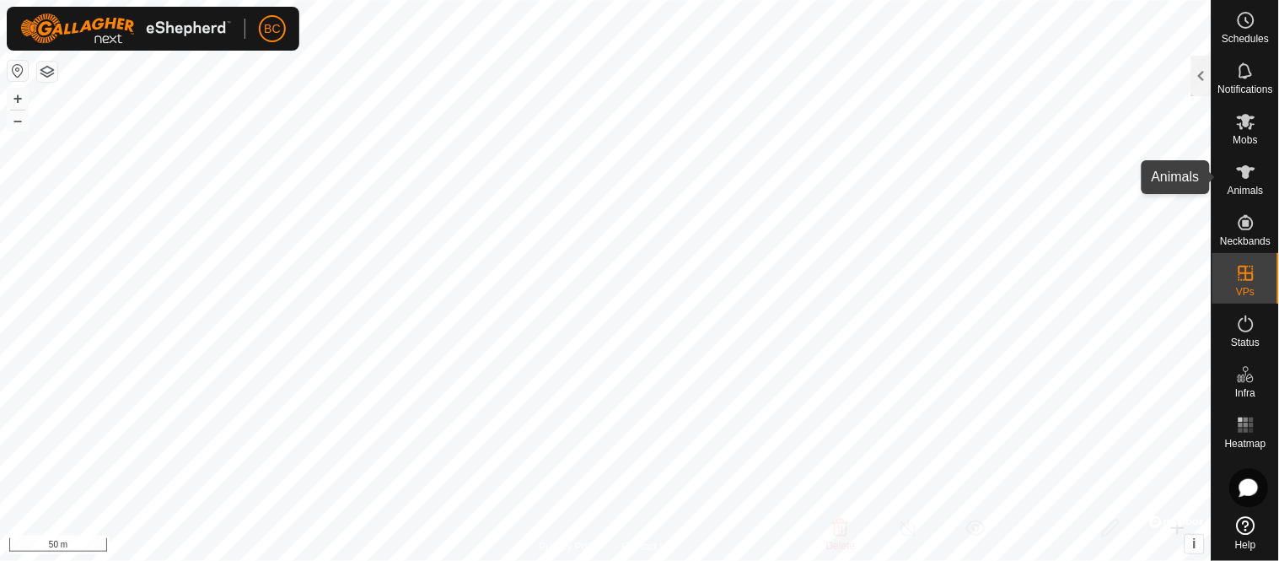
click at [1252, 171] on icon at bounding box center [1246, 172] width 20 height 20
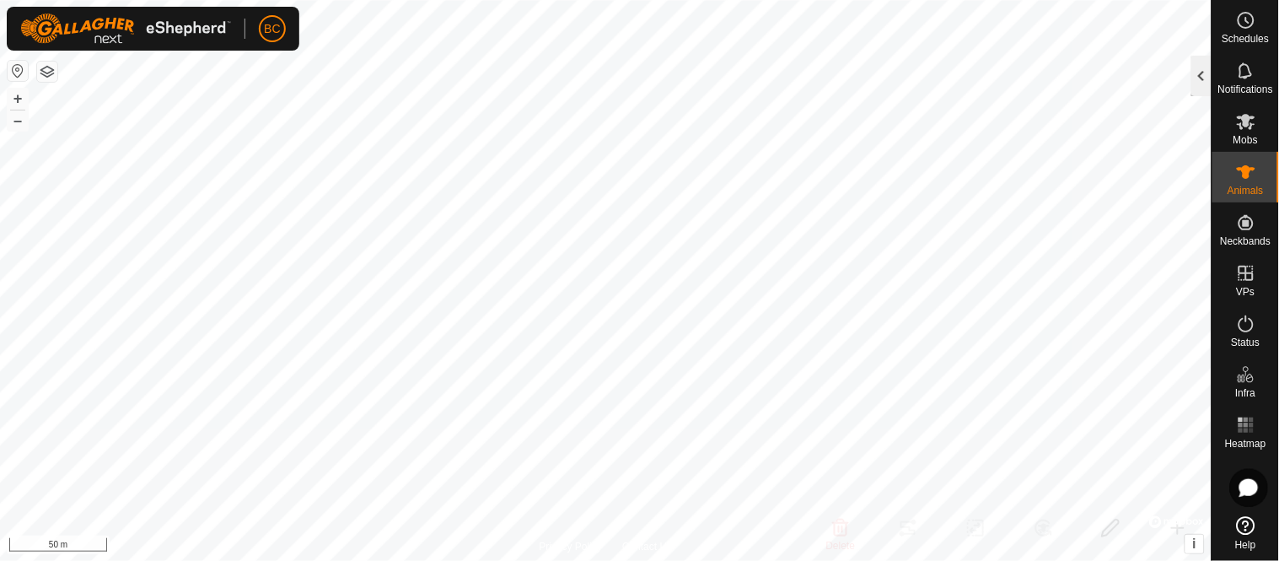
click at [1206, 82] on div at bounding box center [1201, 76] width 20 height 40
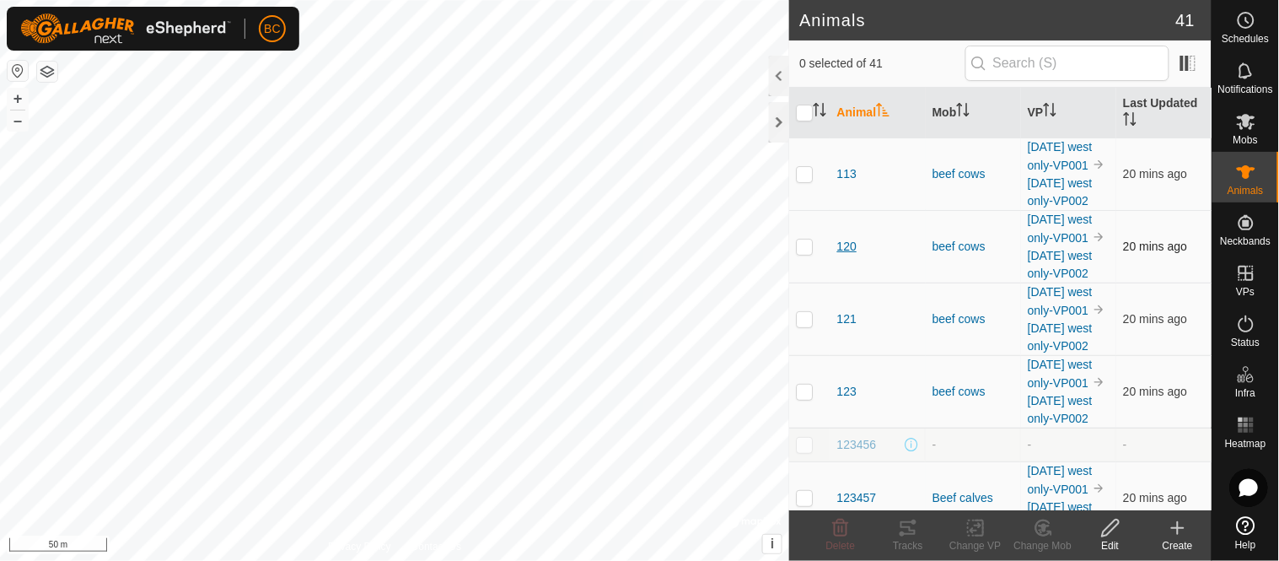
click at [846, 255] on span "120" at bounding box center [845, 247] width 19 height 18
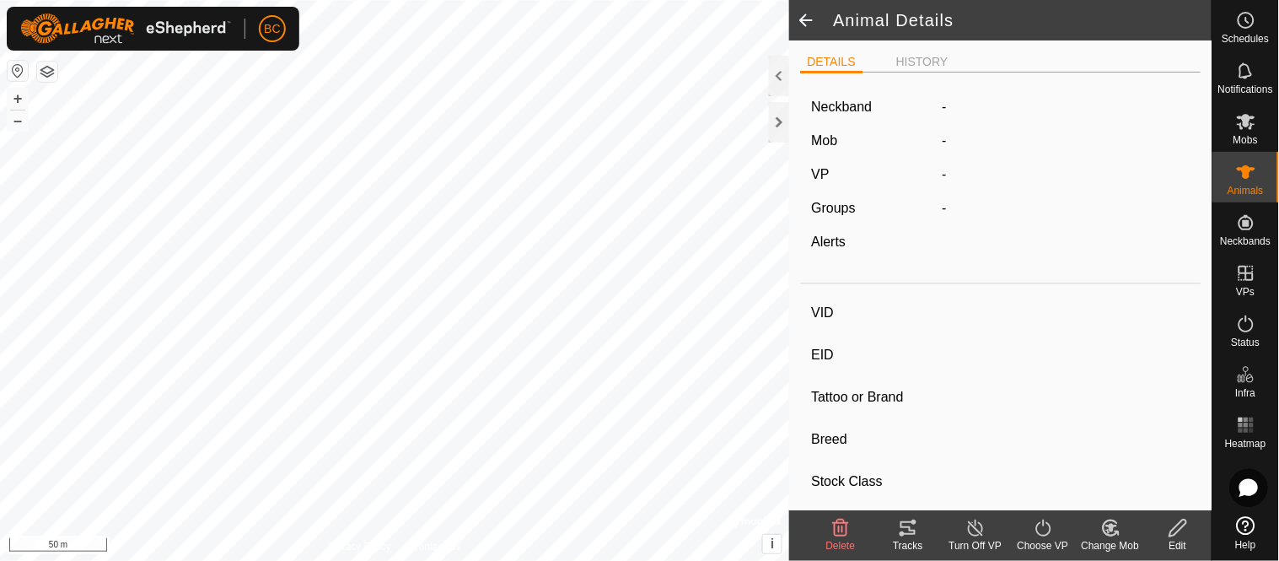
type input "120"
type input "124000050799830"
type input "-"
type input "[PERSON_NAME]"
type input "-"
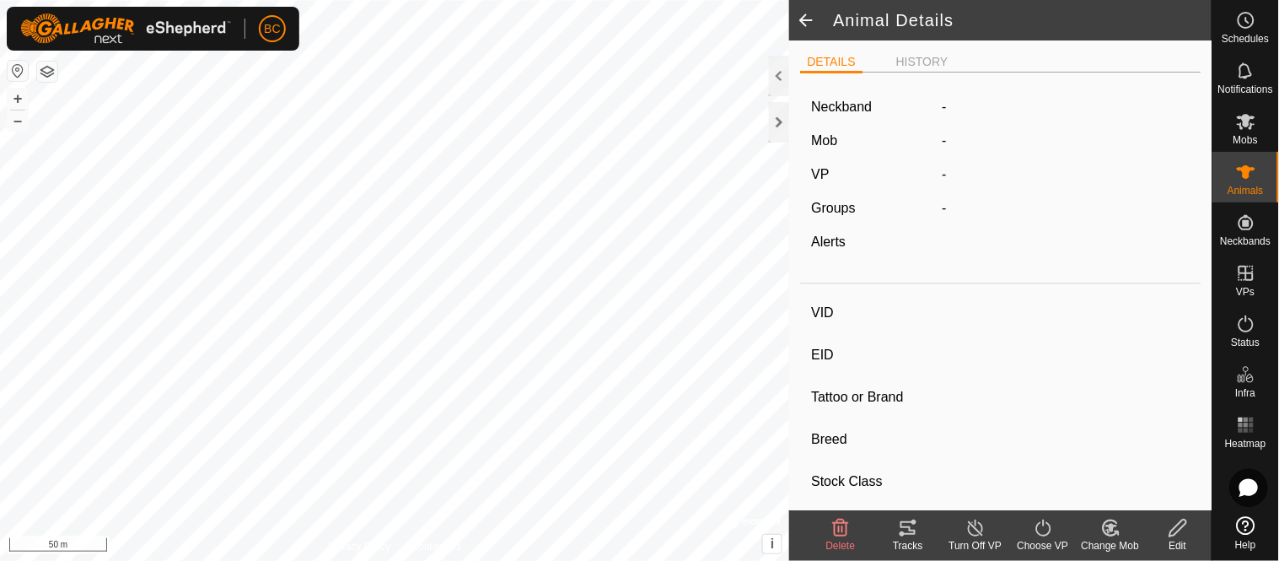
type input "06/2022"
type input "3 years 3 months"
type input "Wet/Lactating"
type input "0 kg"
type input "-"
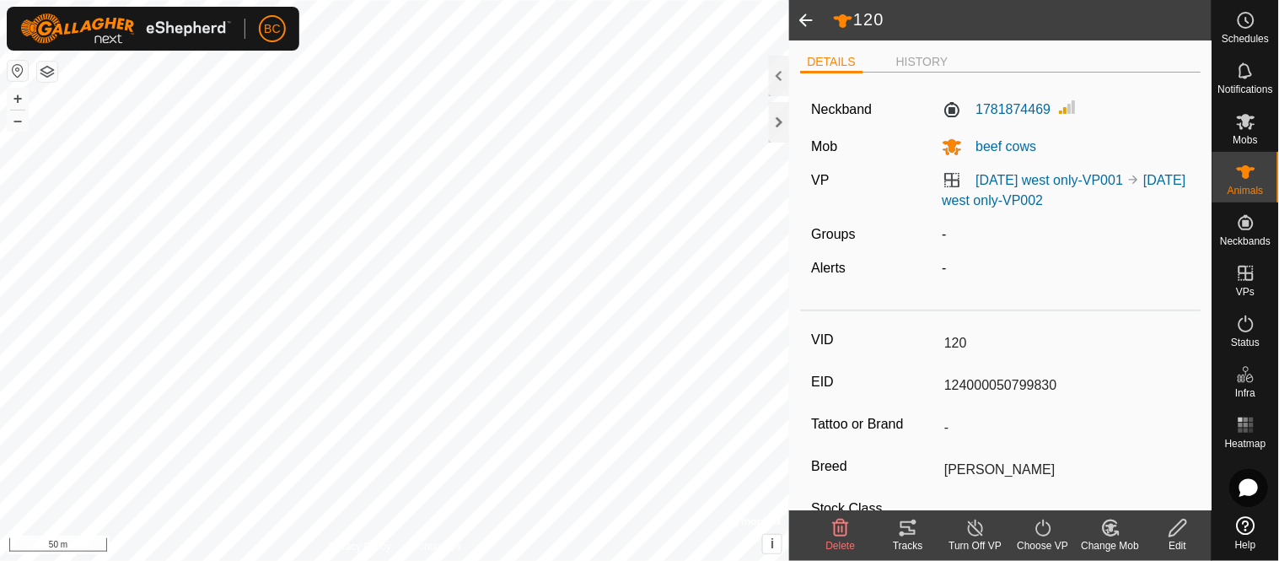
click at [907, 538] on div "Tracks" at bounding box center [907, 545] width 67 height 15
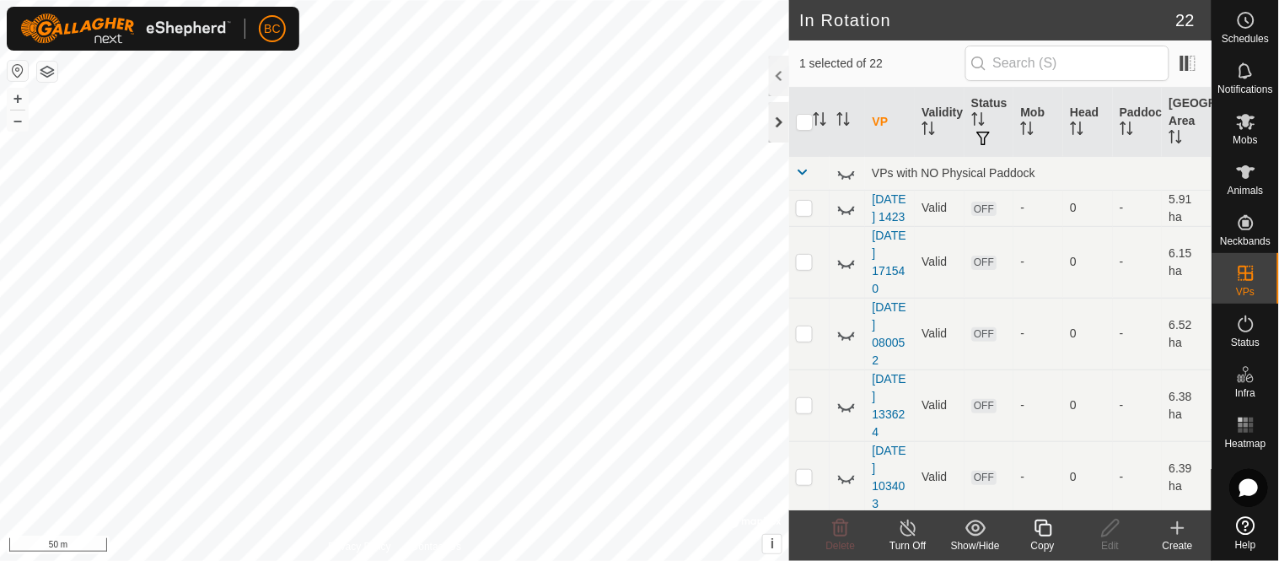
checkbox input "false"
checkbox input "true"
